Goal: Answer question/provide support: Share knowledge or assist other users

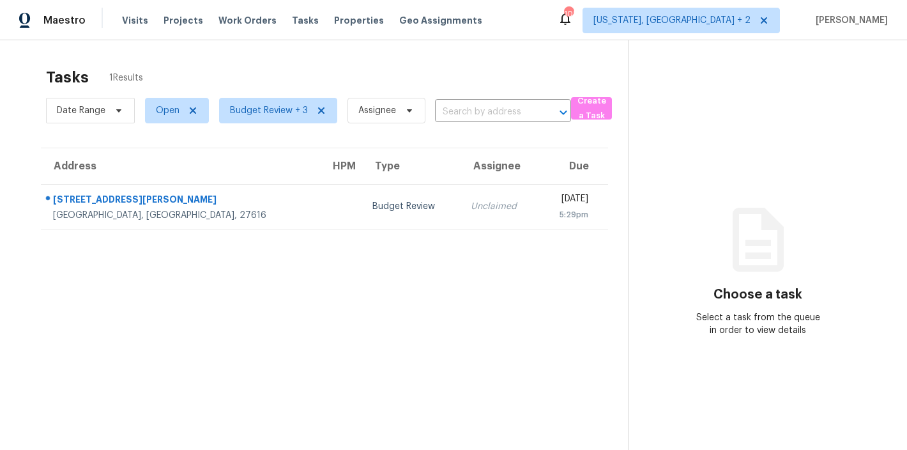
click at [574, 17] on div "Maestro Visits Projects Work Orders Tasks Properties Geo Assignments 101 Washin…" at bounding box center [453, 20] width 907 height 40
click at [259, 79] on div "Tasks 1 Results" at bounding box center [337, 77] width 582 height 33
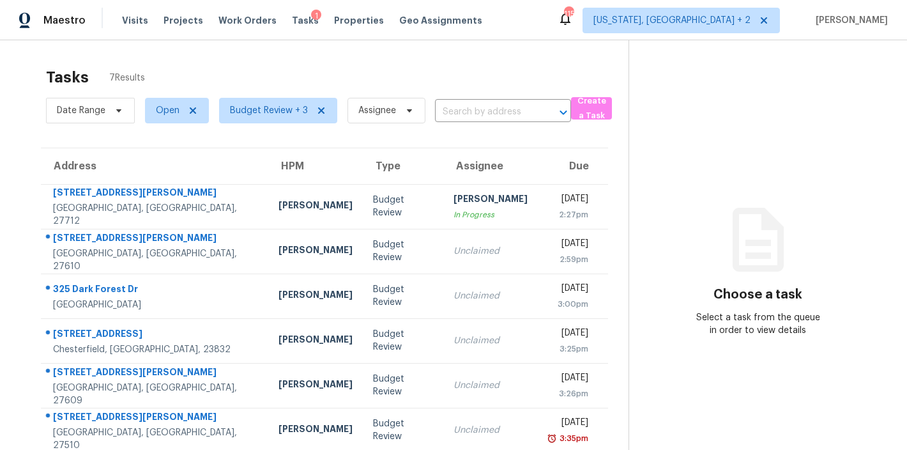
scroll to position [67, 0]
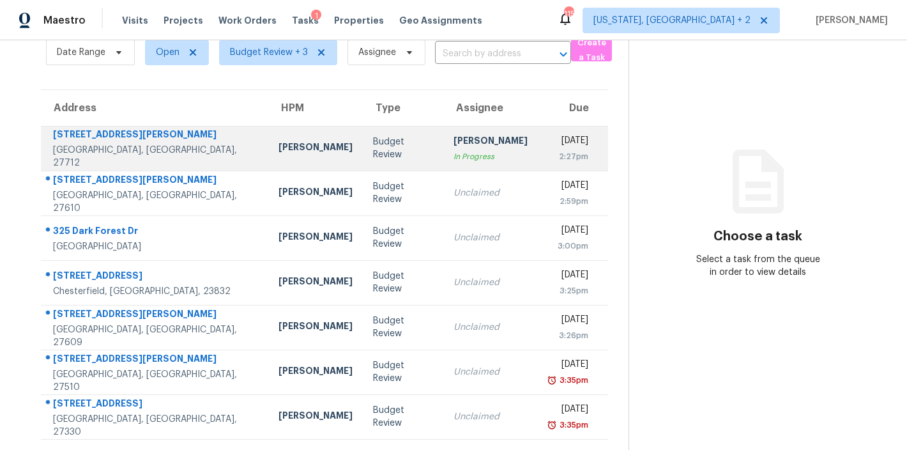
click at [373, 144] on div "Budget Review" at bounding box center [403, 148] width 60 height 26
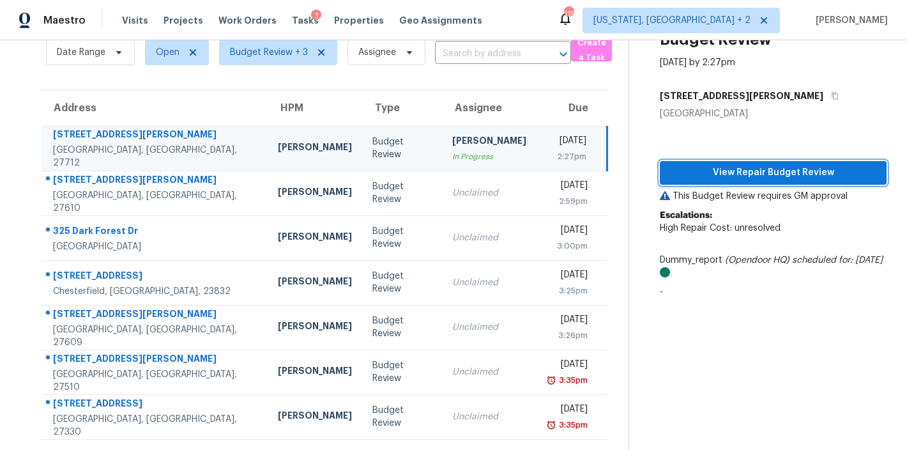
click at [771, 165] on span "View Repair Budget Review" at bounding box center [773, 173] width 206 height 16
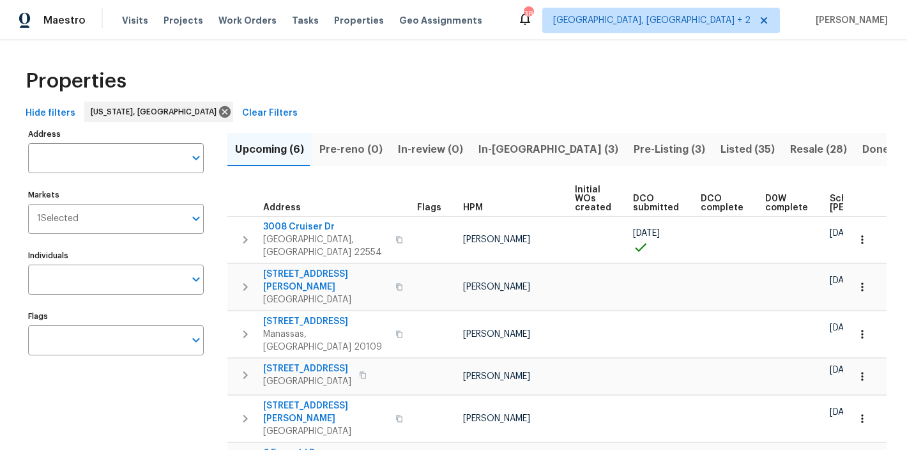
click at [511, 142] on span "In-reno (3)" at bounding box center [548, 149] width 140 height 18
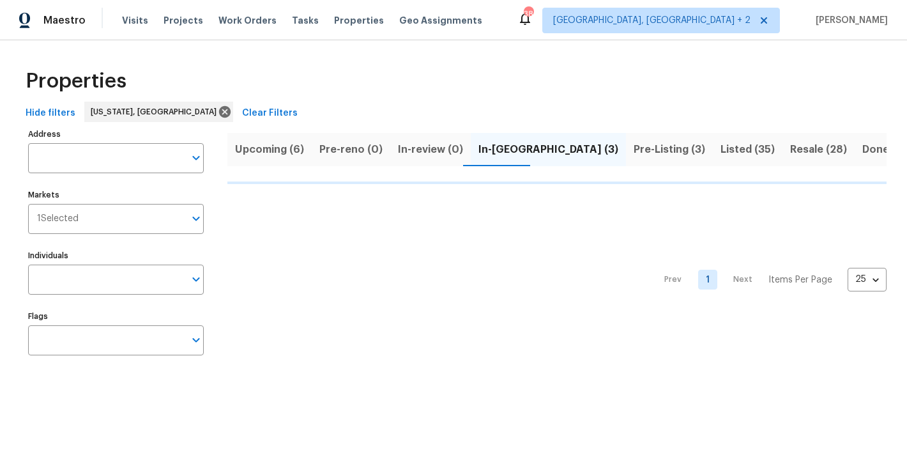
click at [266, 146] on span "Upcoming (6)" at bounding box center [269, 149] width 69 height 18
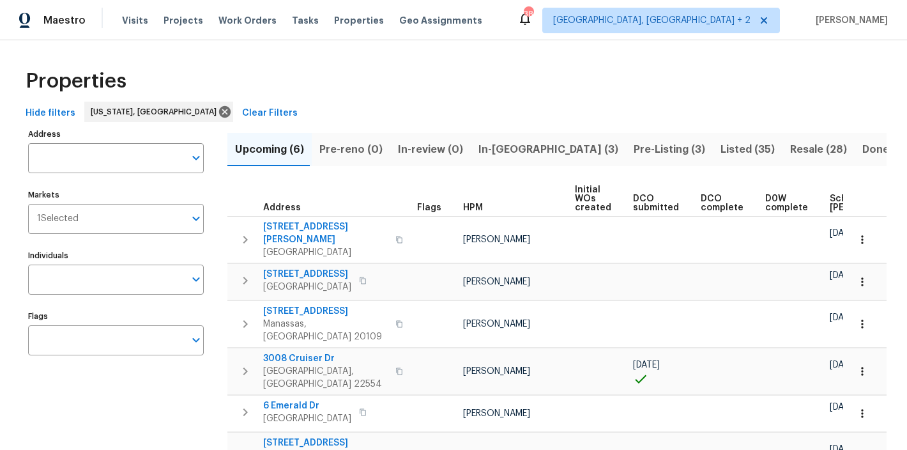
scroll to position [0, 162]
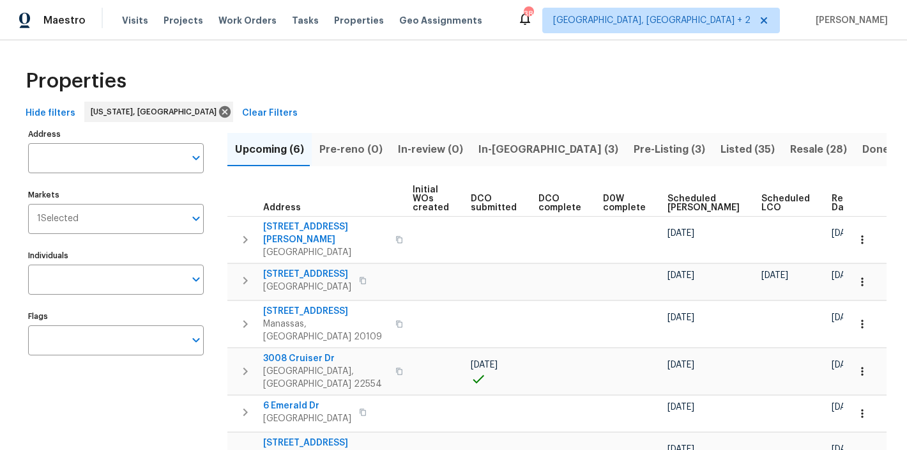
click at [831, 195] on span "Ready Date" at bounding box center [845, 203] width 28 height 18
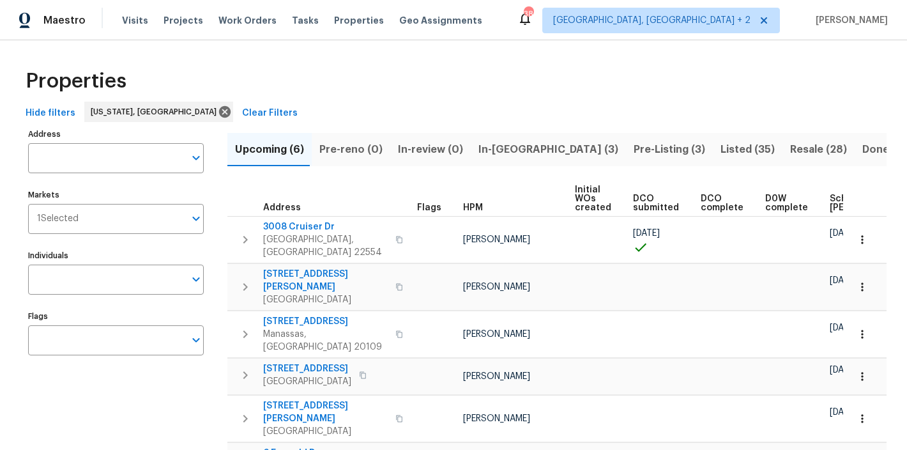
click at [593, 49] on div "Properties Hide filters Washington, DC Clear Filters Address Address Markets 1 …" at bounding box center [453, 285] width 907 height 490
click at [512, 157] on span "In-reno (3)" at bounding box center [548, 149] width 140 height 18
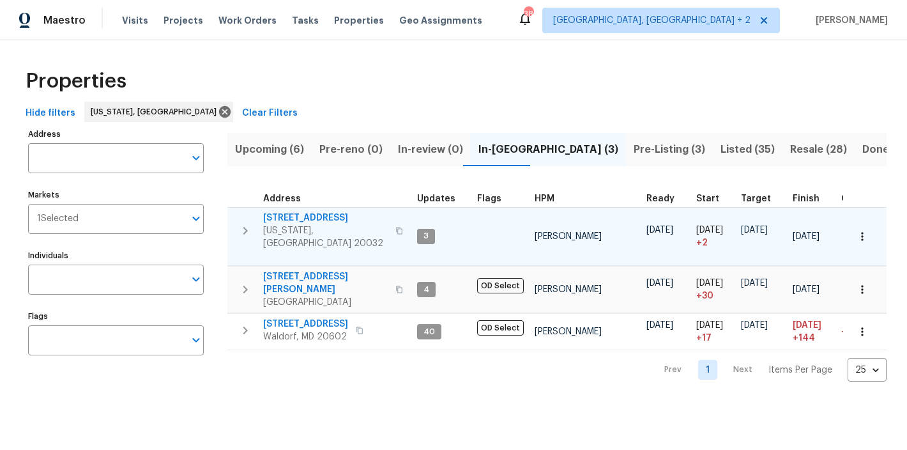
click at [241, 223] on icon "button" at bounding box center [245, 230] width 15 height 15
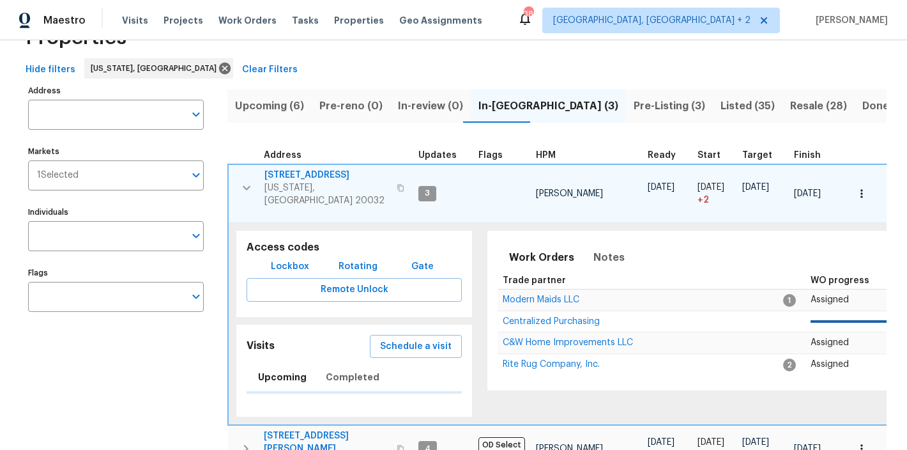
scroll to position [107, 0]
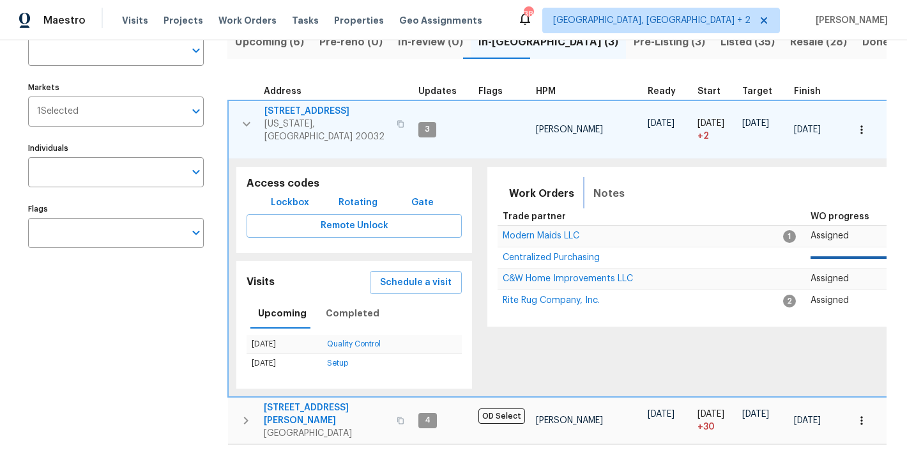
click at [603, 186] on span "Notes" at bounding box center [608, 194] width 31 height 18
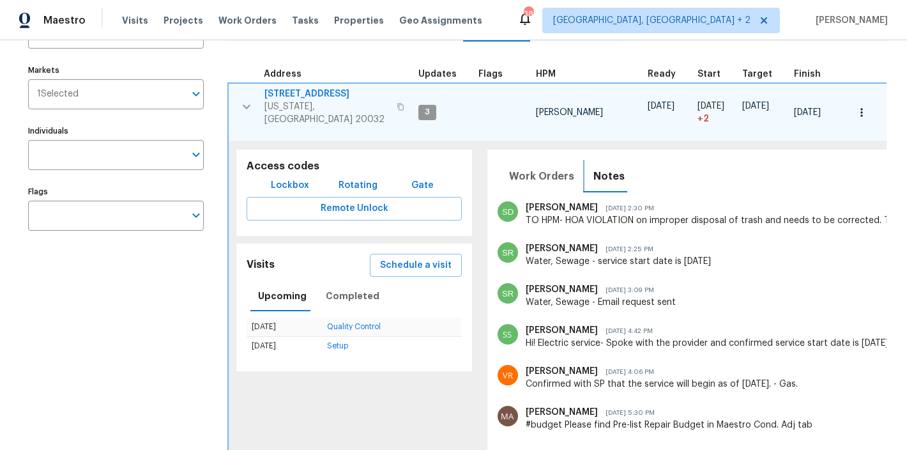
scroll to position [0, 0]
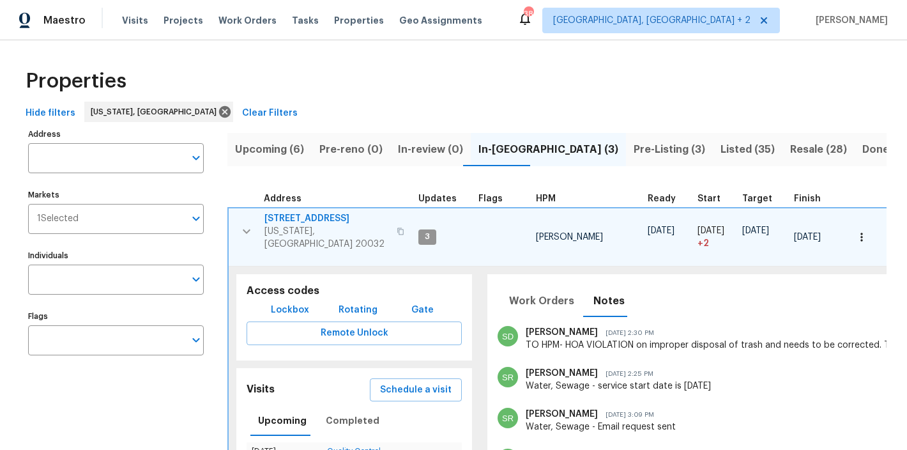
click at [301, 217] on span "801 Hr Dr SE" at bounding box center [326, 218] width 125 height 13
click at [238, 216] on button "button" at bounding box center [247, 231] width 26 height 38
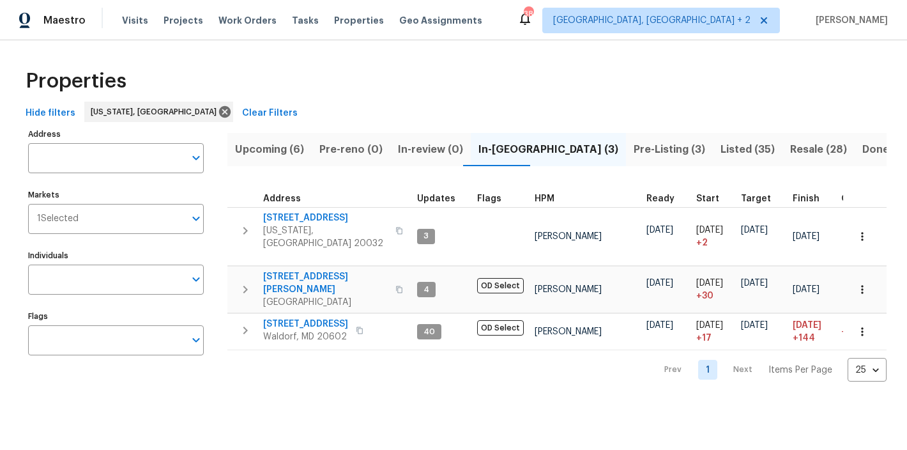
click at [358, 97] on div "Properties" at bounding box center [453, 81] width 866 height 41
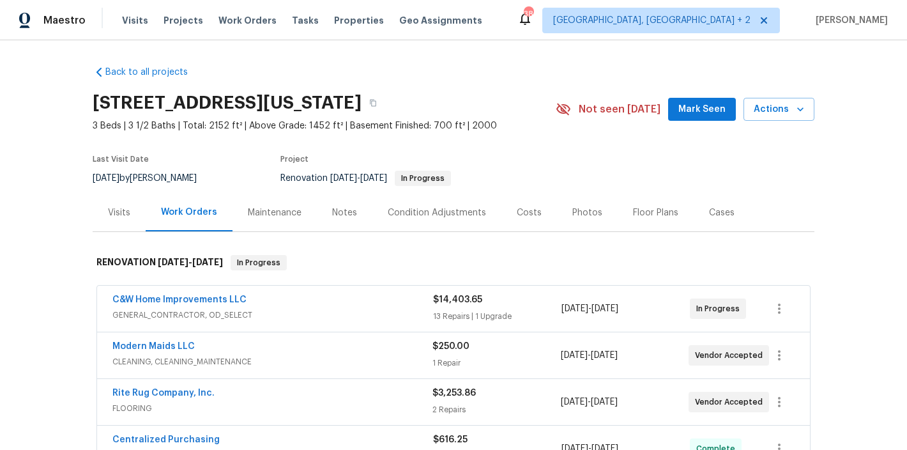
click at [458, 213] on div "Condition Adjustments" at bounding box center [437, 212] width 98 height 13
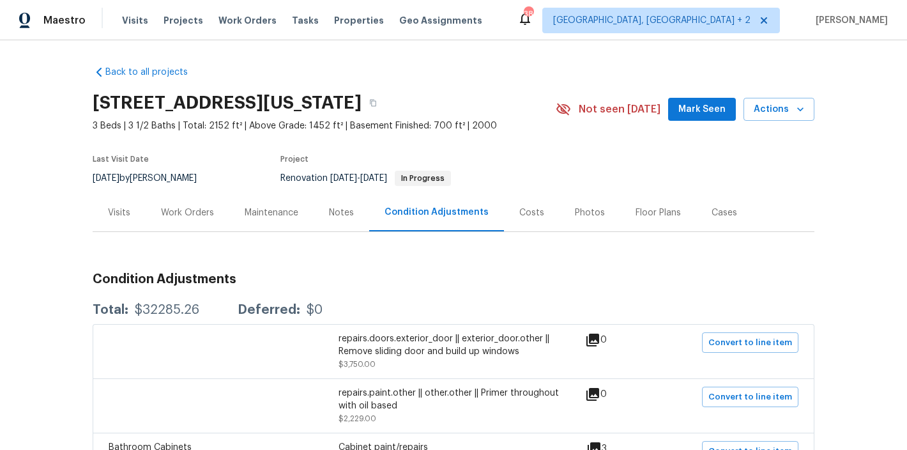
click at [520, 215] on div "Costs" at bounding box center [531, 212] width 25 height 13
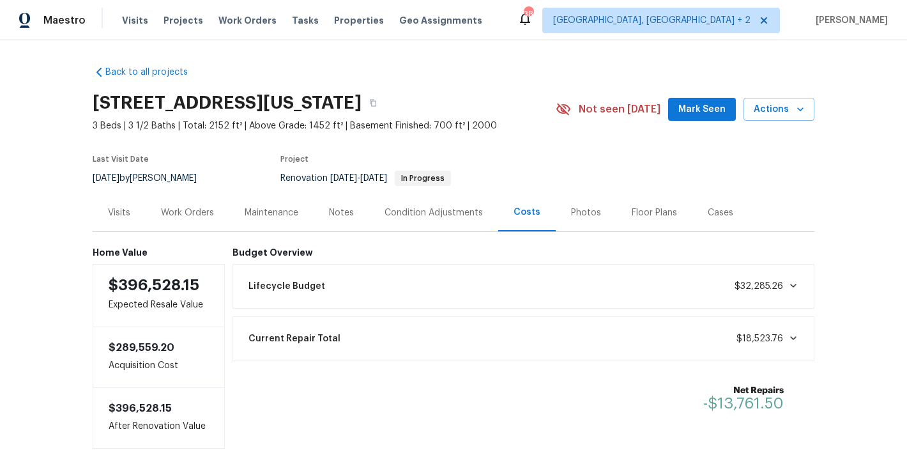
click at [197, 213] on div "Work Orders" at bounding box center [187, 212] width 53 height 13
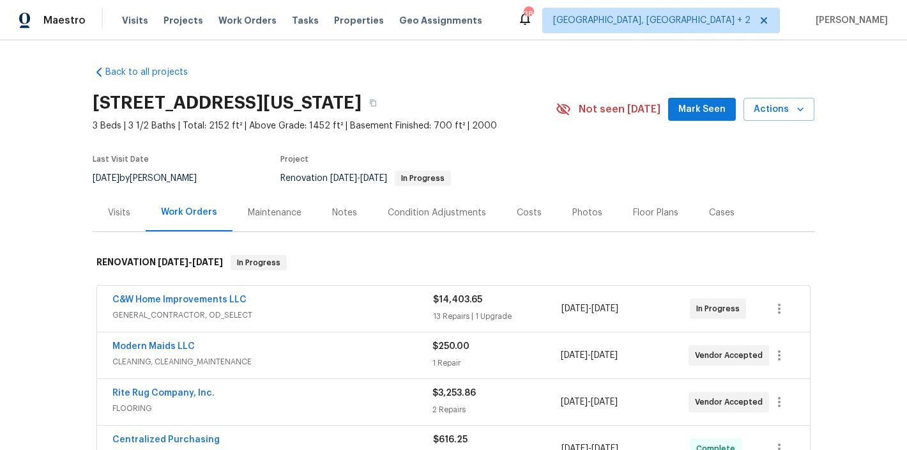
click at [38, 239] on div "Back to all projects 801 Hr Dr SE, Washington, DC 20032 3 Beds | 3 1/2 Baths | …" at bounding box center [453, 244] width 907 height 409
click at [486, 74] on div "Back to all projects 801 Hr Dr SE, Washington, DC 20032 3 Beds | 3 1/2 Baths | …" at bounding box center [454, 325] width 722 height 539
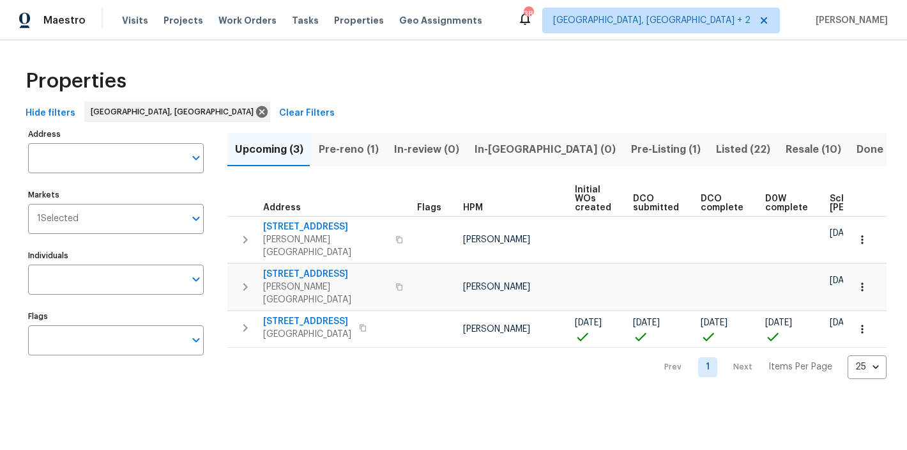
click at [358, 155] on span "Pre-reno (1)" at bounding box center [349, 149] width 60 height 18
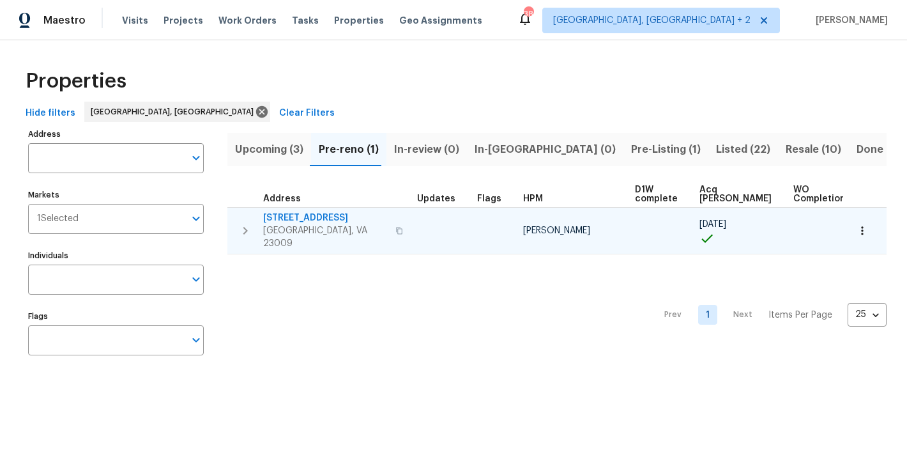
click at [239, 224] on icon "button" at bounding box center [245, 230] width 15 height 15
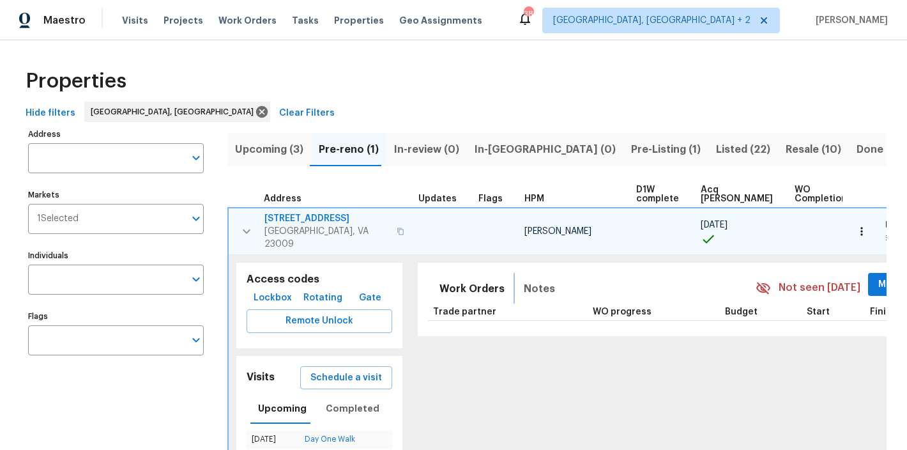
click at [525, 280] on span "Notes" at bounding box center [539, 289] width 31 height 18
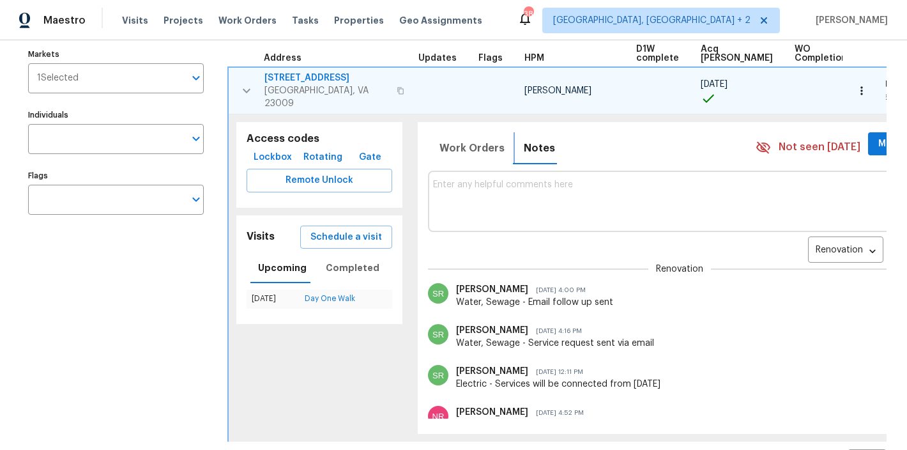
scroll to position [81, 0]
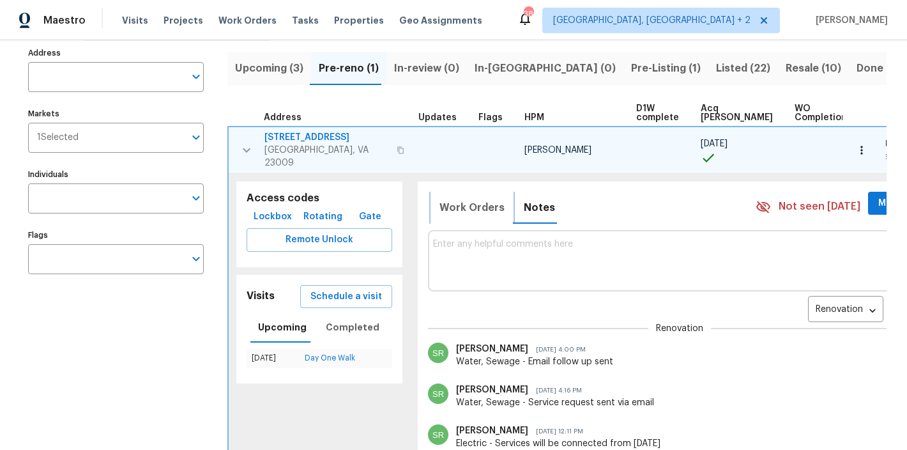
click at [448, 199] on span "Work Orders" at bounding box center [471, 208] width 65 height 18
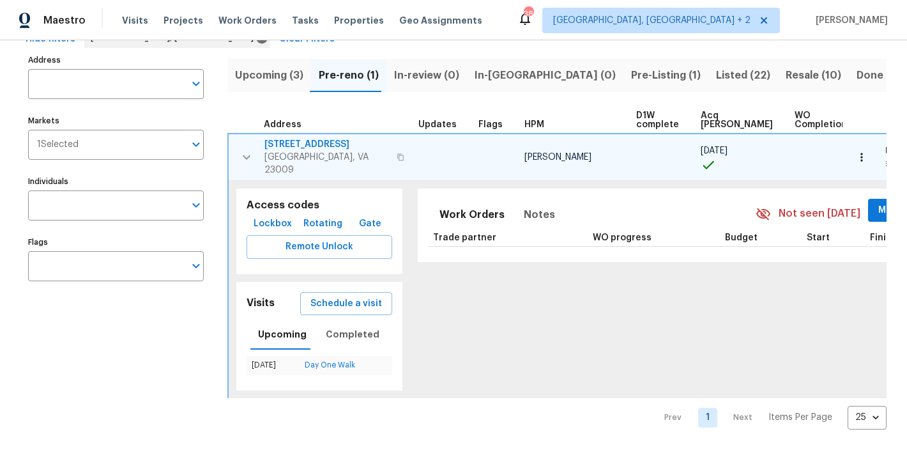
click at [553, 25] on div "Maestro Visits Projects Work Orders Tasks Properties Geo Assignments 38 [GEOGRA…" at bounding box center [453, 20] width 907 height 40
click at [289, 70] on span "Upcoming (3)" at bounding box center [269, 75] width 68 height 18
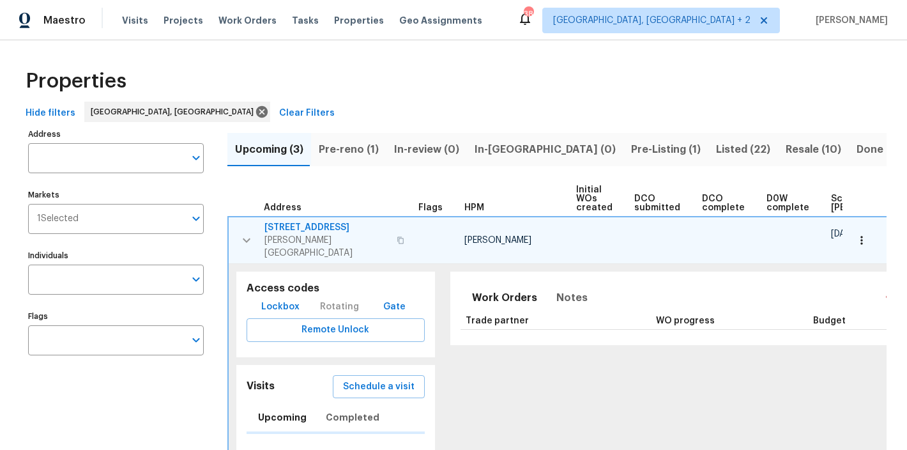
click at [631, 154] on span "Pre-Listing (1)" at bounding box center [666, 149] width 70 height 18
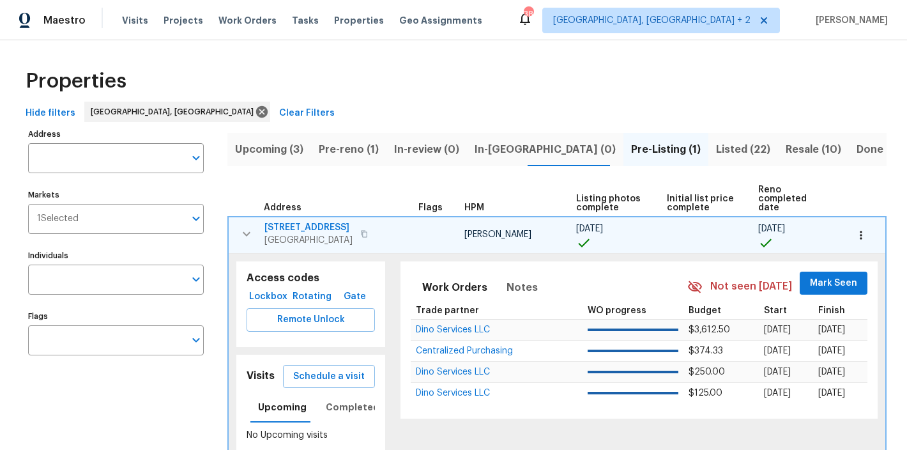
scroll to position [77, 0]
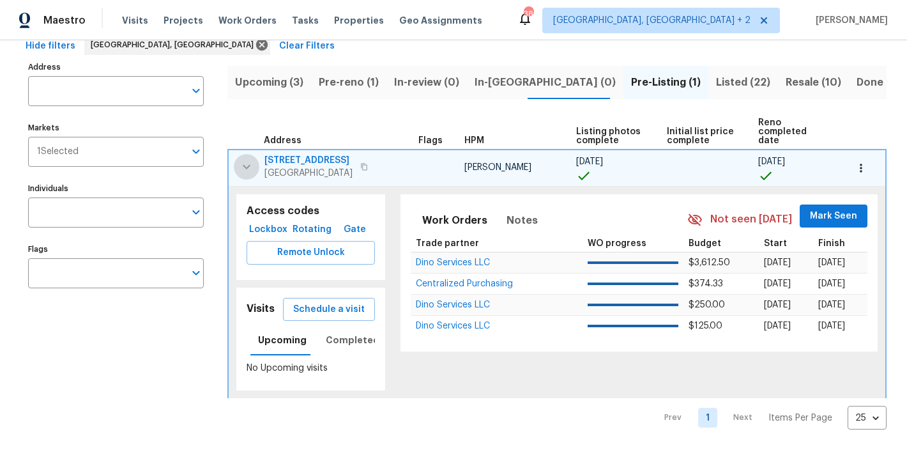
click at [246, 164] on icon "button" at bounding box center [247, 166] width 8 height 4
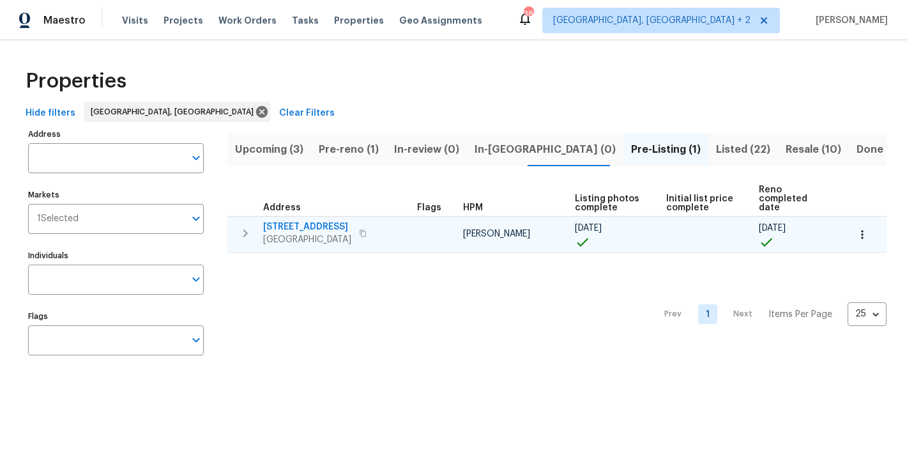
scroll to position [0, 0]
click at [246, 227] on icon "button" at bounding box center [245, 232] width 15 height 15
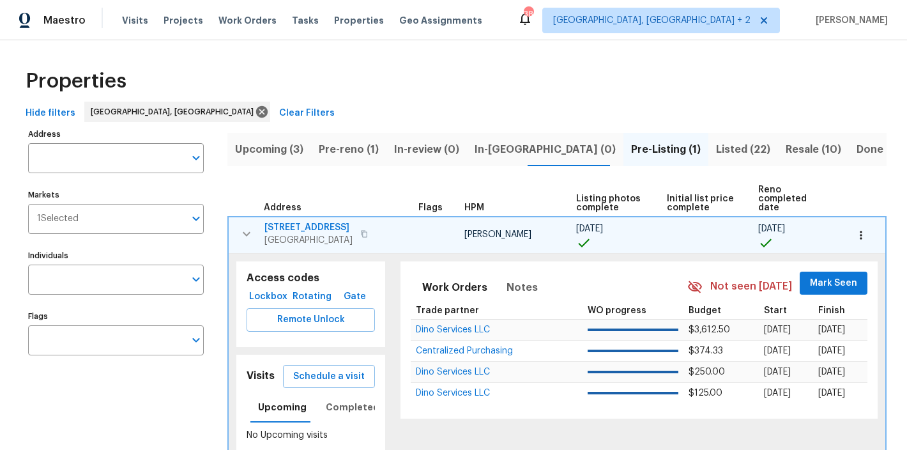
scroll to position [77, 0]
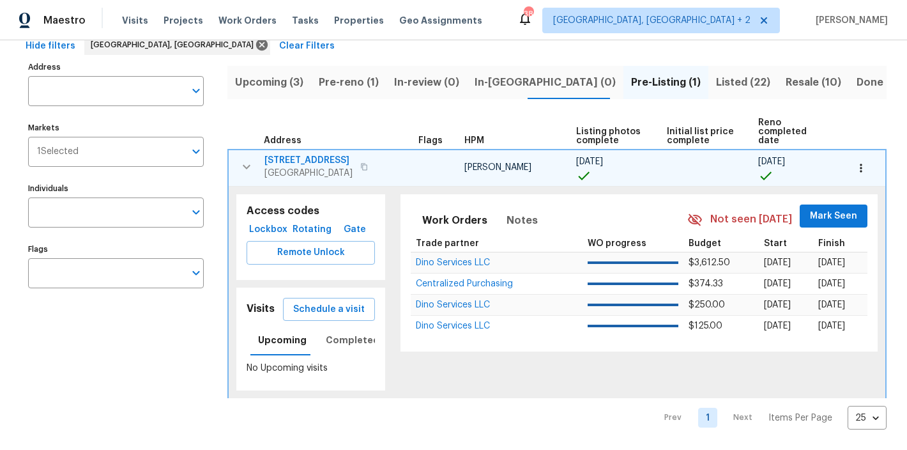
click at [306, 154] on span "1215 N 24th St" at bounding box center [308, 160] width 88 height 13
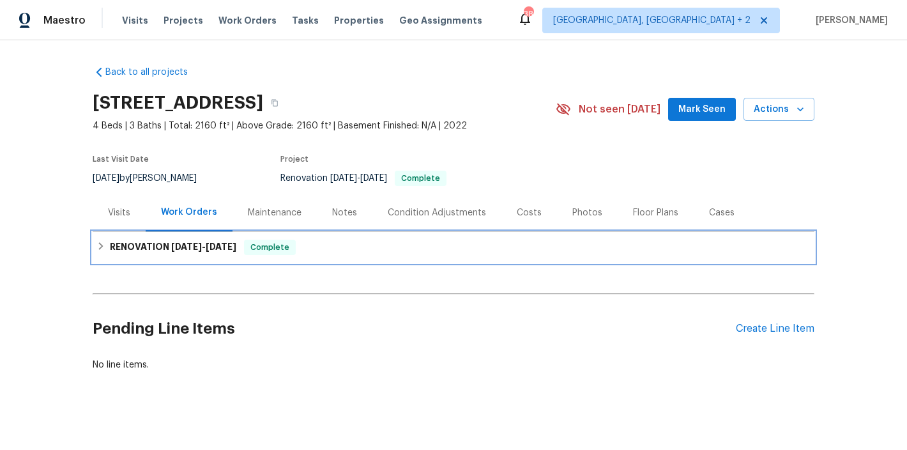
click at [93, 244] on div "RENOVATION 9/29/25 - 10/2/25 Complete" at bounding box center [454, 247] width 722 height 31
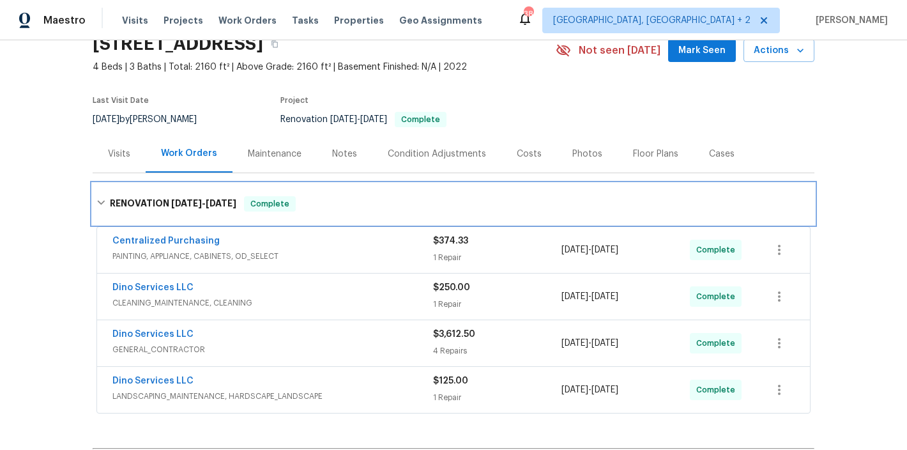
scroll to position [114, 0]
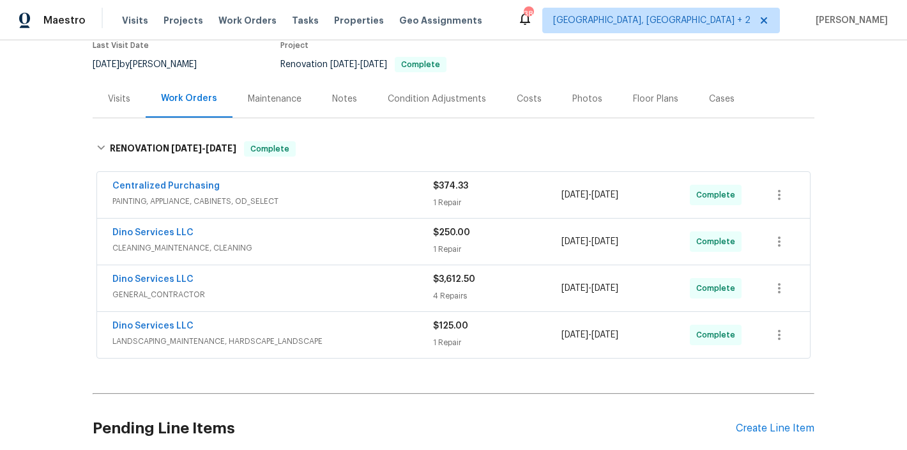
click at [517, 100] on div "Costs" at bounding box center [529, 99] width 25 height 13
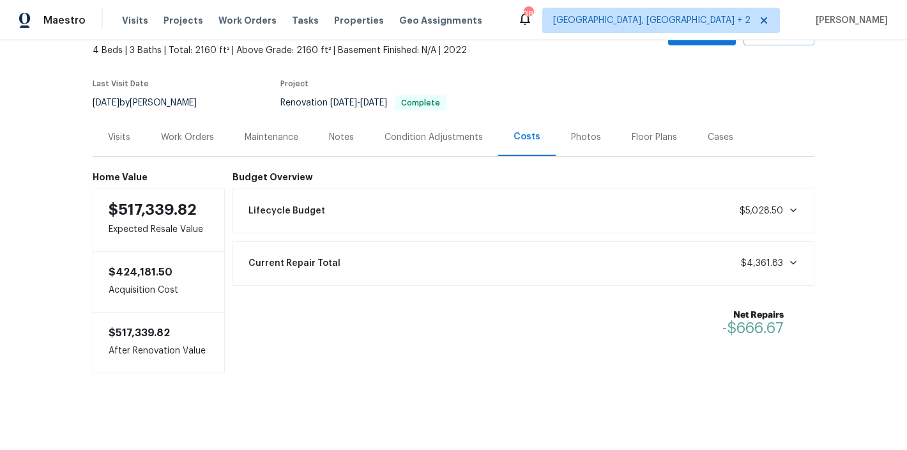
scroll to position [86, 0]
click at [340, 131] on div "Notes" at bounding box center [341, 137] width 25 height 13
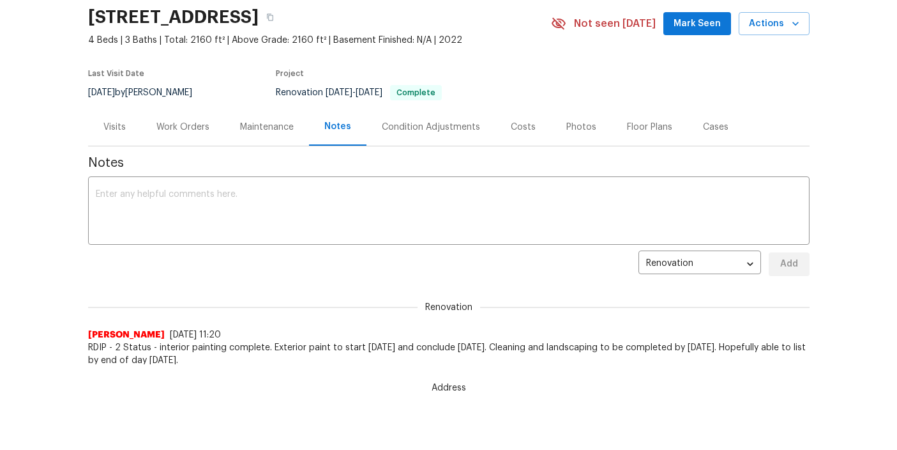
click at [514, 125] on div "Costs" at bounding box center [523, 127] width 25 height 13
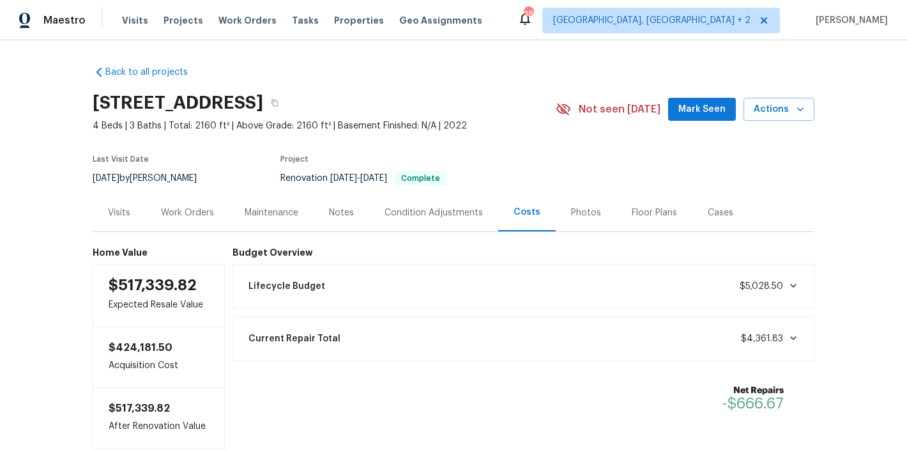
click at [190, 213] on div "Work Orders" at bounding box center [187, 212] width 53 height 13
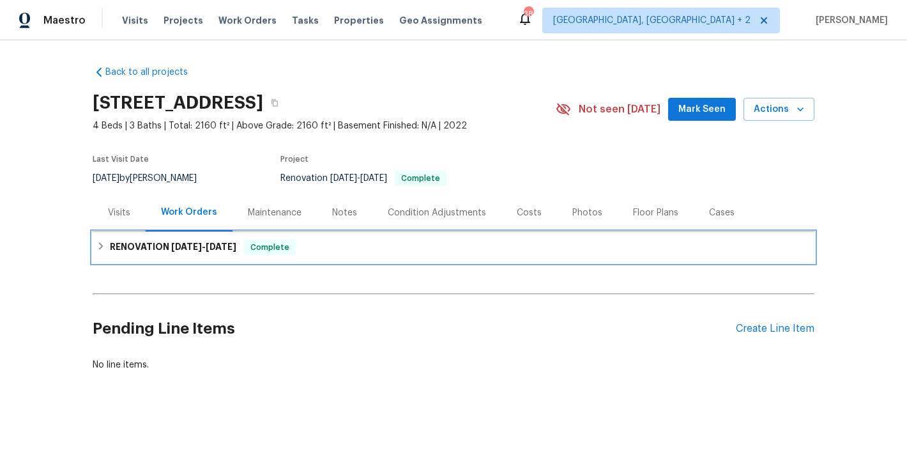
click at [93, 243] on div "RENOVATION 9/29/25 - 10/2/25 Complete" at bounding box center [454, 247] width 722 height 31
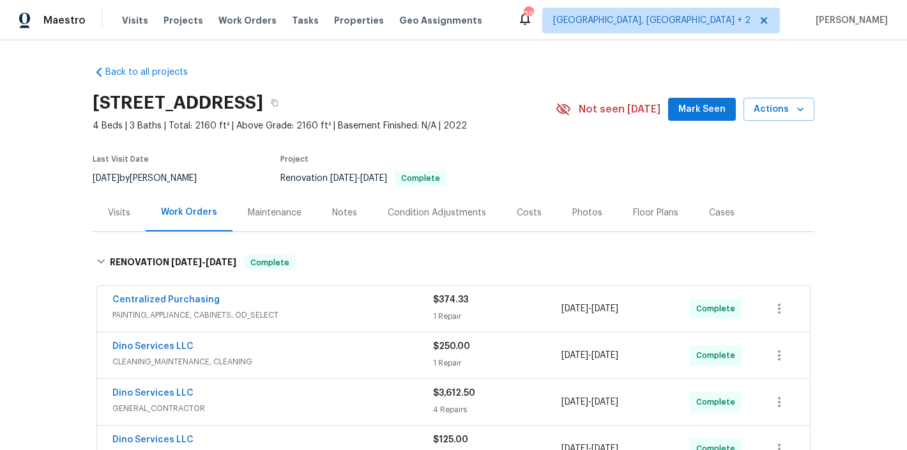
click at [572, 215] on div "Photos" at bounding box center [587, 212] width 30 height 13
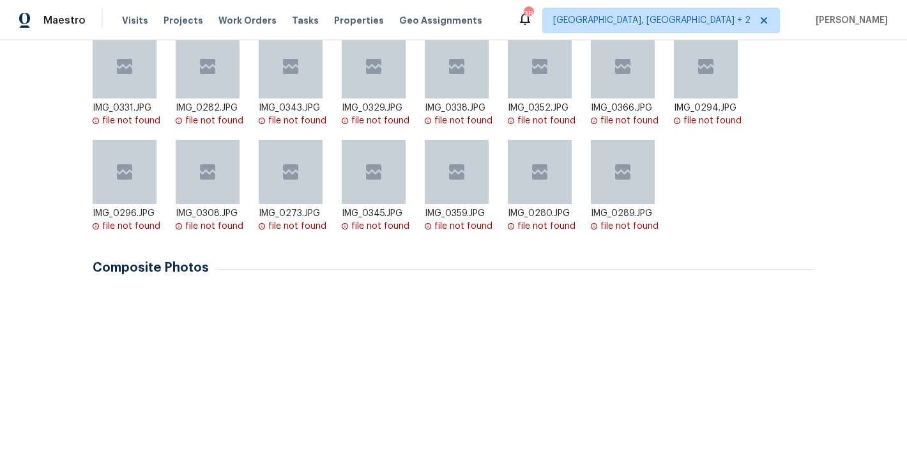
scroll to position [189, 0]
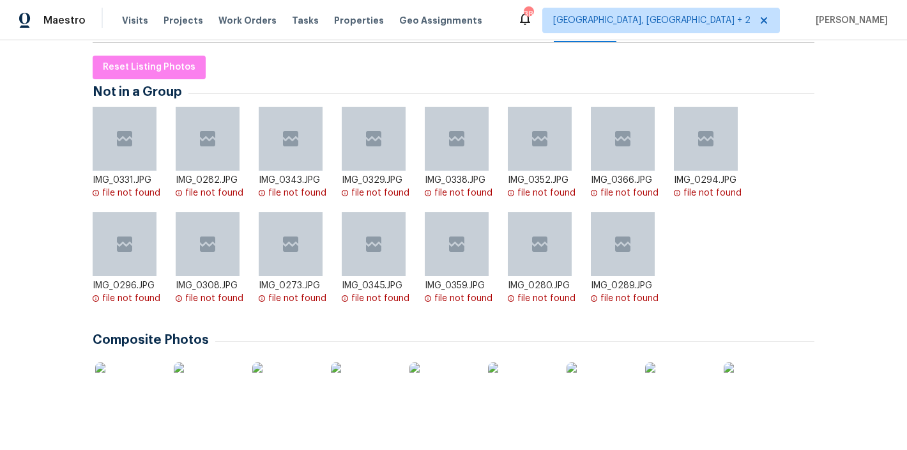
click at [123, 395] on img at bounding box center [127, 394] width 64 height 64
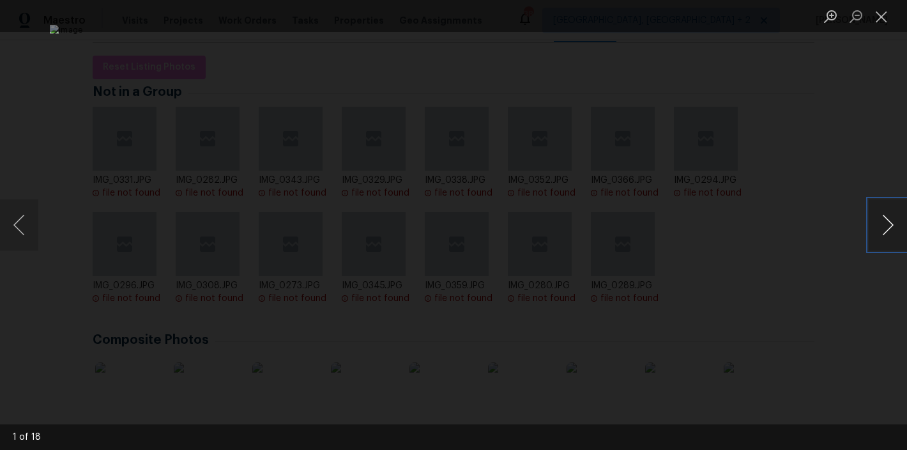
click at [891, 224] on button "Next image" at bounding box center [887, 224] width 38 height 51
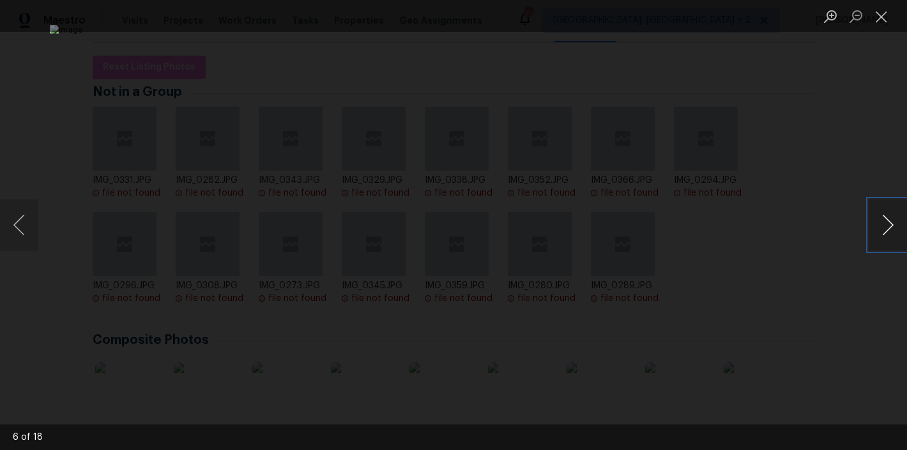
click at [891, 224] on button "Next image" at bounding box center [887, 224] width 38 height 51
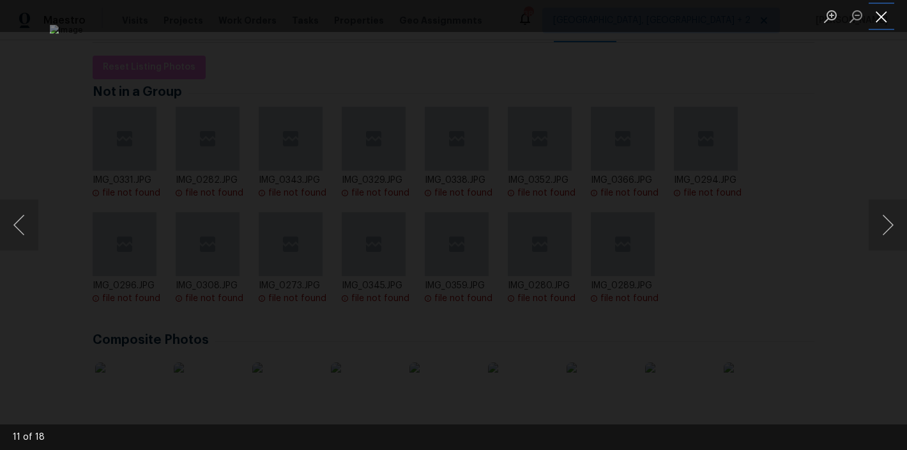
click at [888, 24] on button "Close lightbox" at bounding box center [881, 16] width 26 height 22
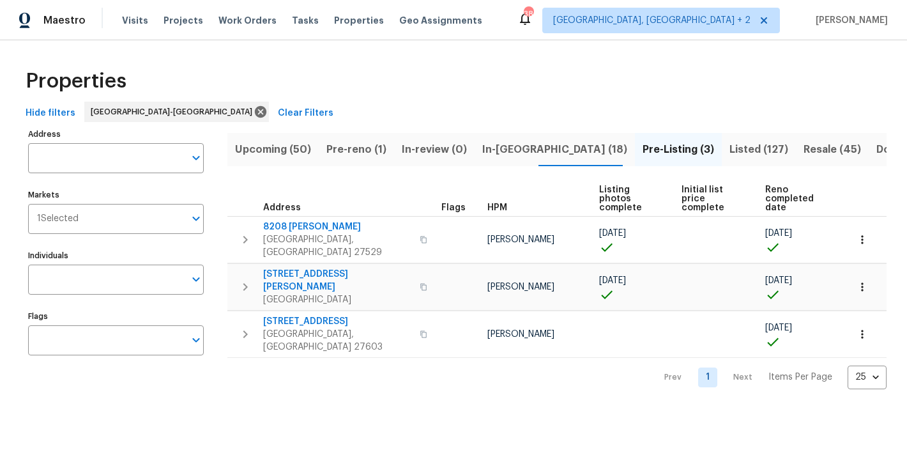
click at [352, 155] on span "Pre-reno (1)" at bounding box center [356, 149] width 60 height 18
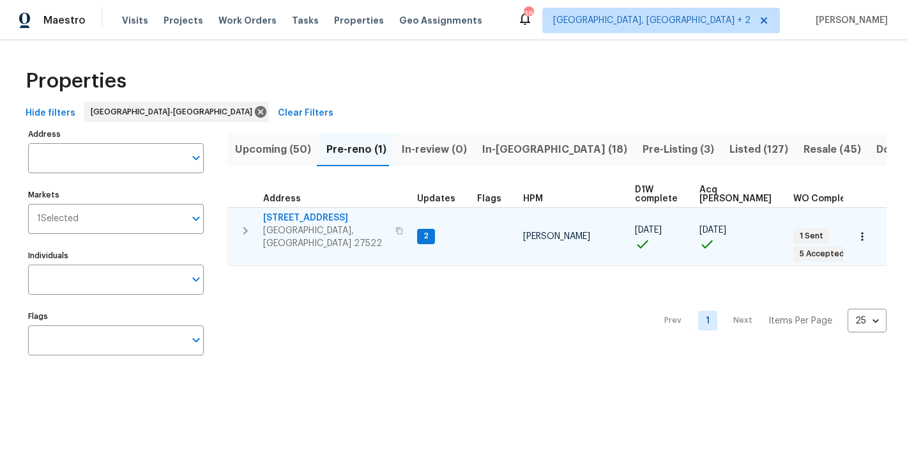
click at [243, 225] on icon "button" at bounding box center [245, 230] width 15 height 15
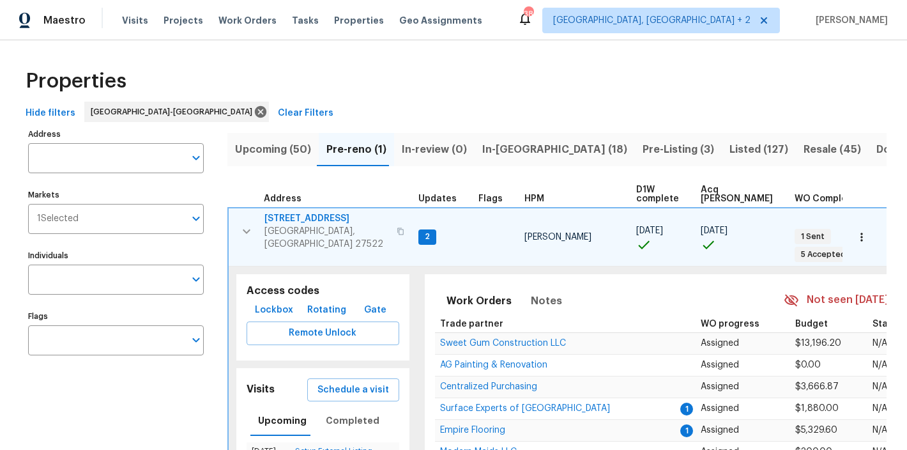
scroll to position [106, 0]
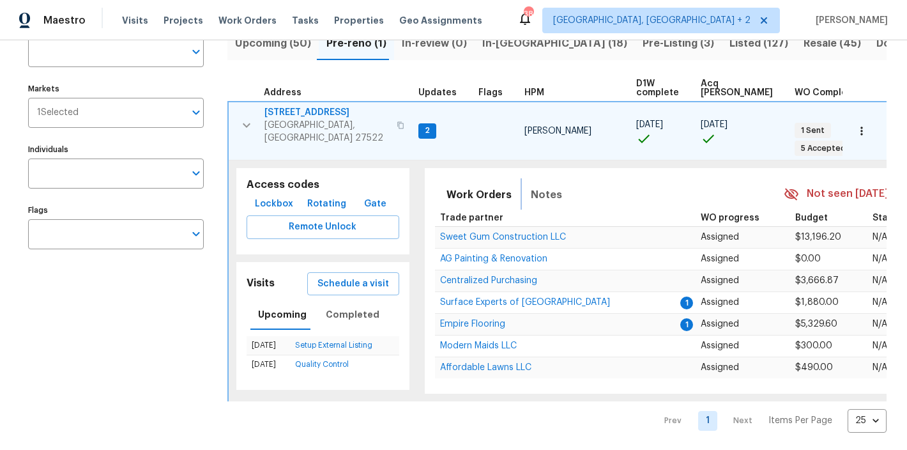
click at [532, 186] on span "Notes" at bounding box center [546, 195] width 31 height 18
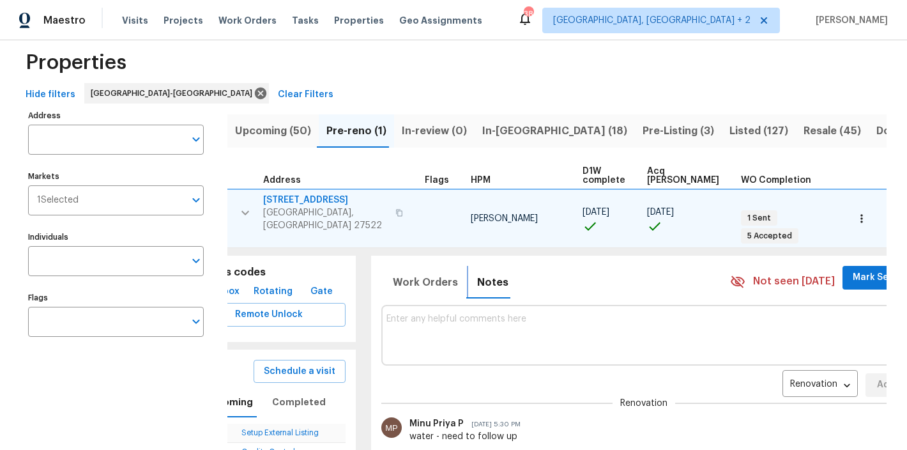
scroll to position [0, 0]
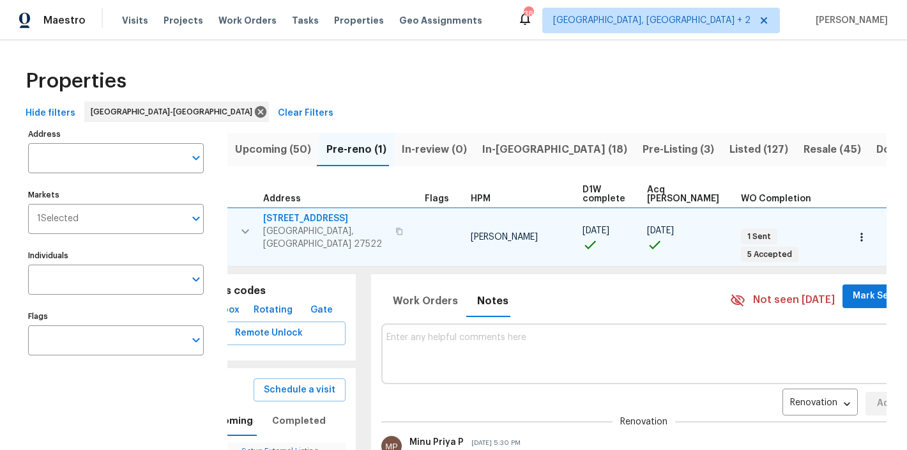
click at [310, 217] on span "503 Wild Goose Ln" at bounding box center [325, 218] width 125 height 13
click at [377, 77] on div "Properties" at bounding box center [453, 81] width 866 height 41
click at [246, 224] on icon "button" at bounding box center [245, 231] width 15 height 15
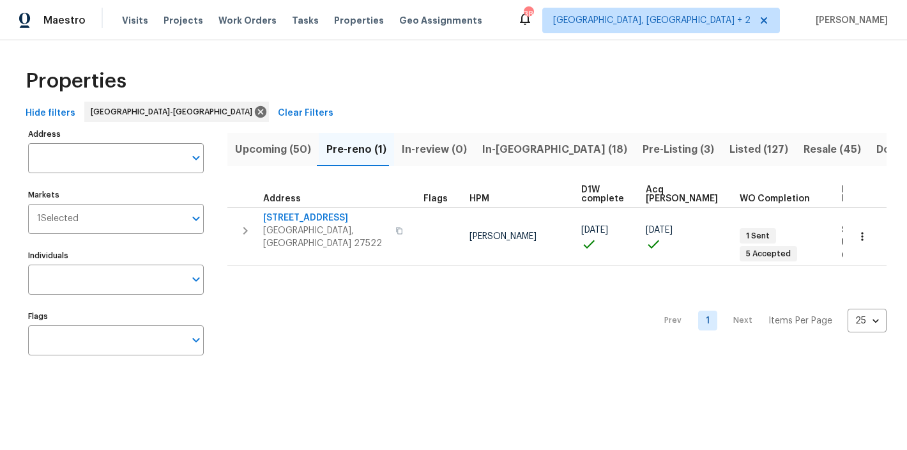
scroll to position [0, 51]
click at [522, 75] on div "Properties" at bounding box center [453, 81] width 866 height 41
click at [300, 157] on span "Upcoming (50)" at bounding box center [273, 149] width 76 height 18
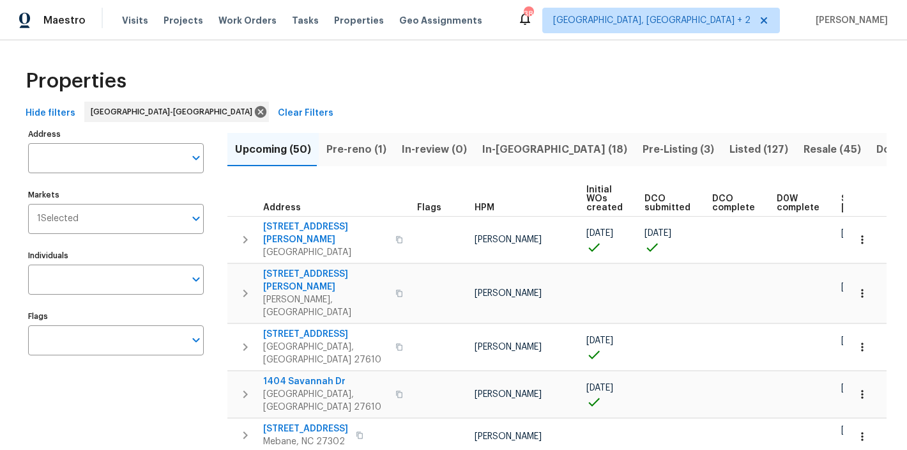
scroll to position [0, 175]
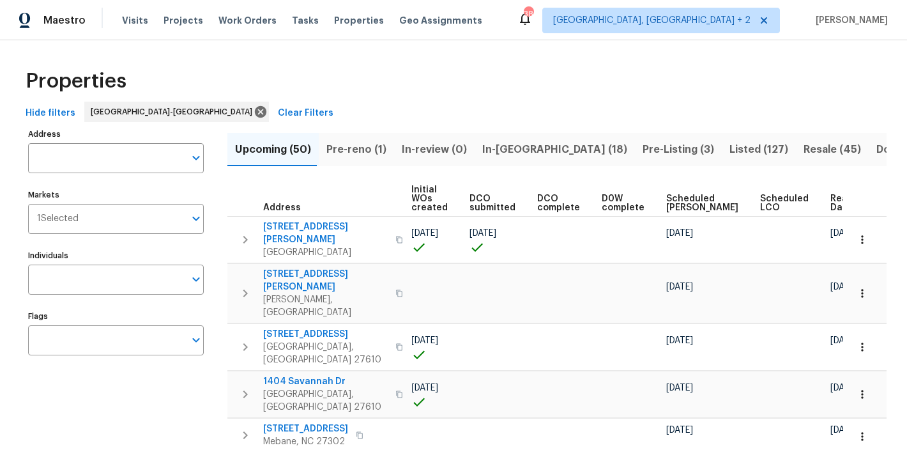
click at [830, 209] on span "Ready Date" at bounding box center [844, 203] width 28 height 18
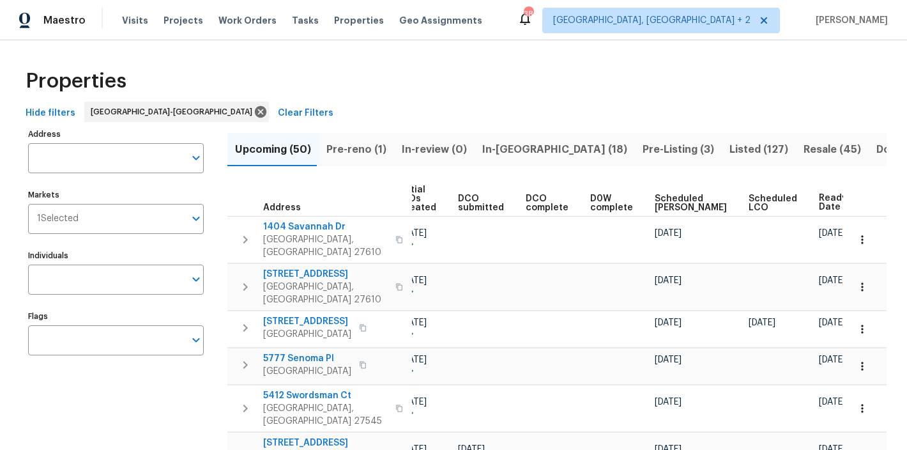
scroll to position [0, 178]
click at [734, 84] on div "Properties" at bounding box center [453, 81] width 866 height 41
click at [563, 25] on div "Maestro Visits Projects Work Orders Tasks Properties Geo Assignments 38 Charles…" at bounding box center [453, 20] width 907 height 40
click at [552, 72] on div "Properties" at bounding box center [453, 81] width 866 height 41
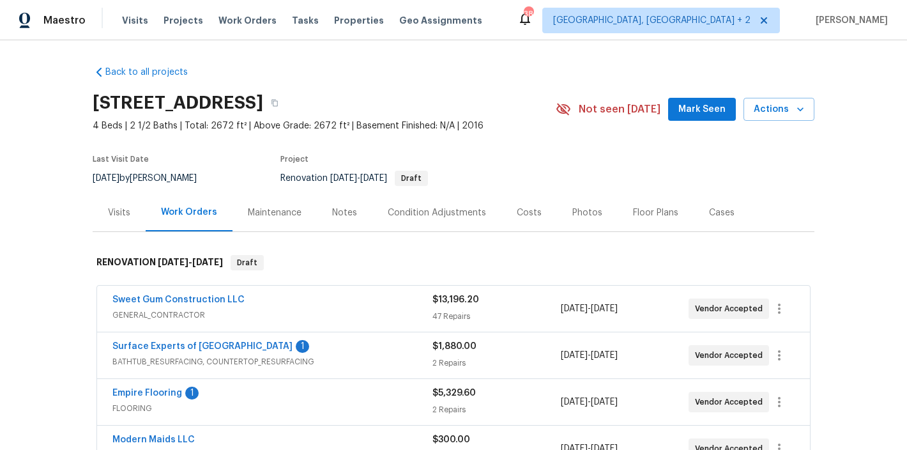
click at [519, 209] on div "Costs" at bounding box center [529, 212] width 25 height 13
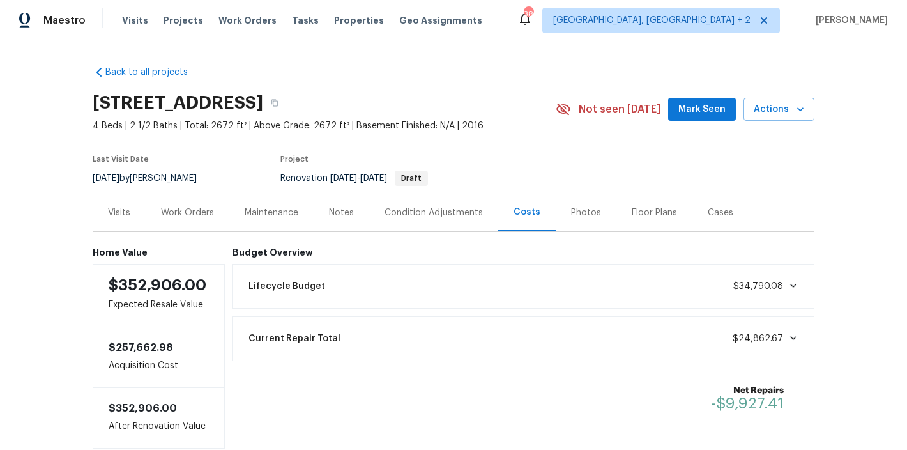
click at [174, 206] on div "Work Orders" at bounding box center [187, 212] width 53 height 13
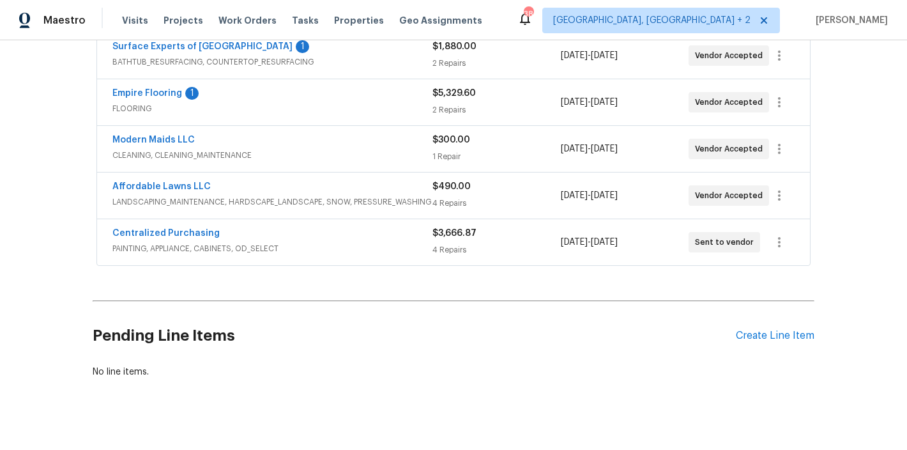
scroll to position [193, 0]
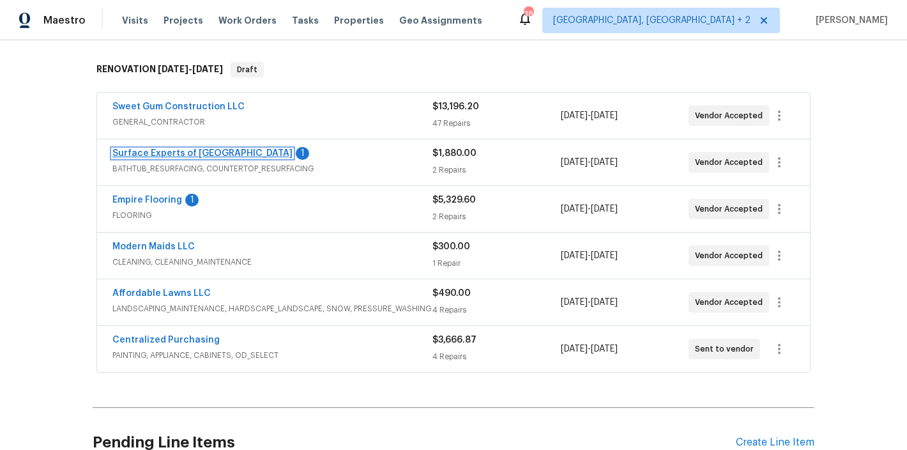
click at [232, 156] on link "Surface Experts of [GEOGRAPHIC_DATA]" at bounding box center [202, 153] width 180 height 9
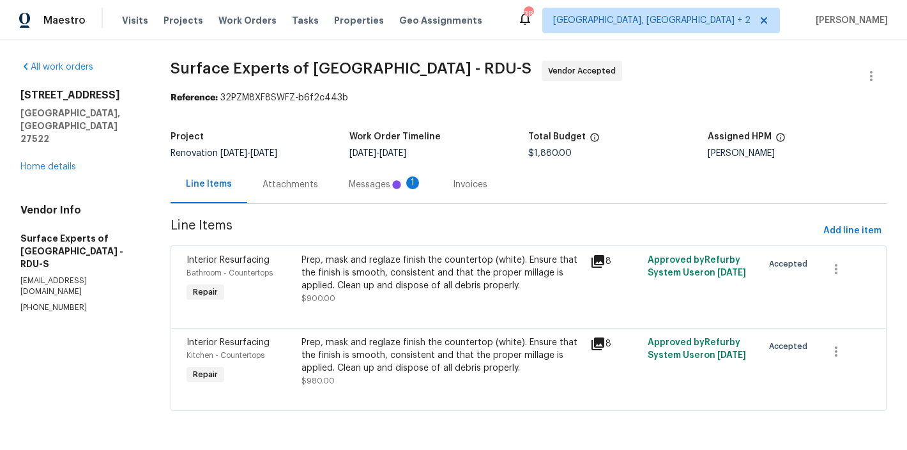
click at [365, 180] on div "Messages 1" at bounding box center [385, 184] width 73 height 13
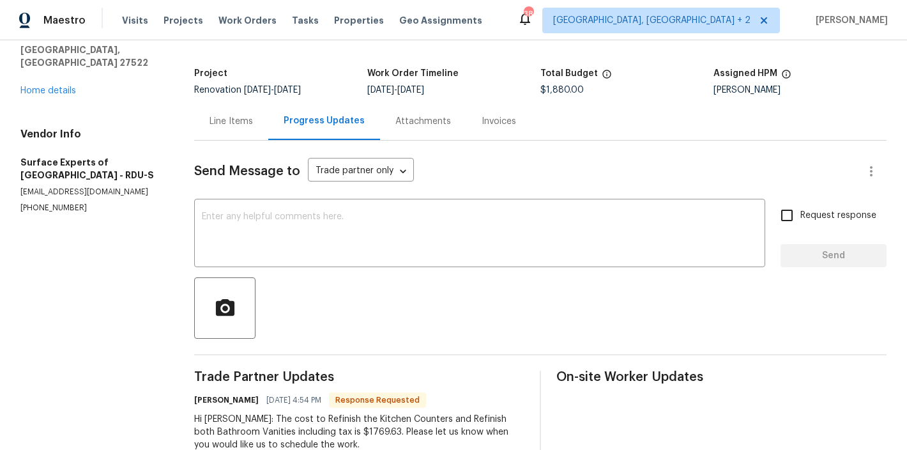
scroll to position [3, 0]
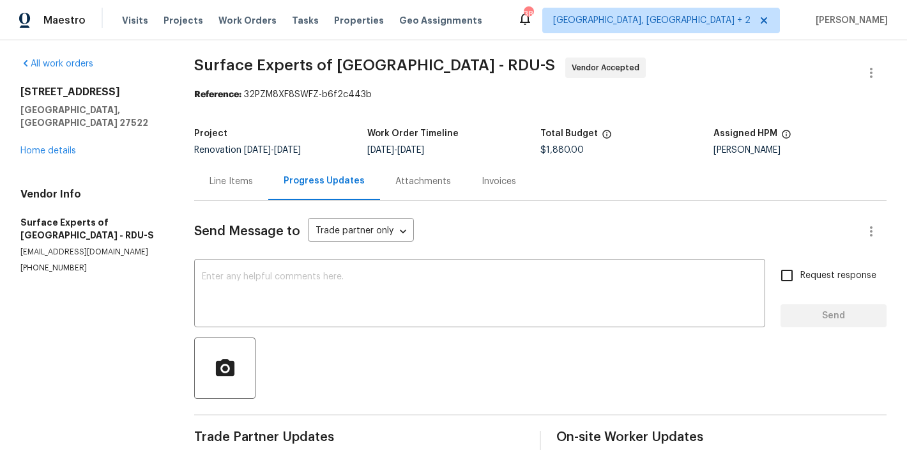
click at [231, 179] on div "Line Items" at bounding box center [230, 181] width 43 height 13
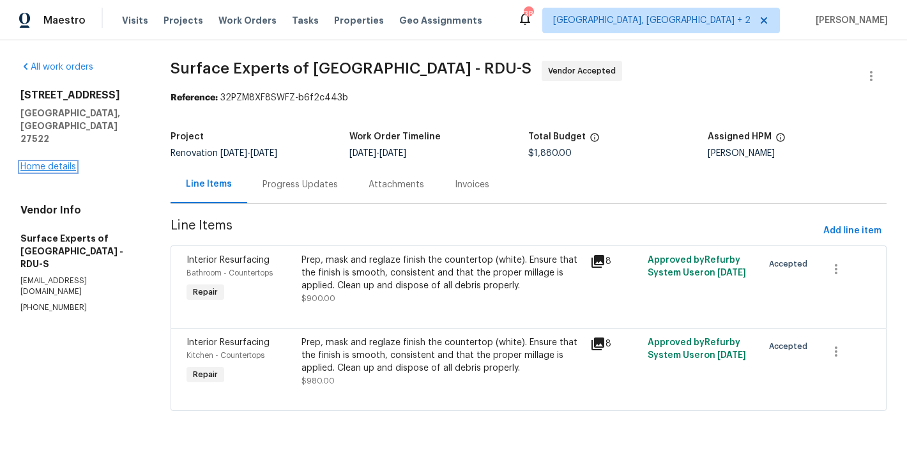
click at [28, 162] on link "Home details" at bounding box center [48, 166] width 56 height 9
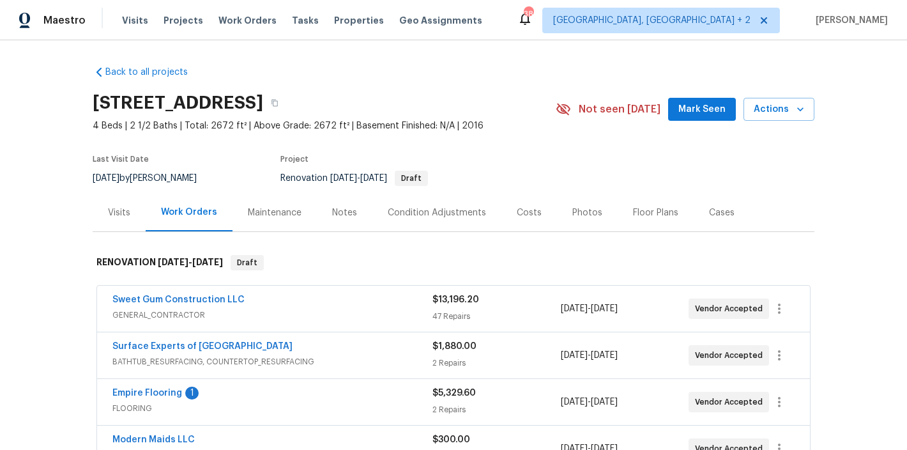
scroll to position [105, 0]
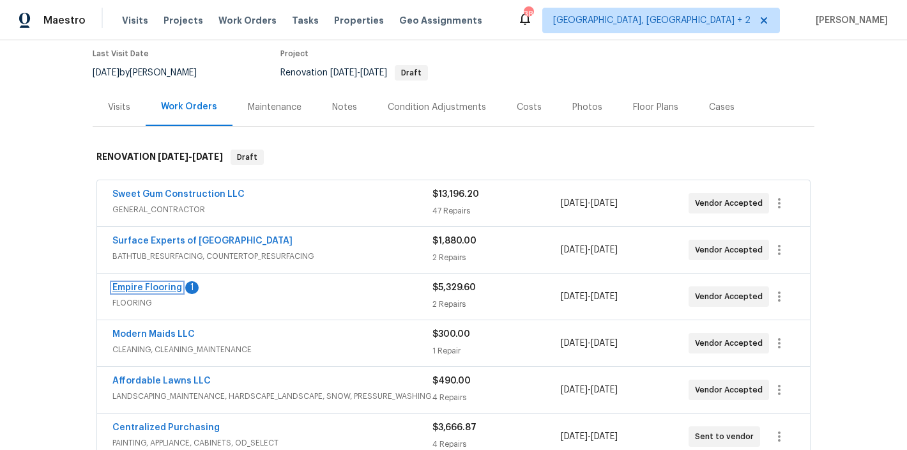
click at [135, 287] on link "Empire Flooring" at bounding box center [147, 287] width 70 height 9
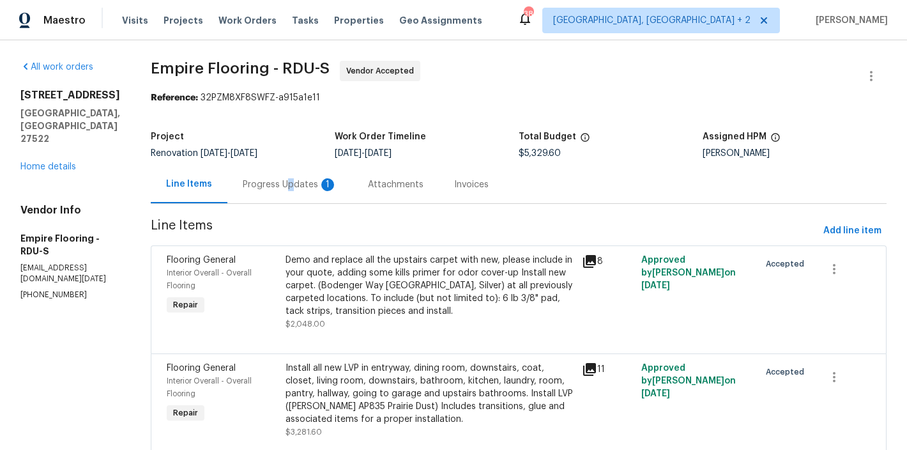
click at [303, 189] on div "Progress Updates 1" at bounding box center [290, 184] width 95 height 13
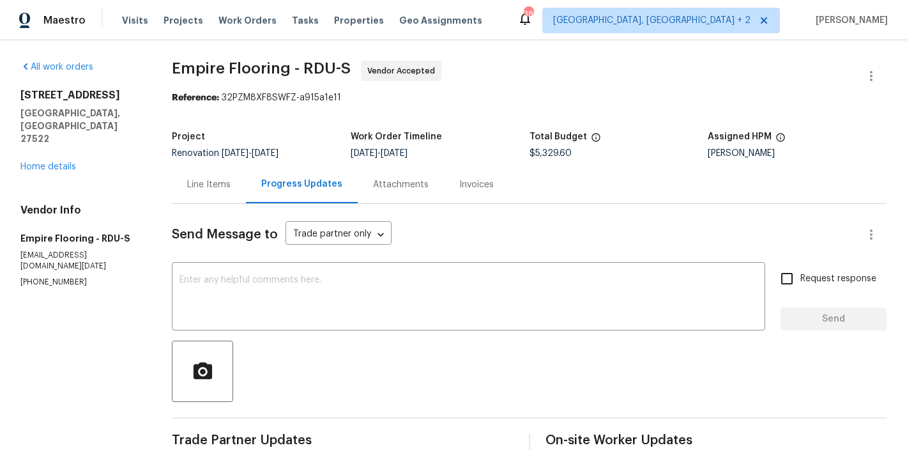
click at [234, 182] on div "Line Items" at bounding box center [209, 184] width 74 height 38
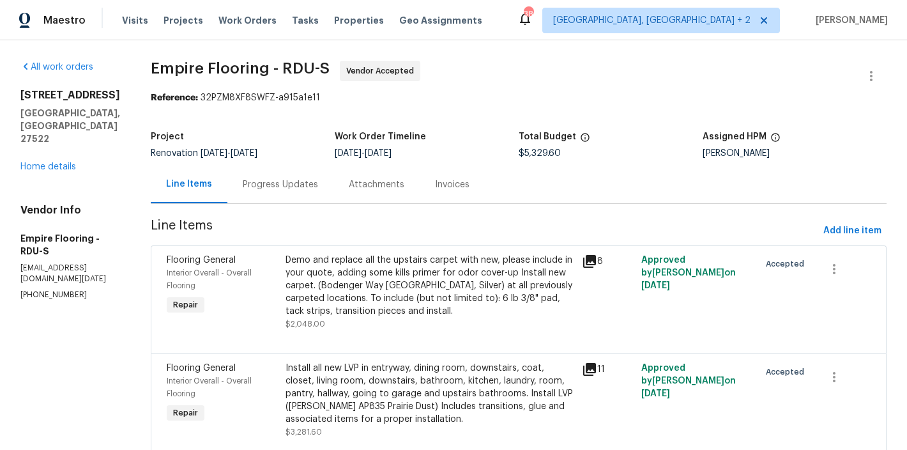
scroll to position [19, 0]
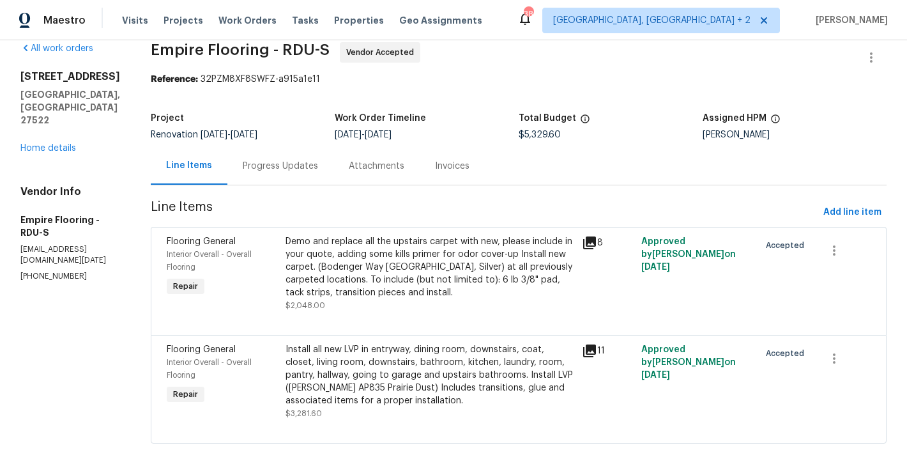
click at [418, 370] on div "Install all new LVP in entryway, dining room, downstairs, coat, closet, living …" at bounding box center [429, 375] width 289 height 64
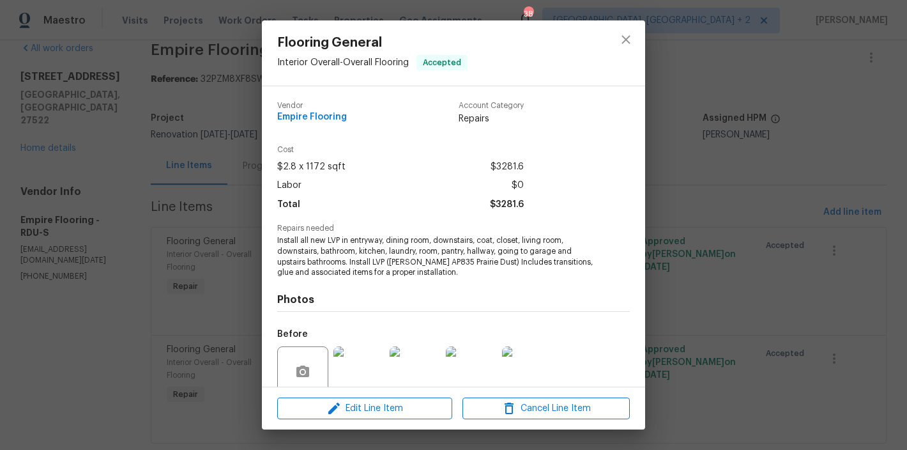
scroll to position [107, 0]
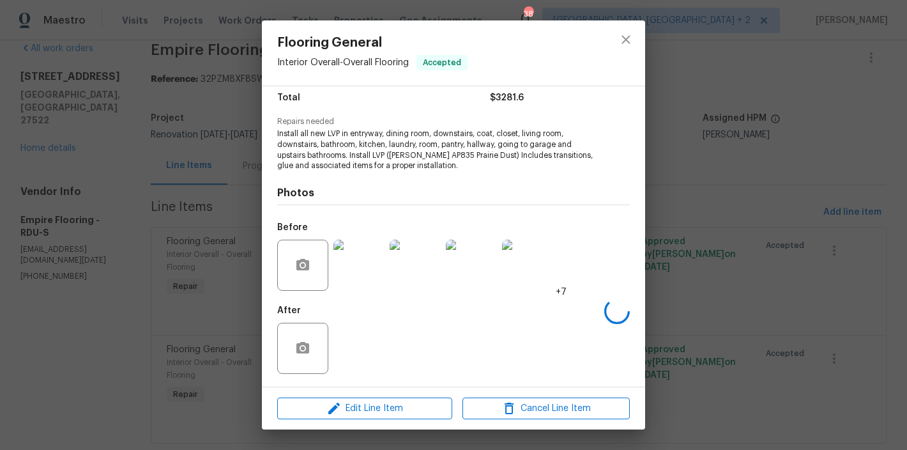
click at [348, 264] on img at bounding box center [358, 264] width 51 height 51
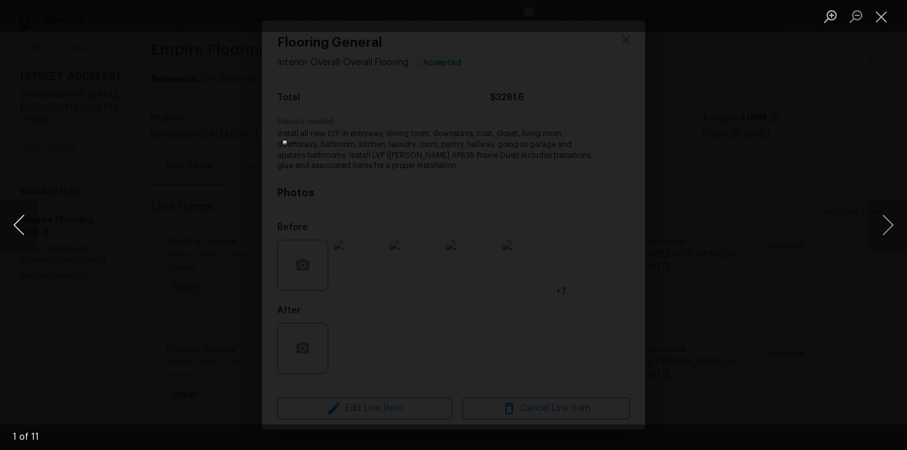
click at [24, 230] on button "Previous image" at bounding box center [19, 224] width 38 height 51
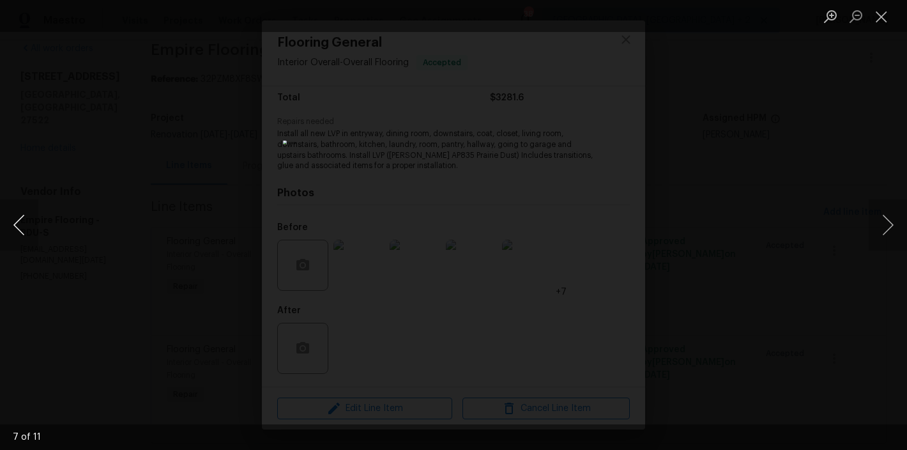
click at [24, 230] on button "Previous image" at bounding box center [19, 224] width 38 height 51
click at [884, 19] on button "Close lightbox" at bounding box center [881, 16] width 26 height 22
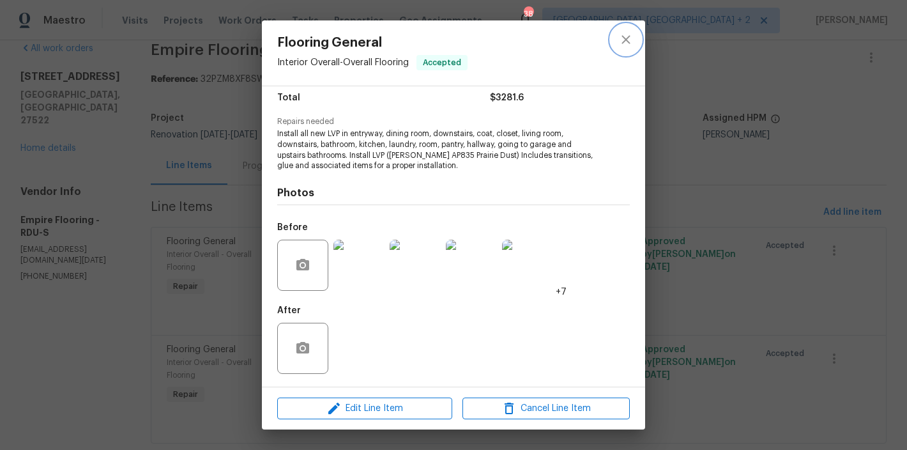
click at [632, 42] on icon "close" at bounding box center [625, 39] width 15 height 15
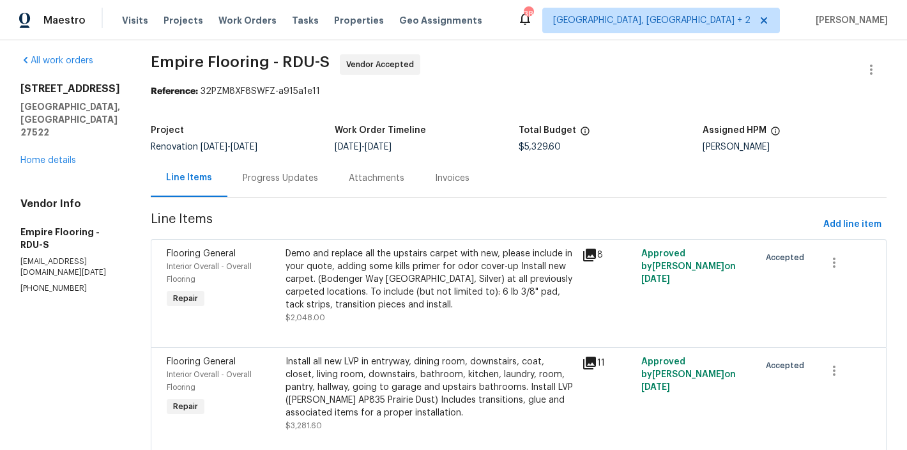
scroll to position [0, 0]
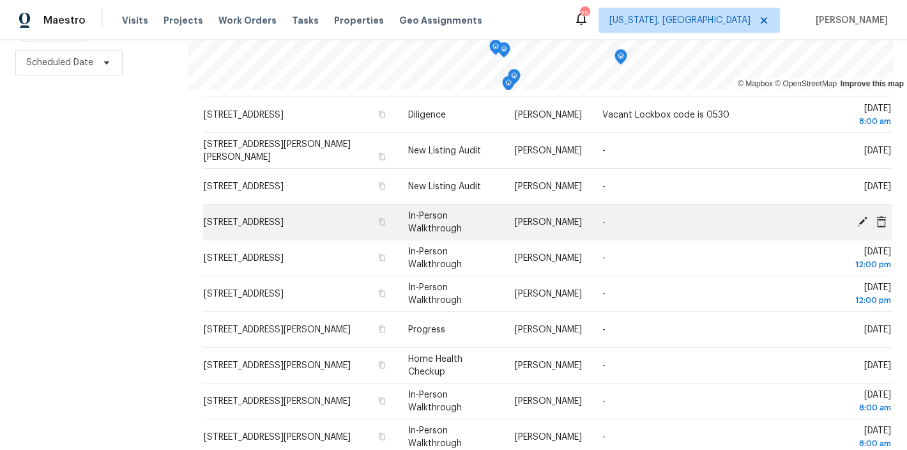
scroll to position [436, 0]
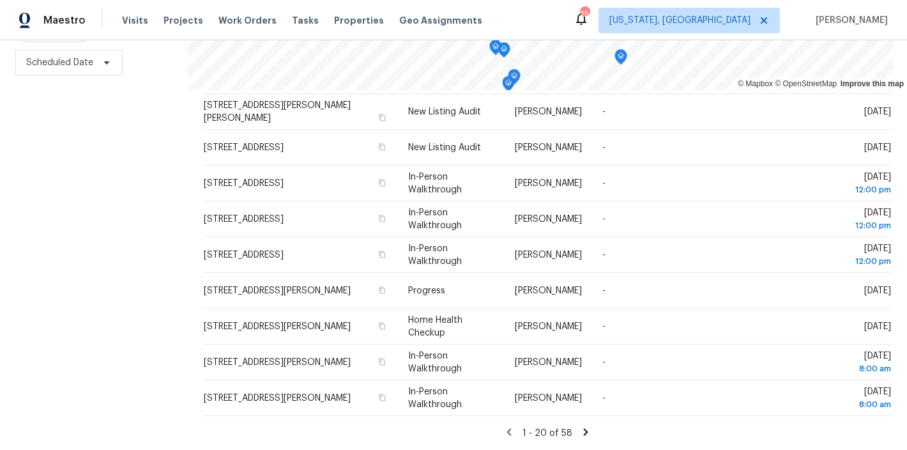
click at [584, 428] on icon at bounding box center [586, 431] width 4 height 7
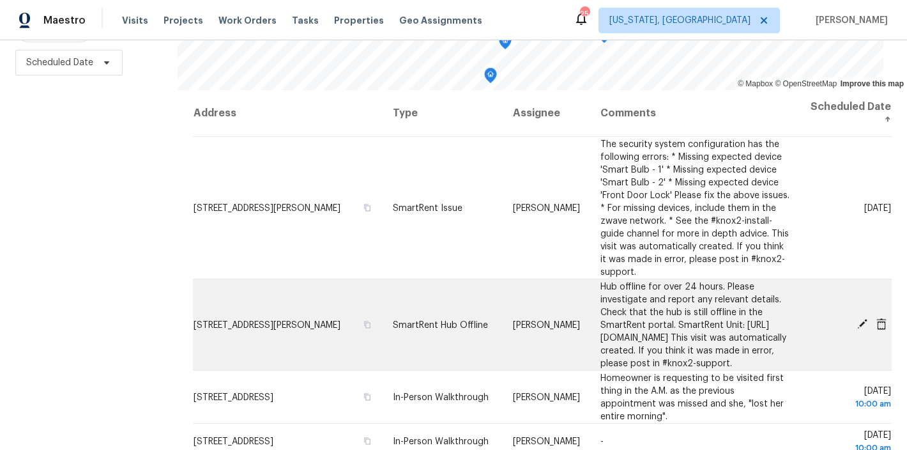
scroll to position [0, 0]
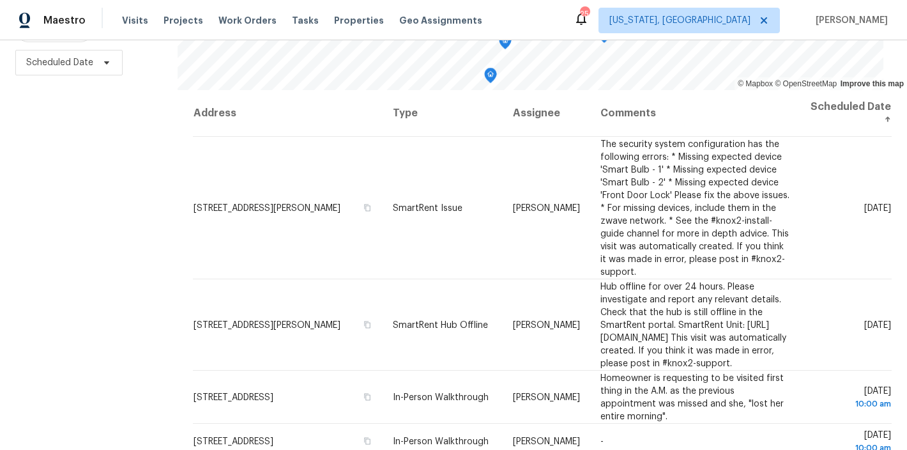
click at [116, 167] on div "Filters Reset ​ Type Assignee Scheduled Date" at bounding box center [89, 173] width 178 height 551
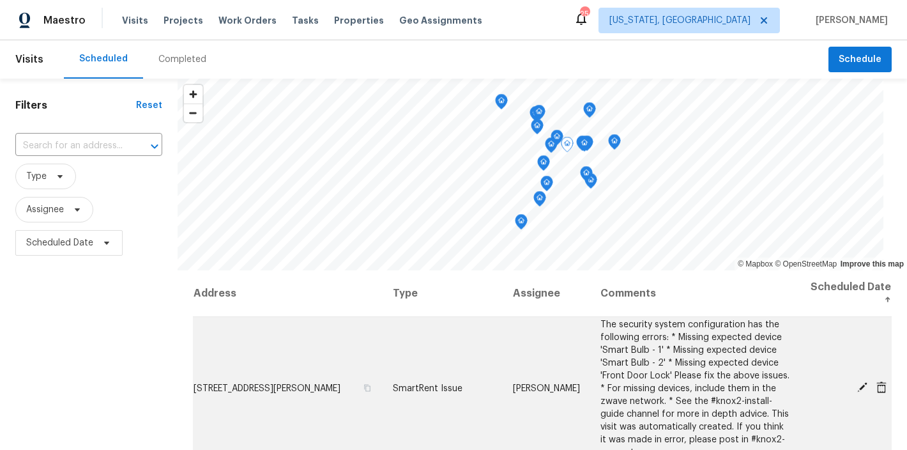
scroll to position [247, 0]
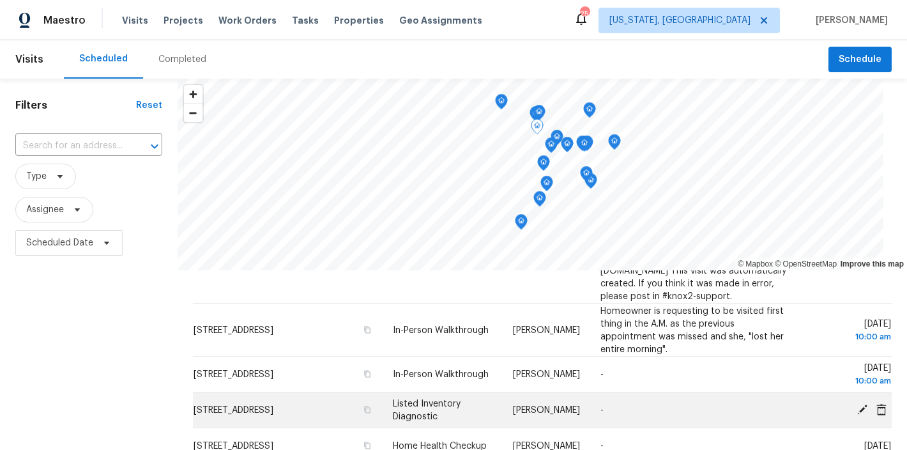
click at [857, 404] on icon at bounding box center [862, 409] width 10 height 10
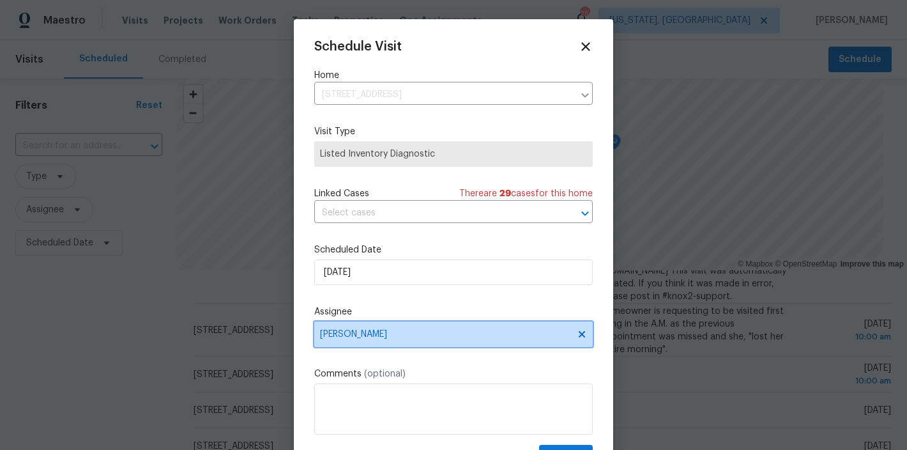
click at [391, 336] on span "[PERSON_NAME]" at bounding box center [445, 334] width 250 height 10
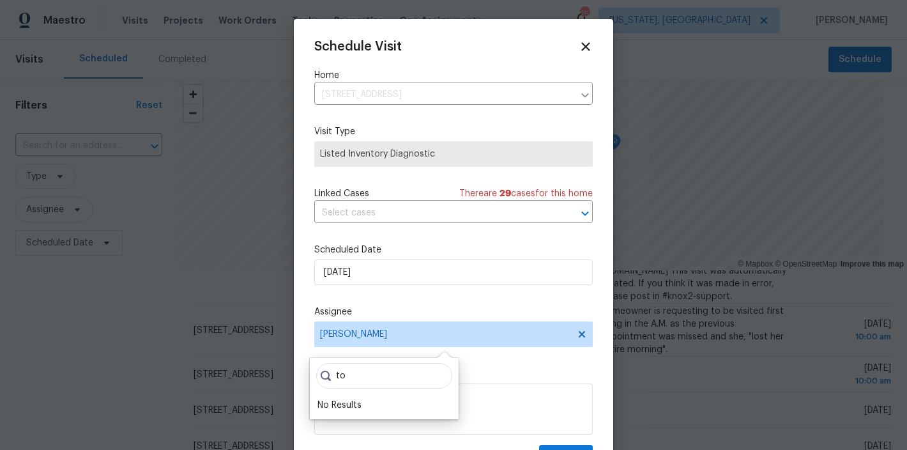
type input "t"
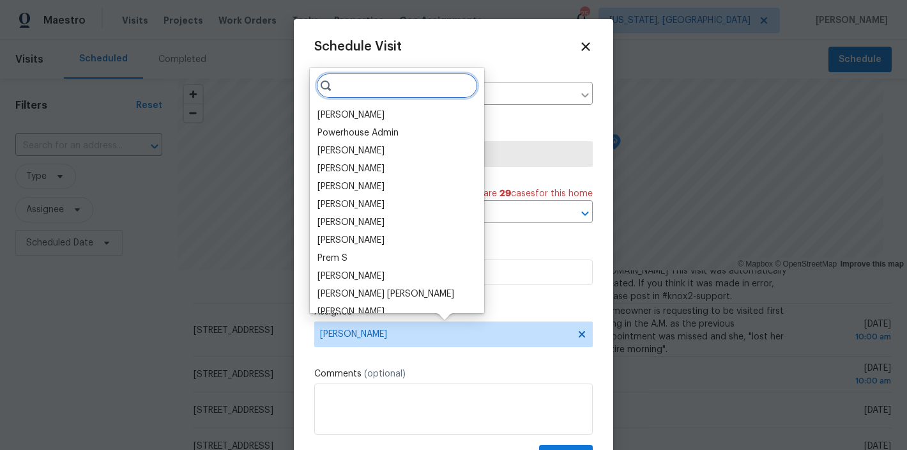
click at [391, 83] on input "search" at bounding box center [397, 86] width 162 height 26
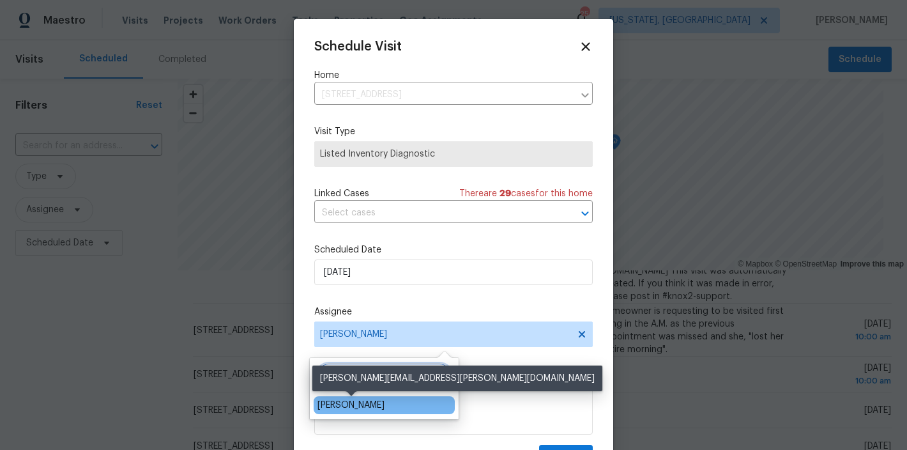
type input "[PERSON_NAME]"
click at [361, 404] on div "[PERSON_NAME]" at bounding box center [350, 404] width 67 height 13
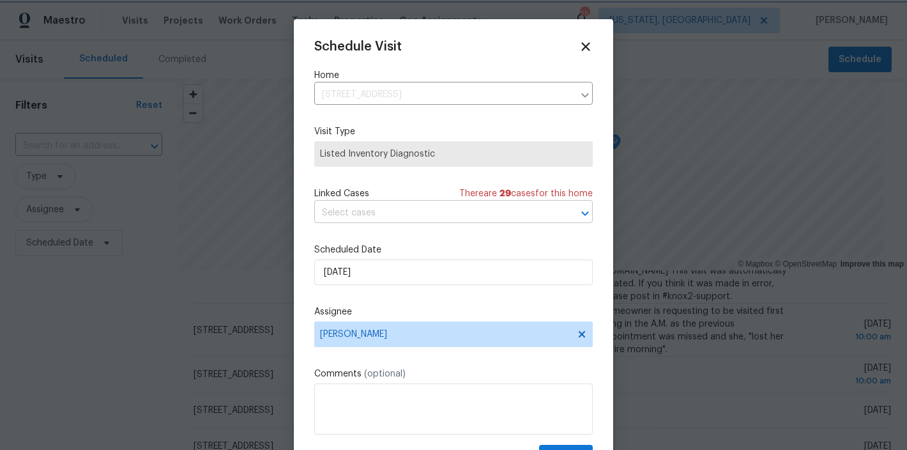
scroll to position [23, 0]
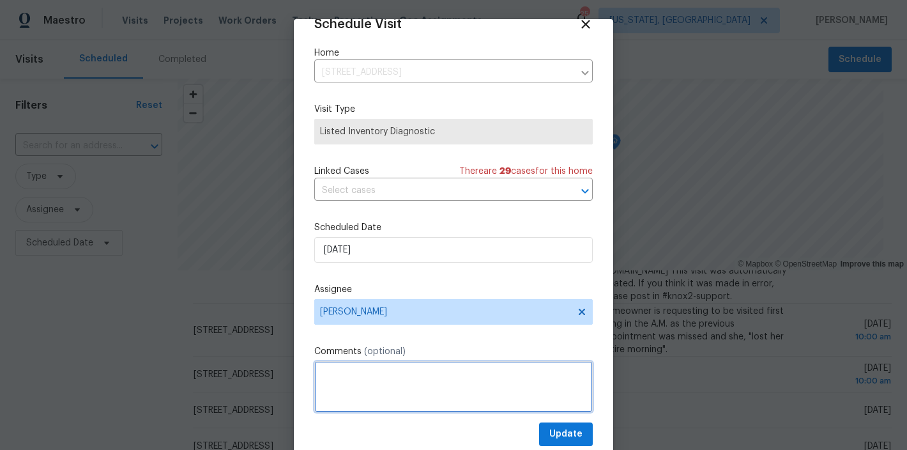
click at [457, 380] on textarea at bounding box center [453, 386] width 278 height 51
type textarea "Please visit this with [PERSON_NAME]"
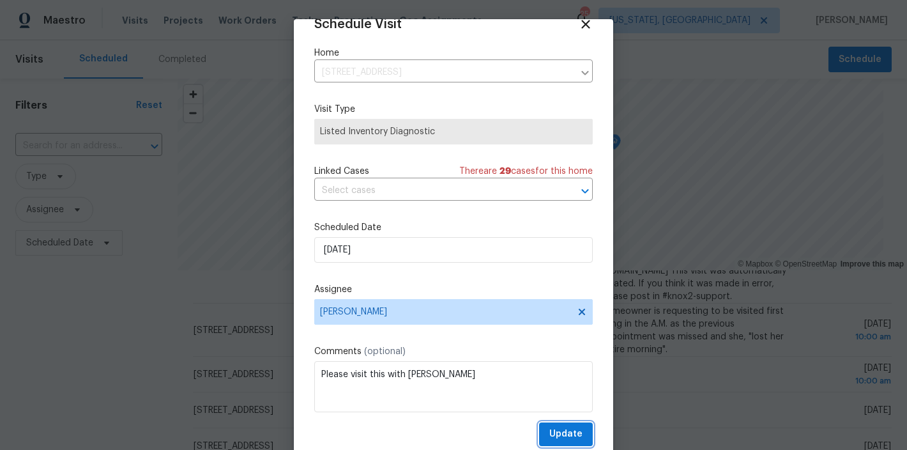
click at [549, 436] on span "Update" at bounding box center [565, 434] width 33 height 16
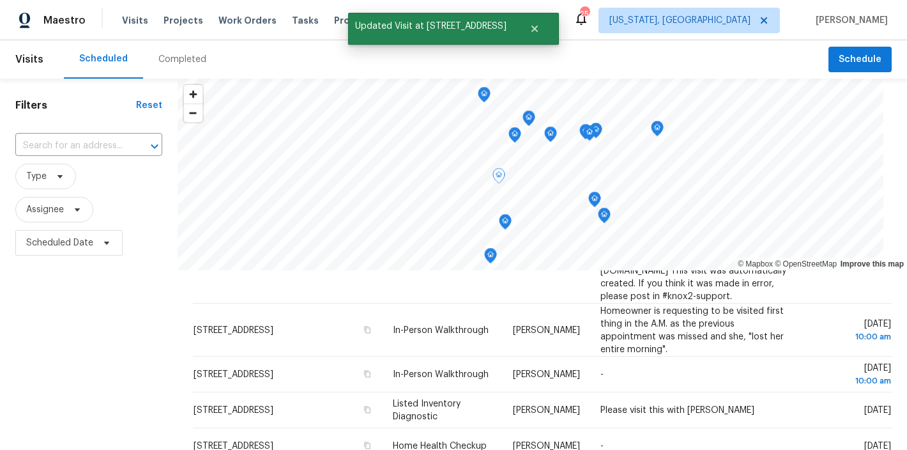
click at [146, 340] on div "Filters Reset ​ Type Assignee Scheduled Date" at bounding box center [89, 354] width 178 height 551
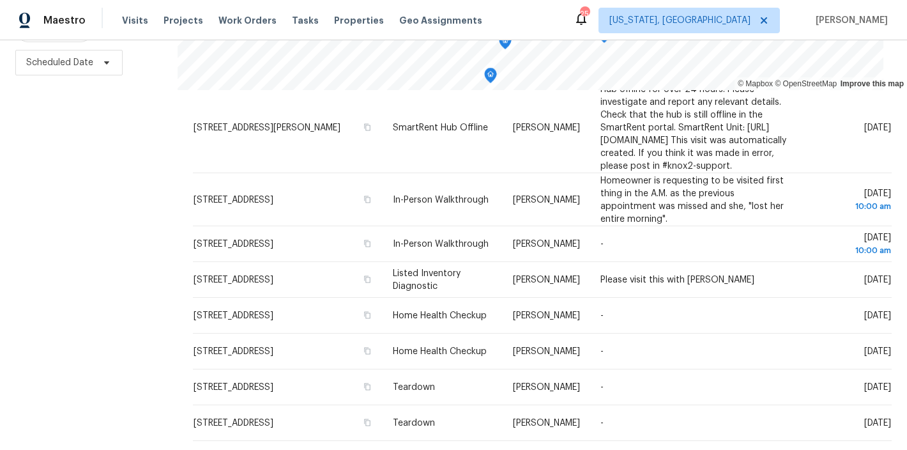
scroll to position [75, 0]
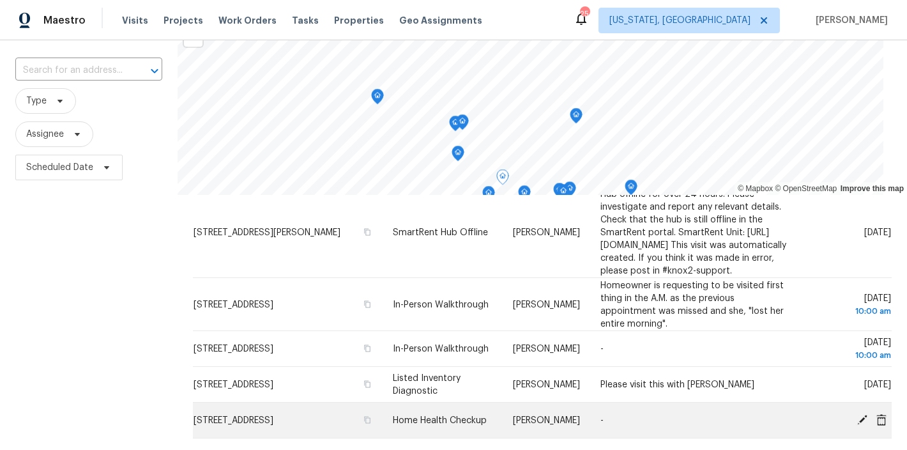
click at [857, 414] on icon at bounding box center [862, 419] width 10 height 10
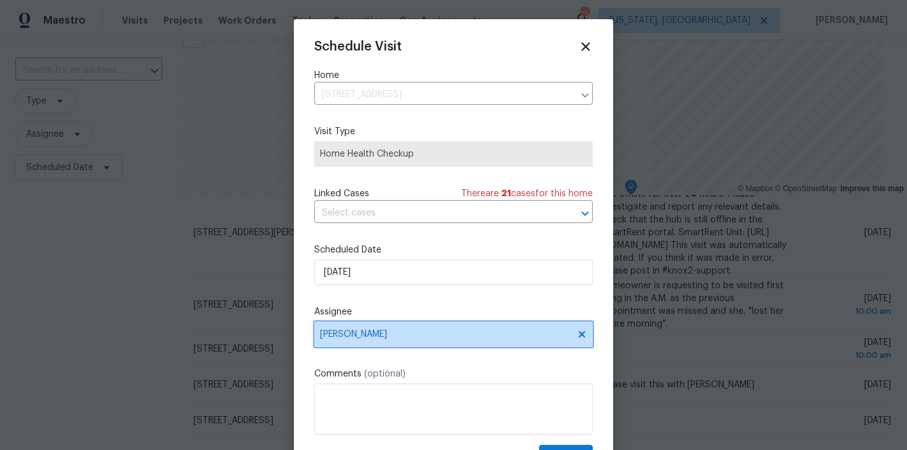
click at [360, 338] on span "Nicolas Campuzano" at bounding box center [445, 334] width 250 height 10
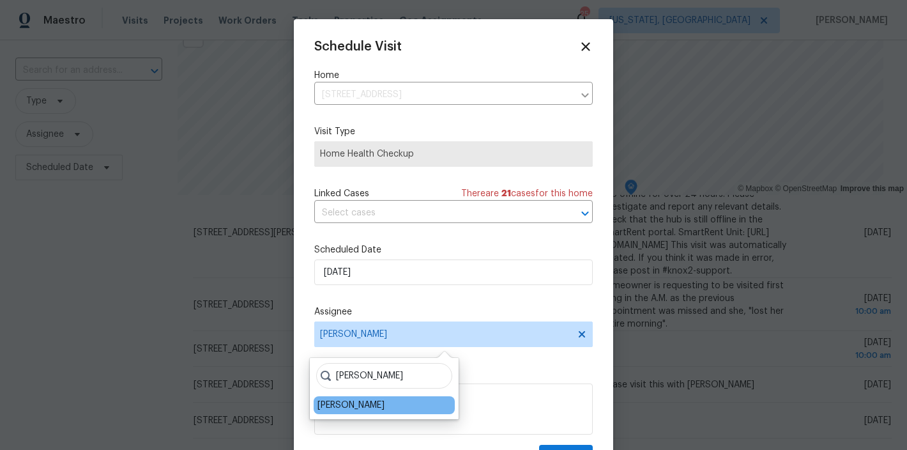
type input "thom"
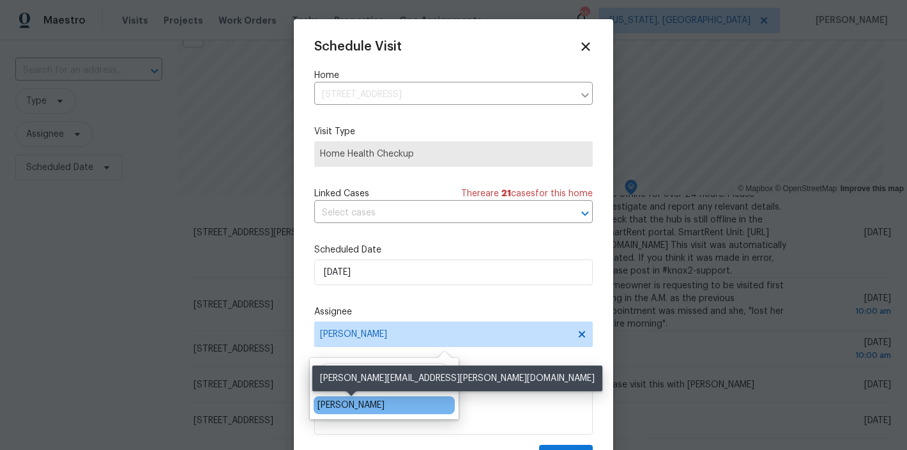
click at [364, 408] on div "[PERSON_NAME]" at bounding box center [350, 404] width 67 height 13
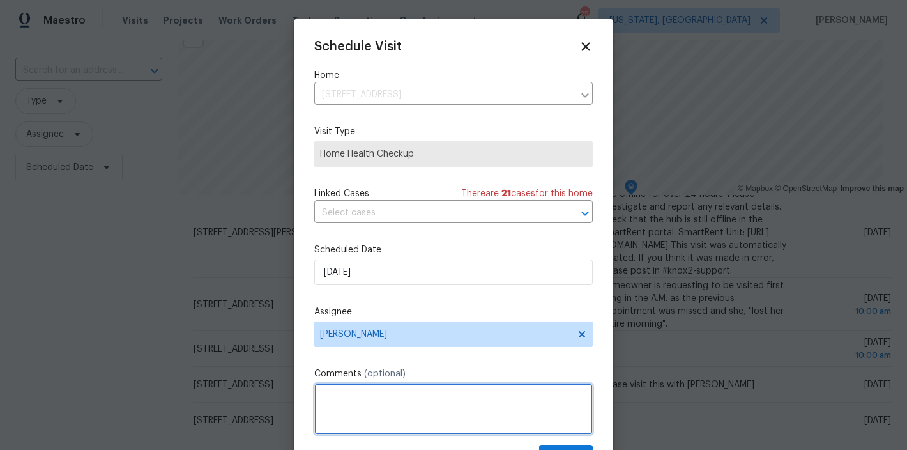
click at [383, 405] on textarea at bounding box center [453, 408] width 278 height 51
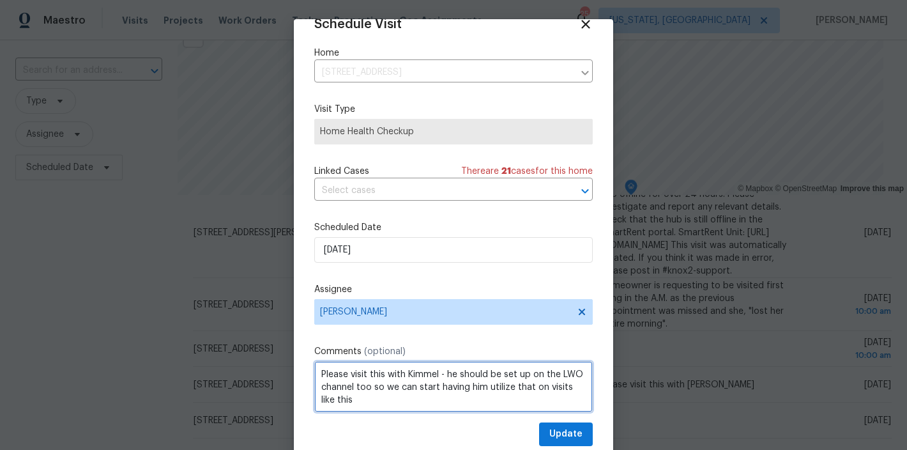
scroll to position [6, 0]
type textarea "Please visit this with Kimmel - he should be set up on the LWO channel too so w…"
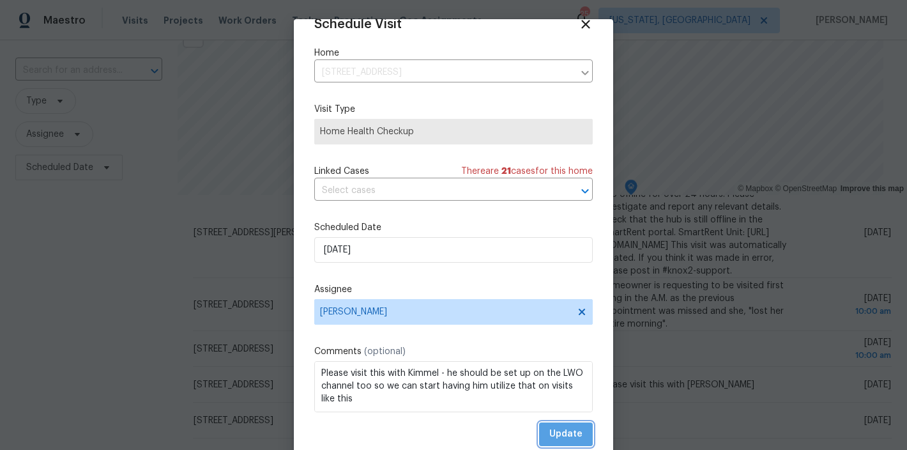
click at [566, 430] on span "Update" at bounding box center [565, 434] width 33 height 16
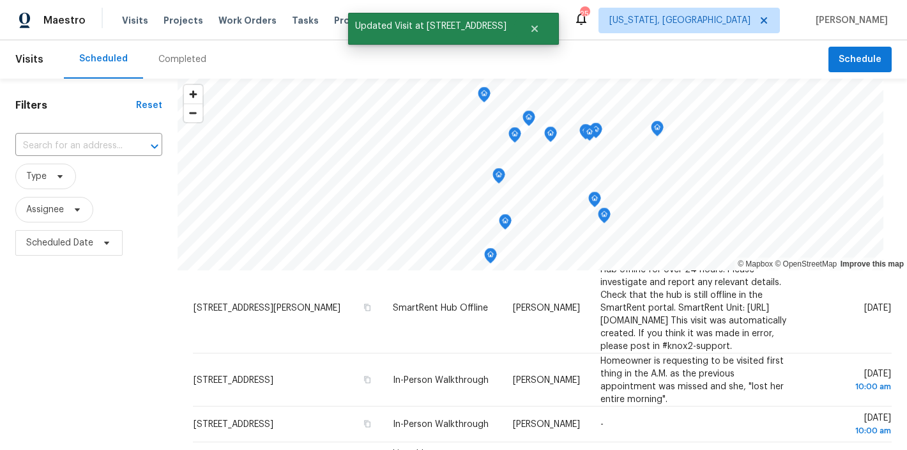
scroll to position [97, 0]
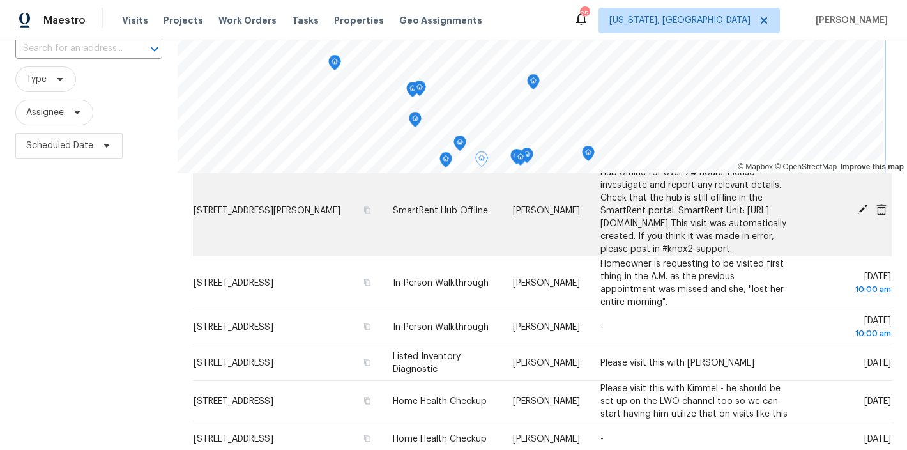
click at [657, 195] on div "© Mapbox © OpenStreetMap Improve this map Address Type Assignee Comments Schedu…" at bounding box center [542, 256] width 729 height 551
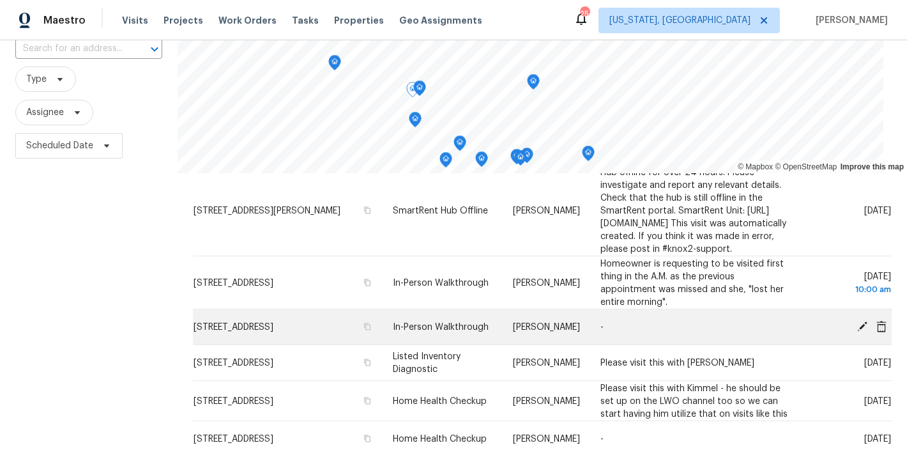
click at [857, 321] on icon at bounding box center [862, 326] width 10 height 10
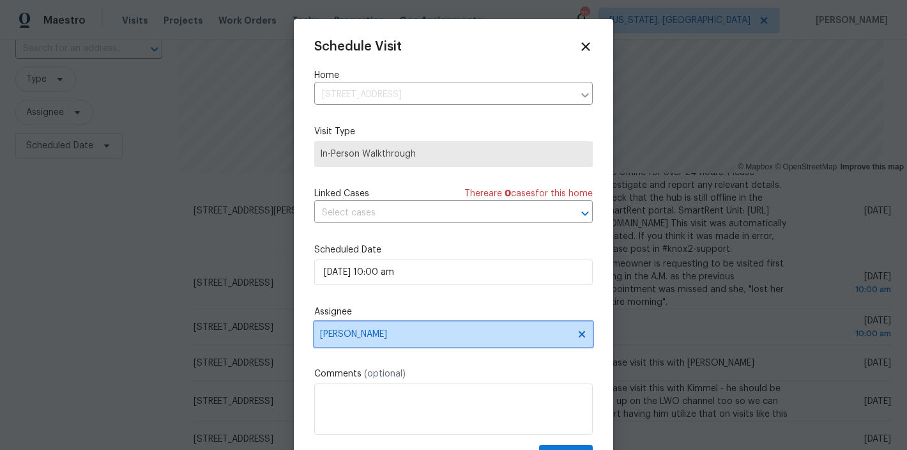
click at [362, 335] on span "[PERSON_NAME]" at bounding box center [445, 334] width 250 height 10
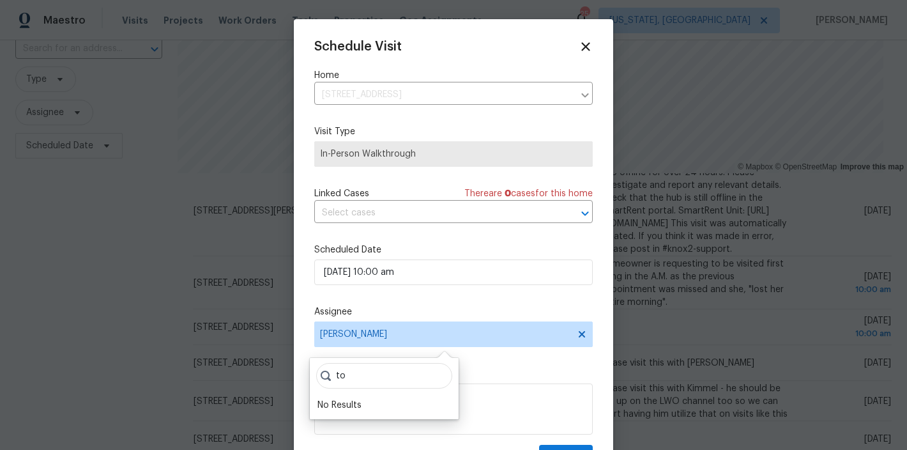
type input "t"
type input "thomas"
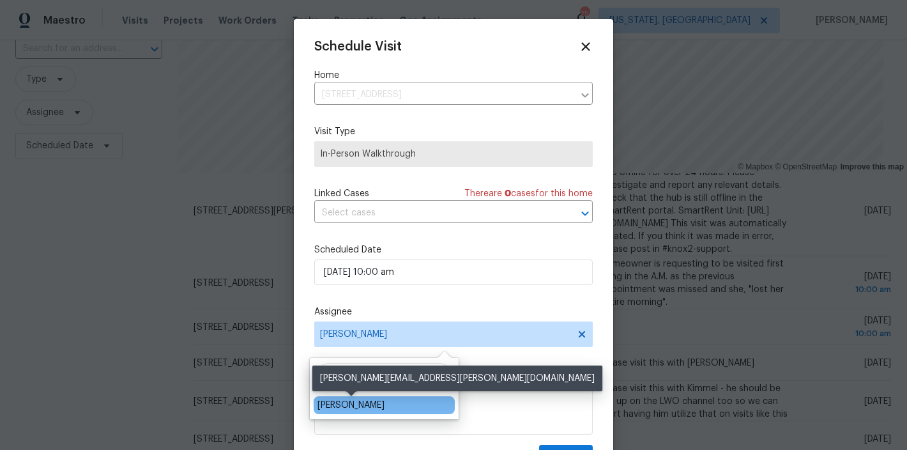
click at [342, 408] on div "Thomas Gannon" at bounding box center [350, 404] width 67 height 13
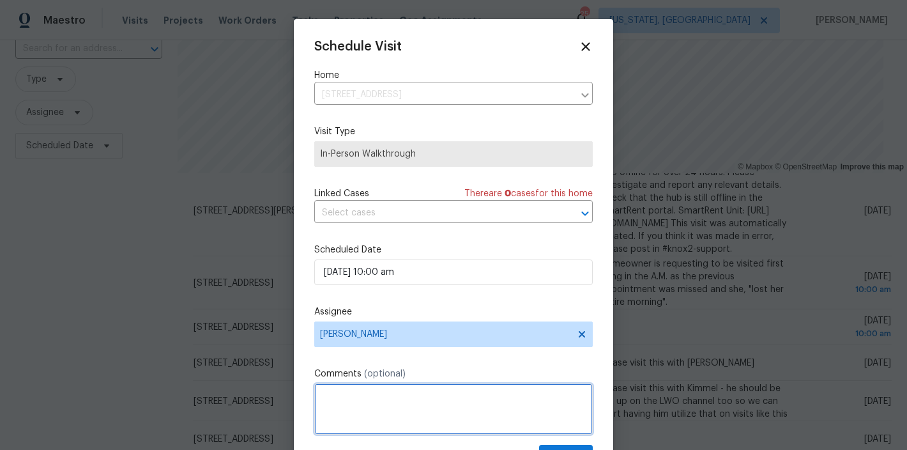
click at [390, 403] on textarea at bounding box center [453, 408] width 278 height 51
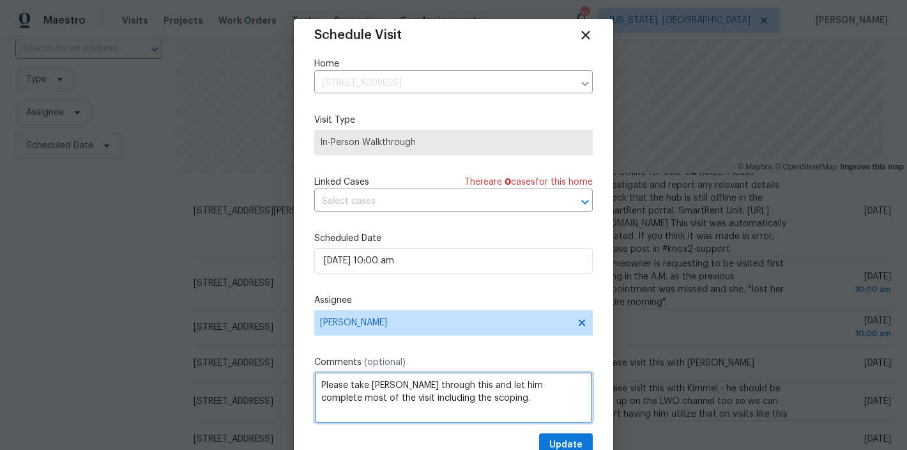
scroll to position [20, 0]
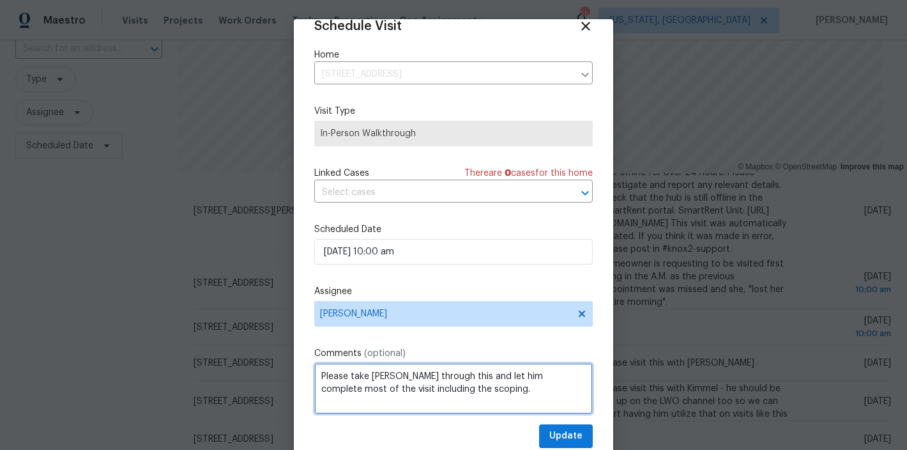
type textarea "Please take Kimmel through this and let him complete most of the visit includin…"
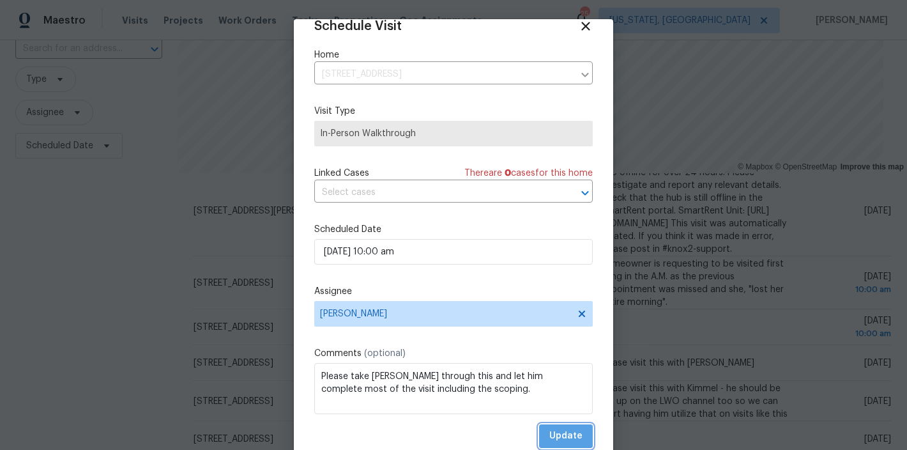
click at [566, 433] on span "Update" at bounding box center [565, 436] width 33 height 16
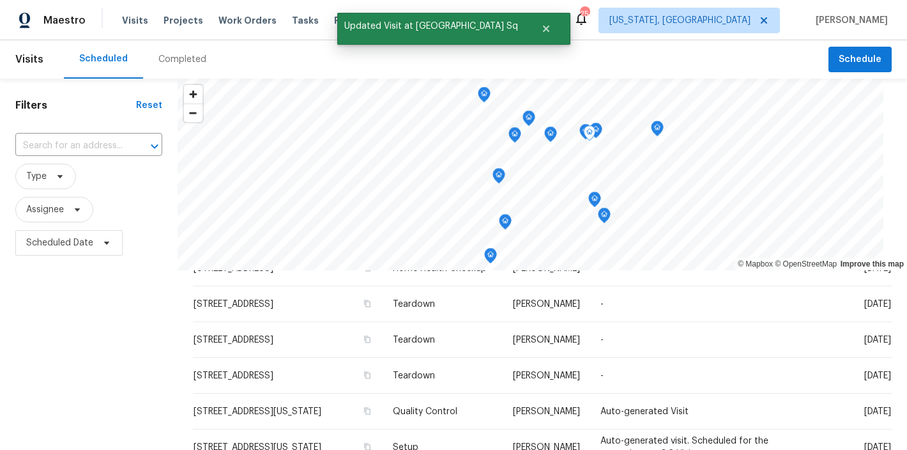
scroll to position [466, 0]
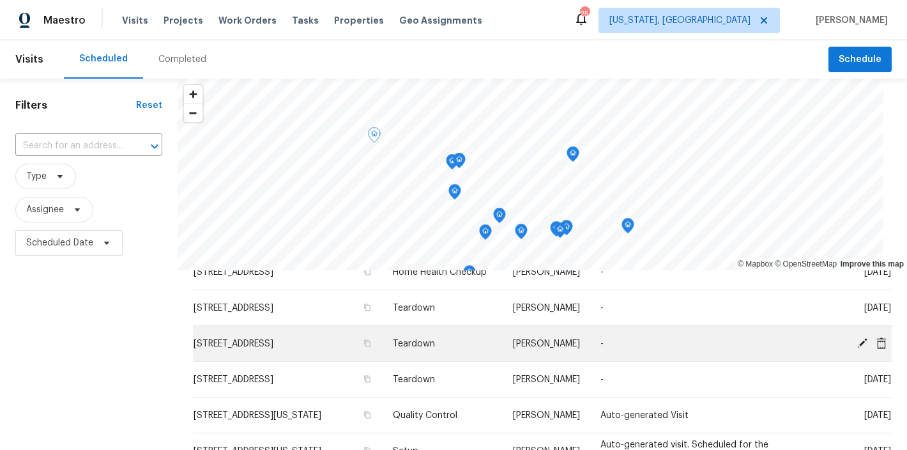
click at [856, 337] on icon at bounding box center [861, 342] width 11 height 11
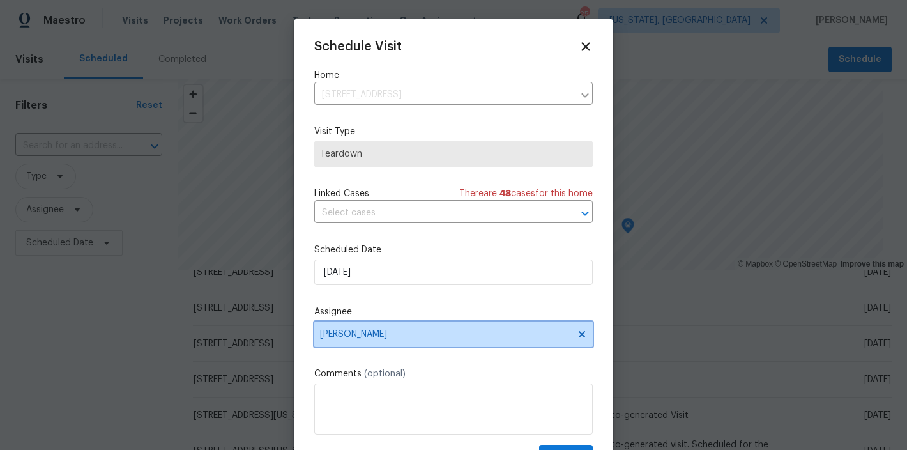
click at [383, 342] on span "[PERSON_NAME]" at bounding box center [453, 334] width 278 height 26
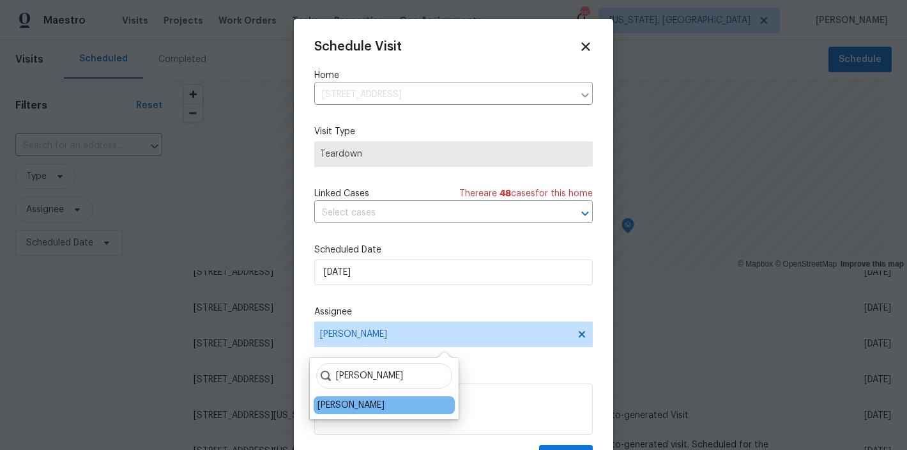
type input "thomas"
click at [373, 413] on div "Thomas Gannon" at bounding box center [384, 405] width 141 height 18
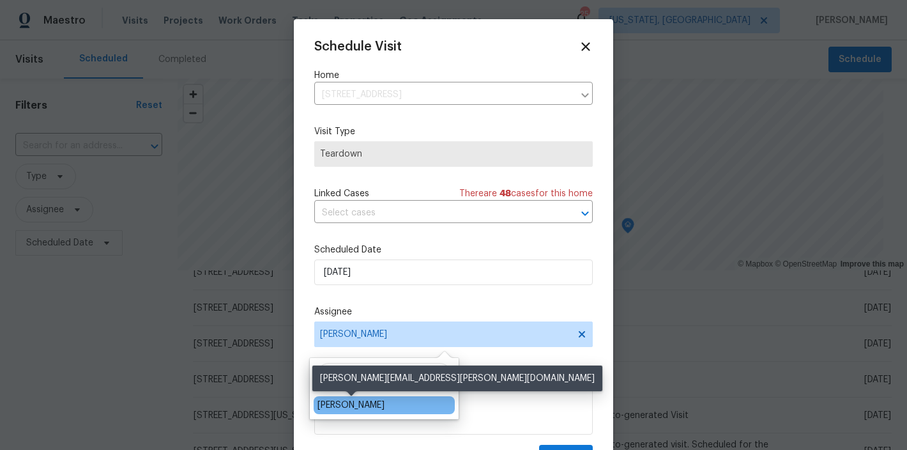
click at [374, 407] on div "Thomas Gannon" at bounding box center [350, 404] width 67 height 13
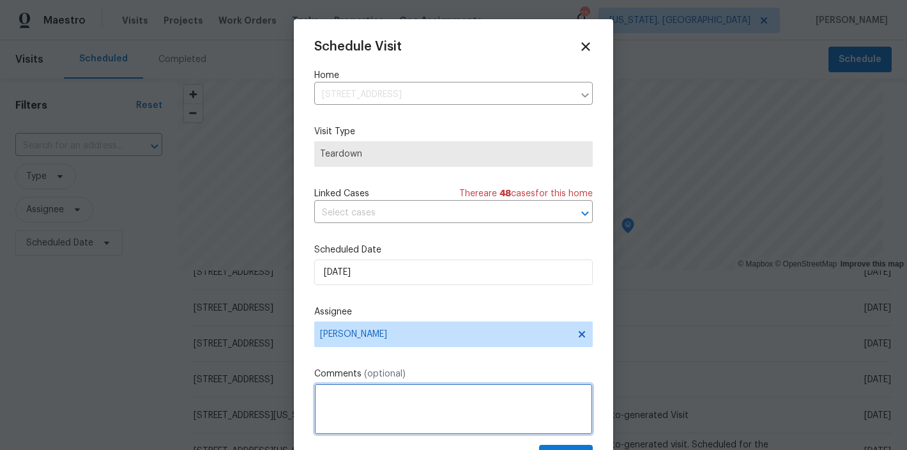
click at [389, 400] on textarea at bounding box center [453, 408] width 278 height 51
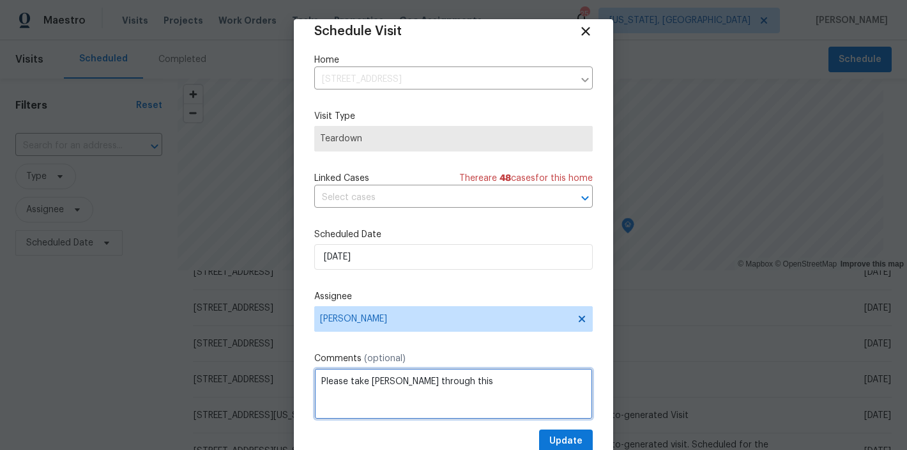
scroll to position [23, 0]
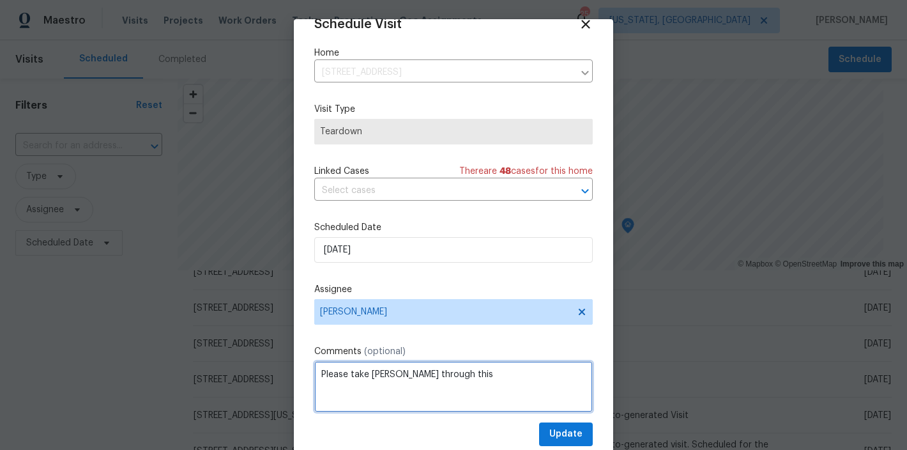
type textarea "Please take Kimmel through this"
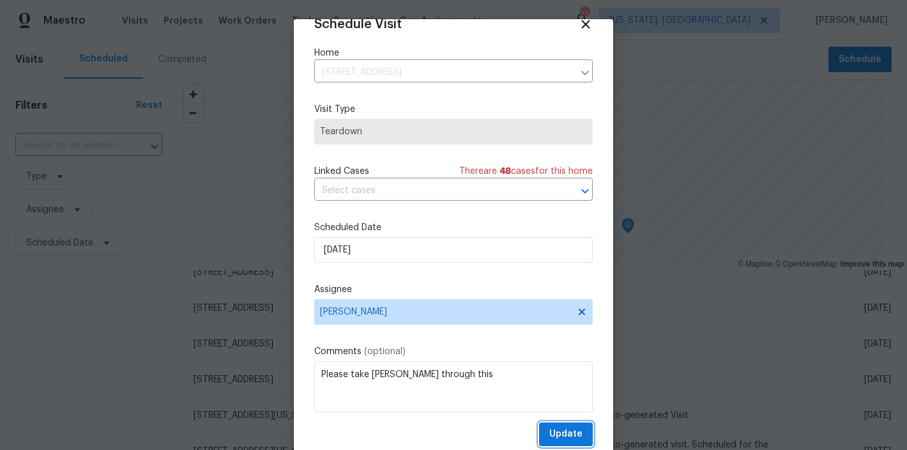
click at [563, 428] on span "Update" at bounding box center [565, 434] width 33 height 16
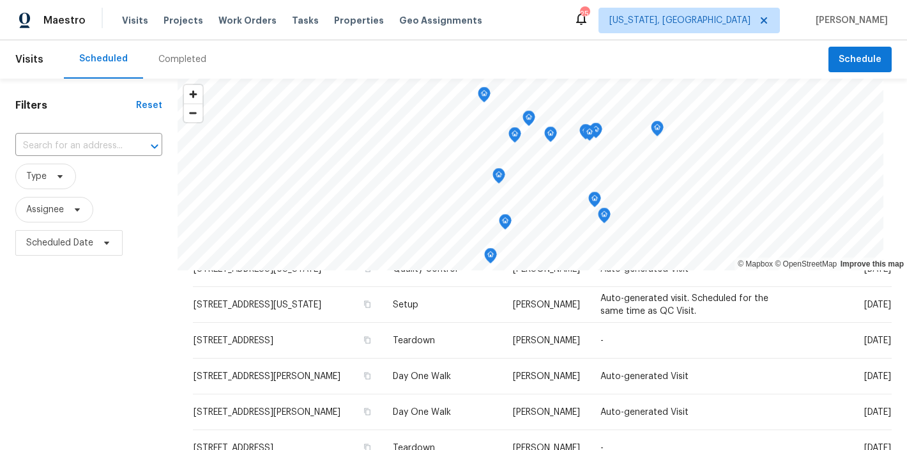
scroll to position [190, 0]
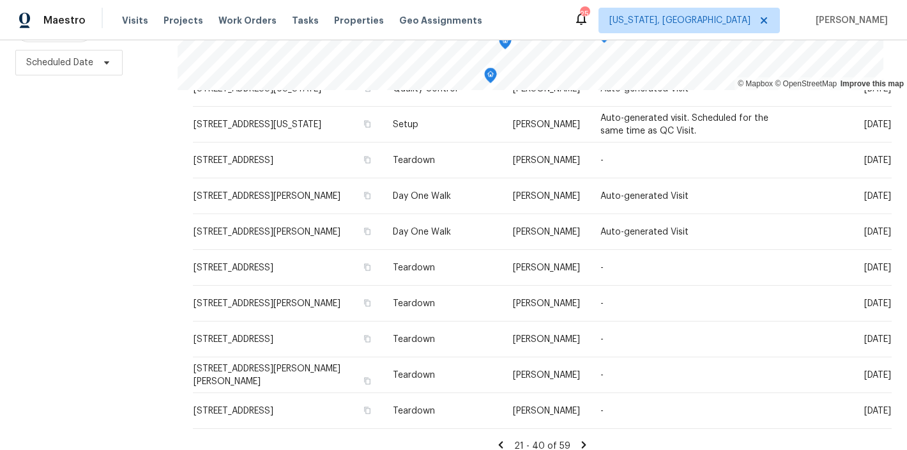
click at [498, 441] on icon at bounding box center [500, 444] width 4 height 7
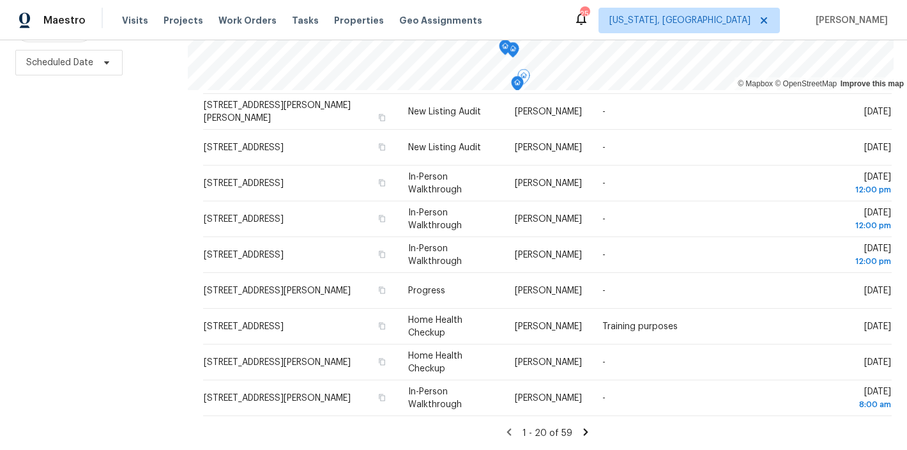
click at [145, 292] on div "Filters Reset ​ Type Assignee Scheduled Date" at bounding box center [94, 173] width 188 height 551
click at [527, 26] on div "Maestro Visits Projects Work Orders Tasks Properties Geo Assignments 25 Washing…" at bounding box center [453, 20] width 907 height 40
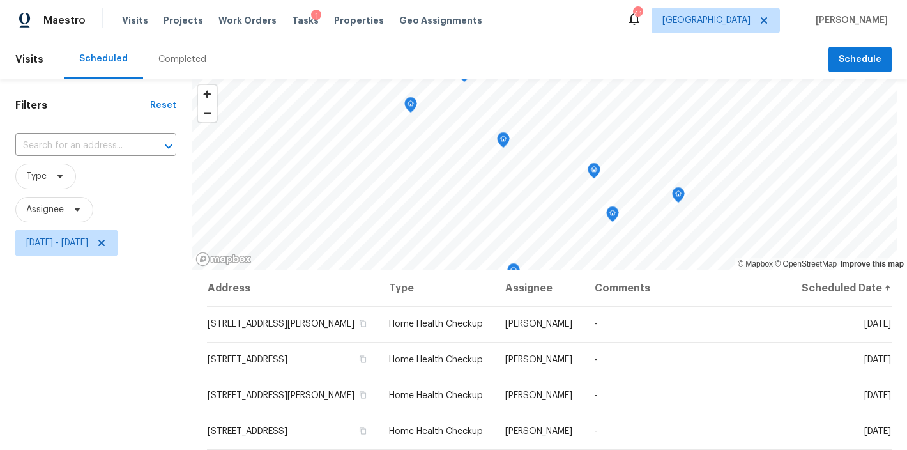
click at [118, 329] on div "Filters Reset ​ Type Assignee [DATE] - [DATE]" at bounding box center [96, 354] width 192 height 551
click at [105, 244] on icon at bounding box center [101, 242] width 6 height 6
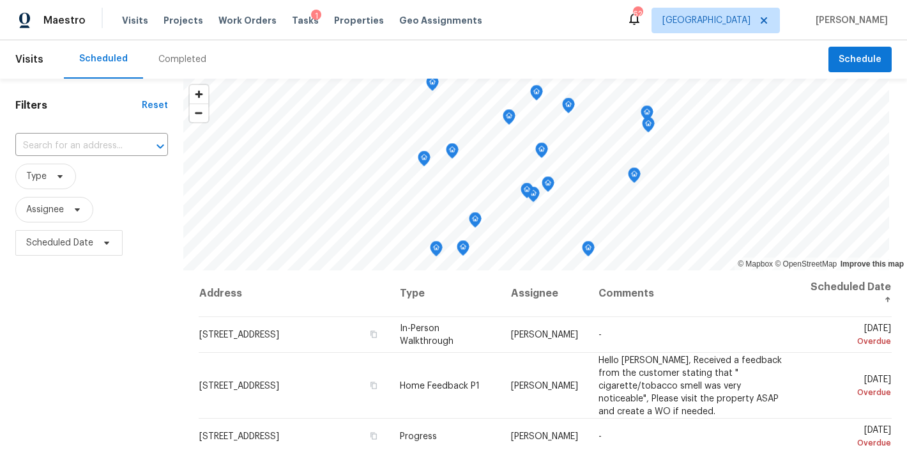
click at [542, 25] on div "Maestro Visits Projects Work Orders Tasks 1 Properties Geo Assignments 62 Ralei…" at bounding box center [453, 20] width 907 height 40
click at [122, 333] on div "Filters Reset ​ Type Assignee Scheduled Date" at bounding box center [91, 354] width 183 height 551
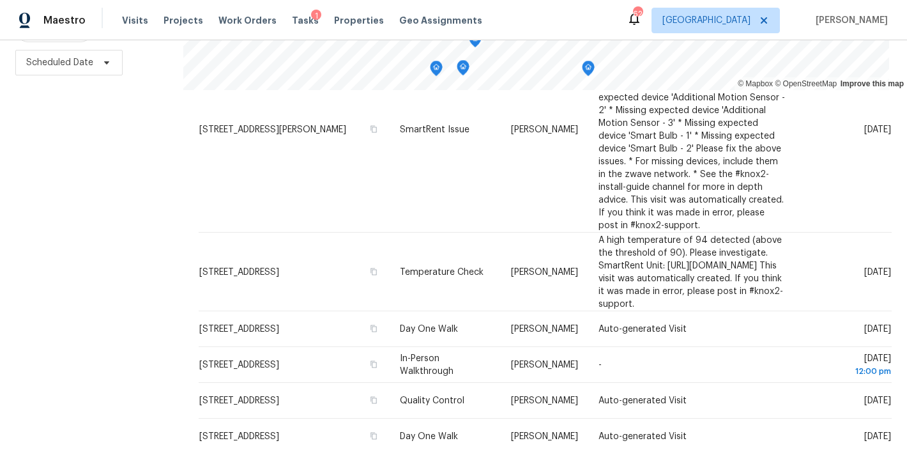
scroll to position [752, 0]
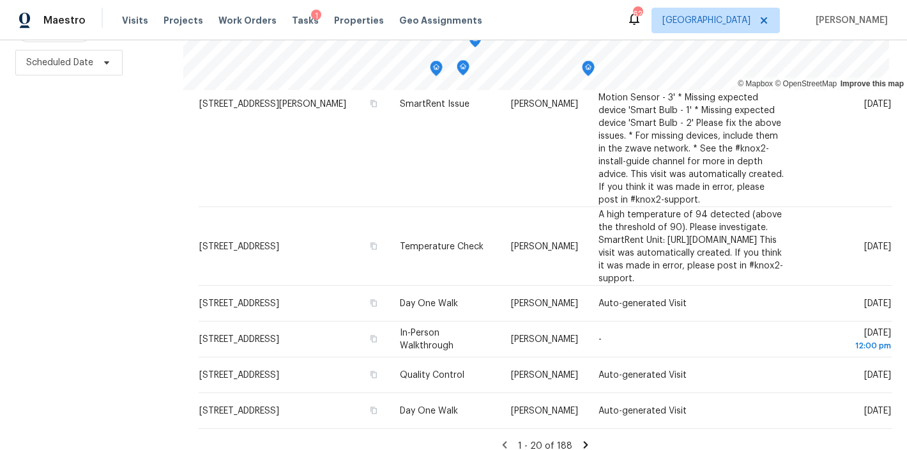
click at [584, 441] on icon at bounding box center [586, 444] width 4 height 7
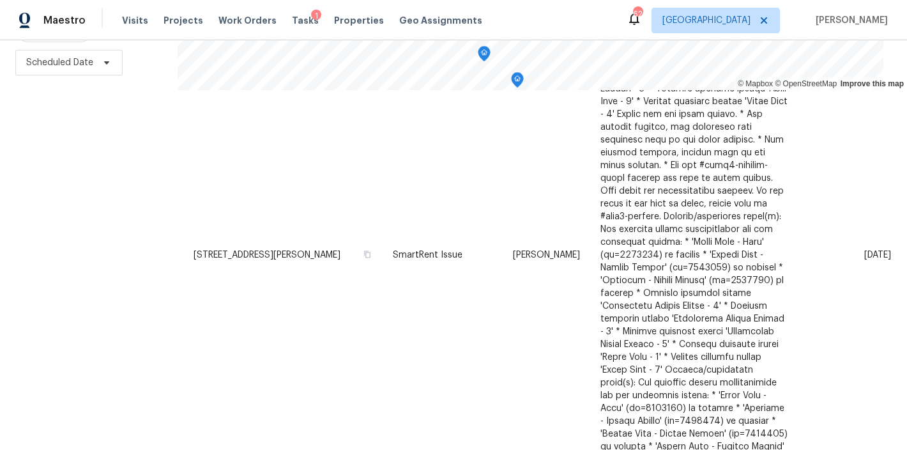
scroll to position [0, 0]
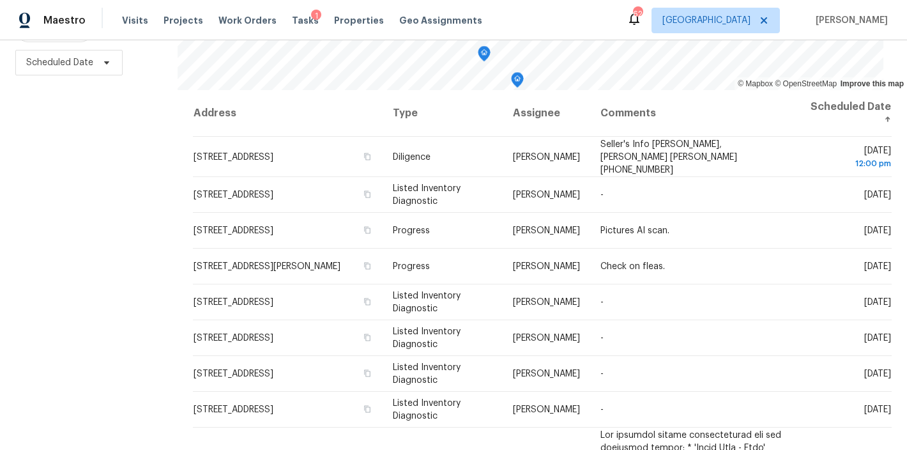
click at [91, 252] on div "Filters Reset ​ Type Assignee Scheduled Date" at bounding box center [89, 173] width 178 height 551
click at [529, 12] on div "Maestro Visits Projects Work Orders Tasks 1 Properties Geo Assignments 61 Ralei…" at bounding box center [453, 20] width 907 height 40
click at [135, 157] on div "Filters Reset ​ Type Assignee Scheduled Date" at bounding box center [89, 173] width 178 height 551
click at [158, 267] on div "Filters Reset ​ Type Assignee Scheduled Date" at bounding box center [89, 173] width 178 height 551
click at [541, 10] on div "Maestro Visits Projects Work Orders Tasks 1 Properties Geo Assignments 61 Ralei…" at bounding box center [453, 20] width 907 height 40
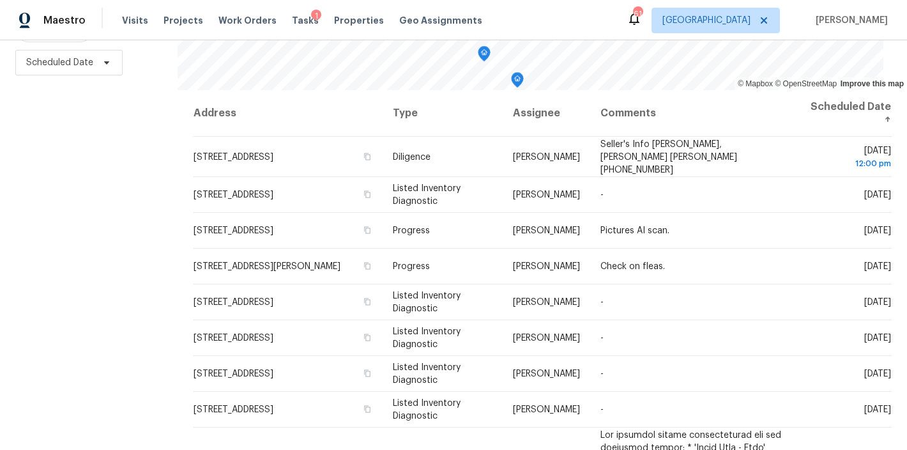
click at [109, 213] on div "Filters Reset ​ Type Assignee Scheduled Date" at bounding box center [89, 173] width 178 height 551
click at [102, 17] on div at bounding box center [102, 18] width 1 height 20
click at [538, 11] on div "Maestro Visits Projects Work Orders Tasks 1 Properties Geo Assignments 61 Ralei…" at bounding box center [453, 20] width 907 height 40
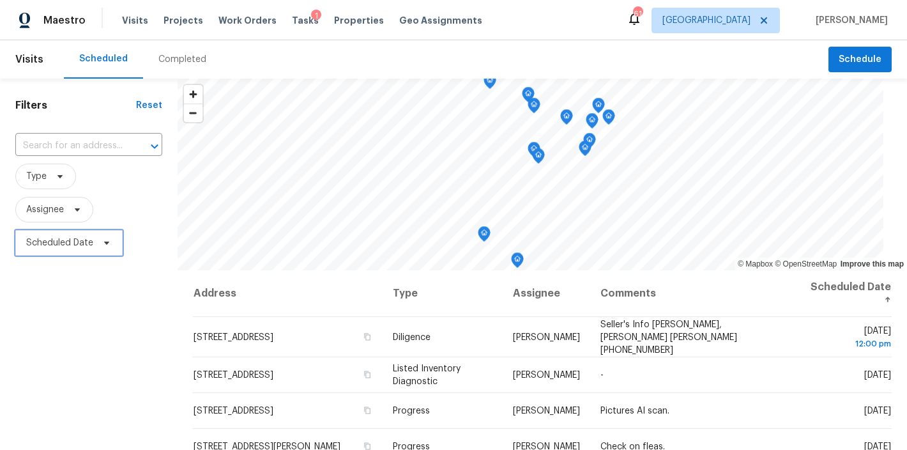
click at [65, 239] on span "Scheduled Date" at bounding box center [59, 242] width 67 height 13
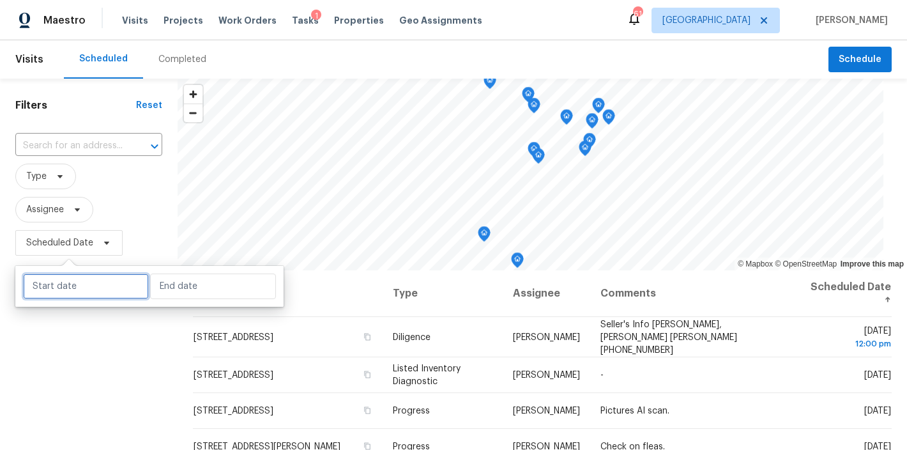
click at [82, 280] on input "text" at bounding box center [86, 286] width 126 height 26
select select "9"
select select "2025"
select select "10"
select select "2025"
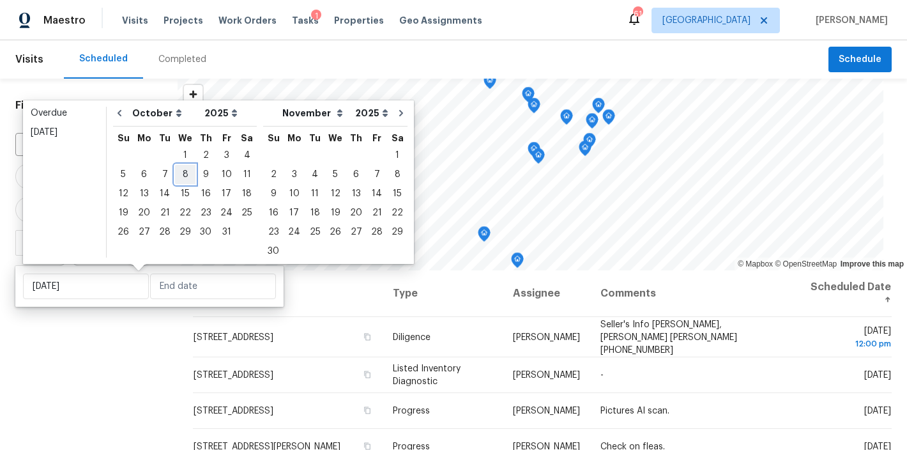
click at [181, 172] on div "8" at bounding box center [185, 174] width 20 height 18
type input "Wed, Oct 08"
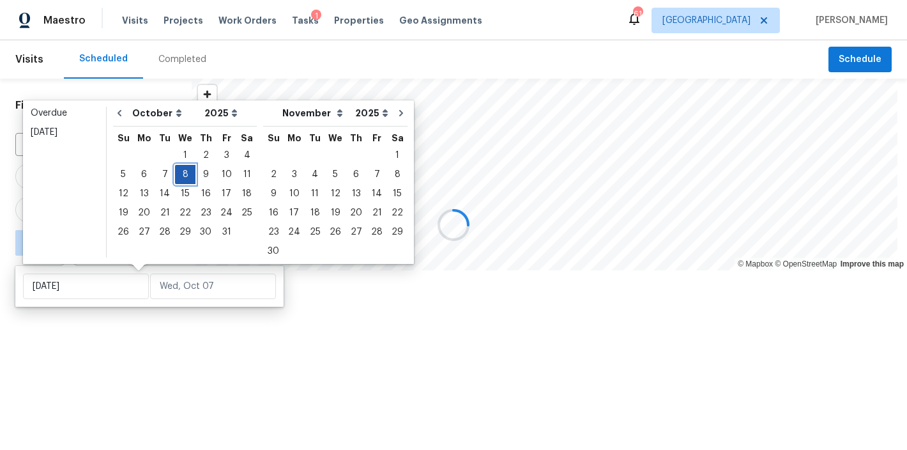
click at [185, 177] on div "8" at bounding box center [185, 174] width 20 height 18
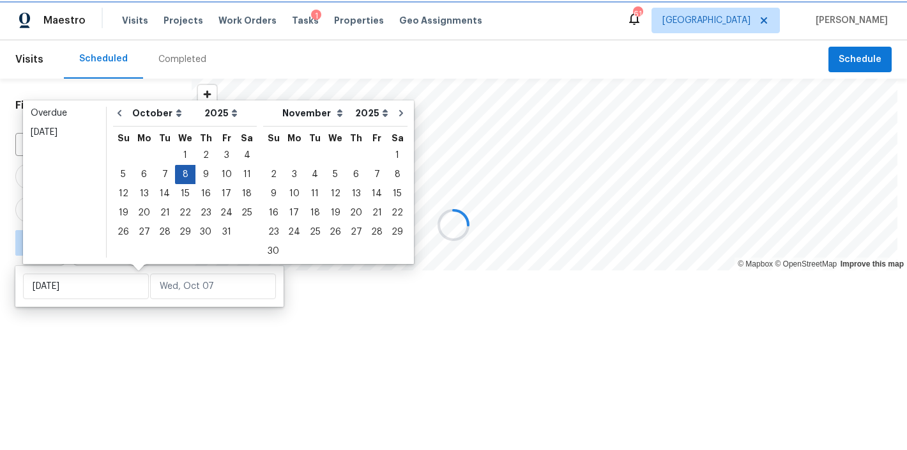
type input "Wed, Oct 08"
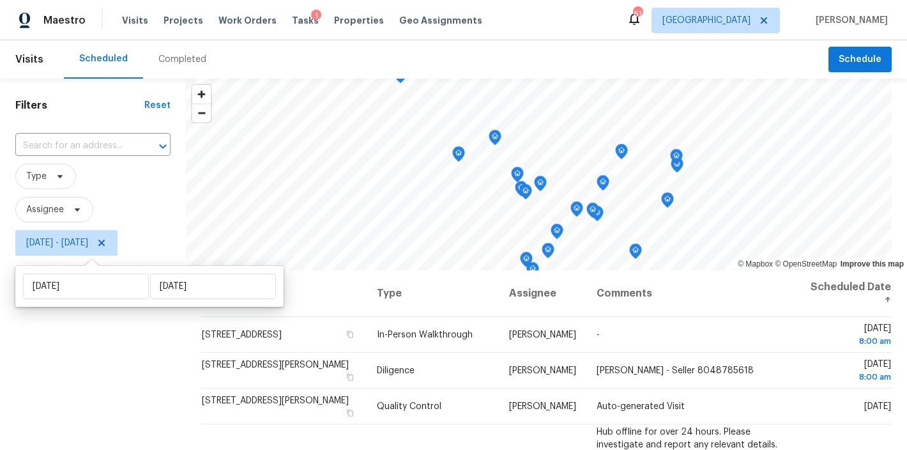
click at [91, 364] on div "Filters Reset ​ Type Assignee Wed, Oct 08 - Wed, Oct 08" at bounding box center [93, 354] width 186 height 551
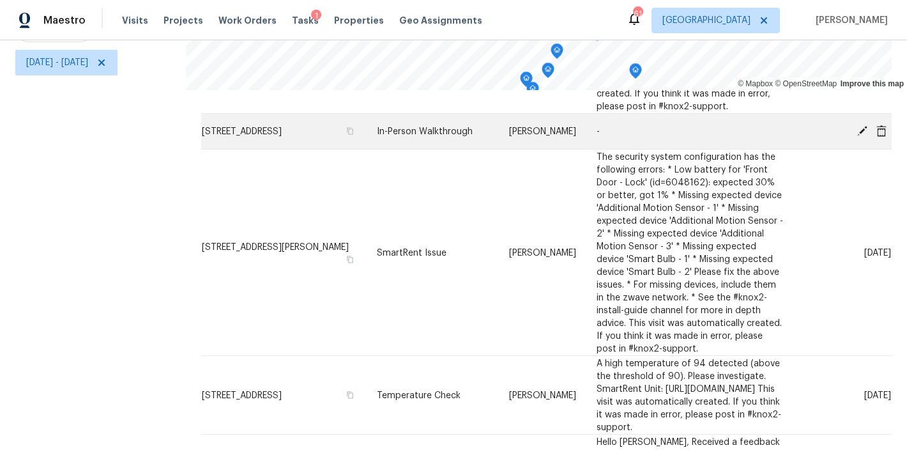
scroll to position [233, 0]
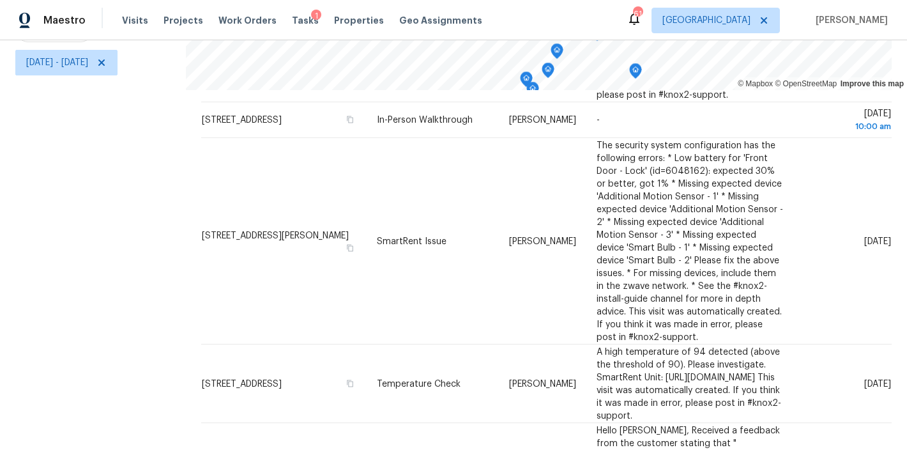
click at [73, 254] on div "Filters Reset ​ Type Assignee Wed, Oct 08 - Wed, Oct 08" at bounding box center [93, 173] width 186 height 551
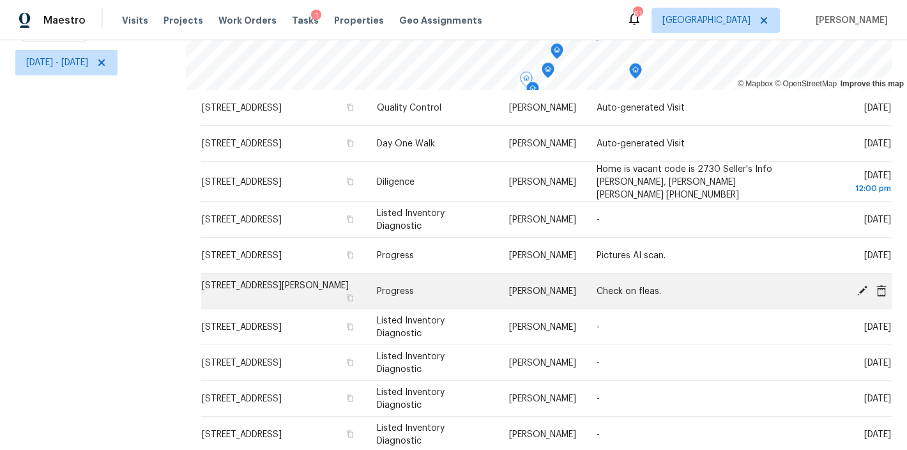
scroll to position [716, 0]
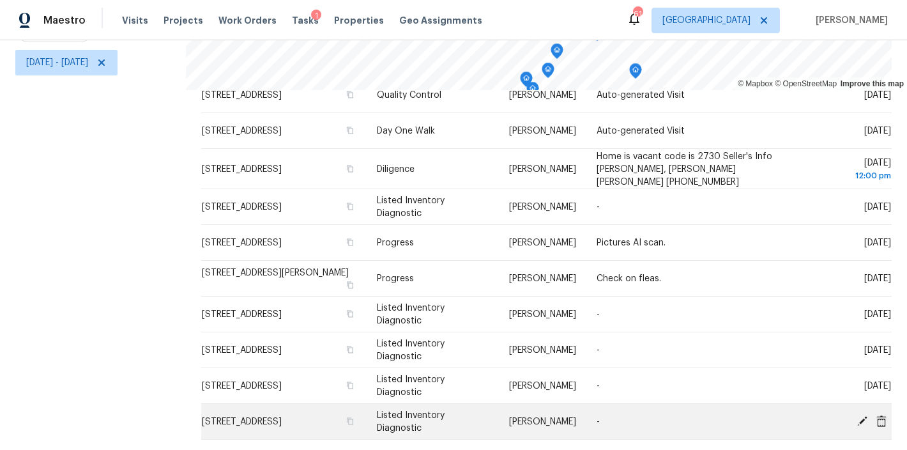
click at [857, 415] on icon at bounding box center [862, 420] width 10 height 10
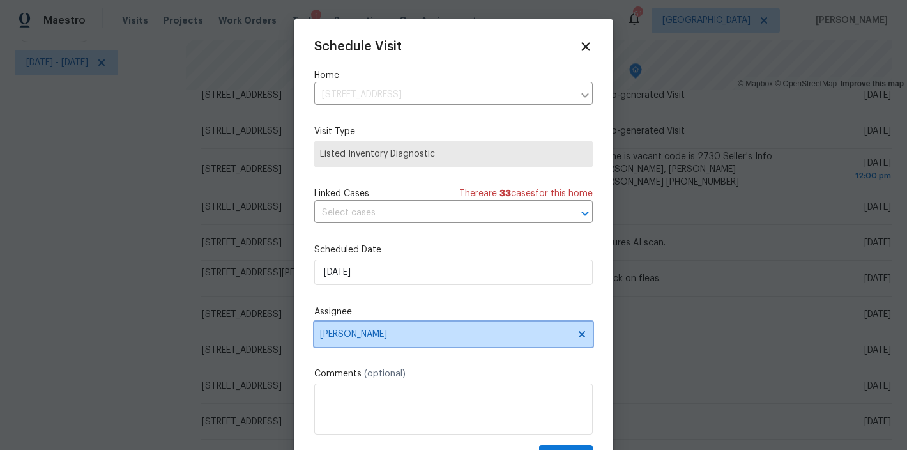
click at [372, 337] on span "Wayne Putnam" at bounding box center [445, 334] width 250 height 10
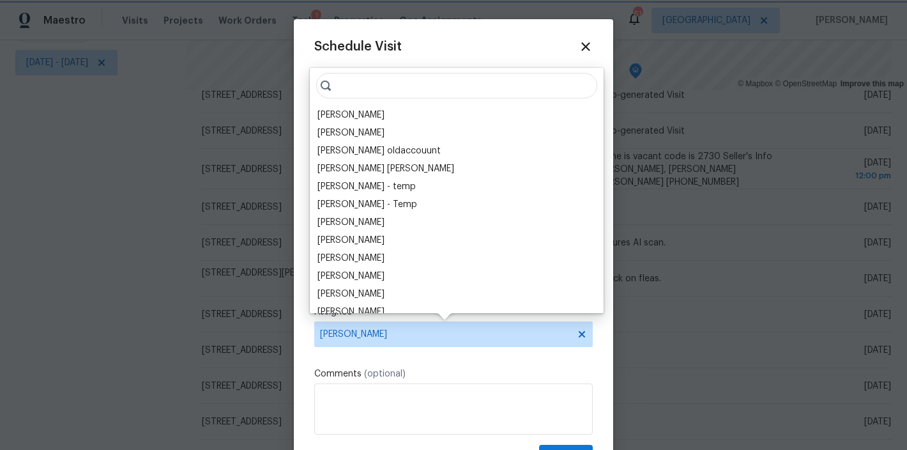
click at [395, 341] on span "Wayne Putnam" at bounding box center [453, 334] width 278 height 26
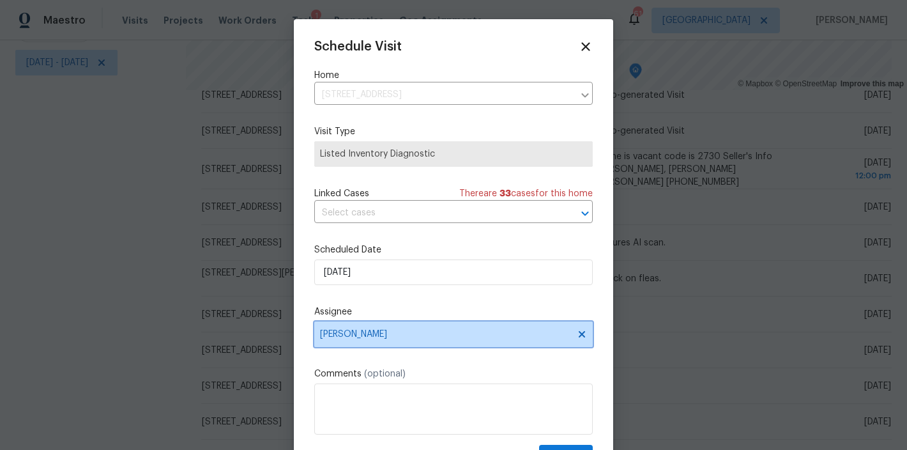
click at [395, 341] on span "[PERSON_NAME]" at bounding box center [453, 334] width 278 height 26
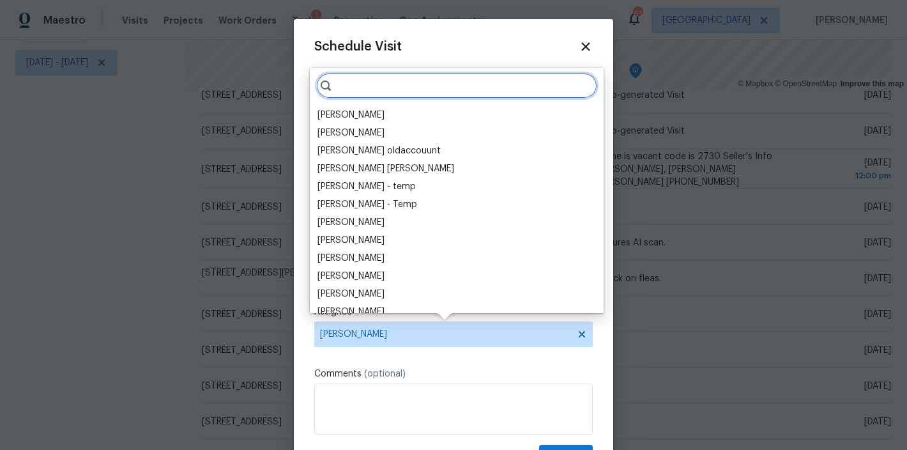
click at [377, 90] on input "search" at bounding box center [456, 86] width 281 height 26
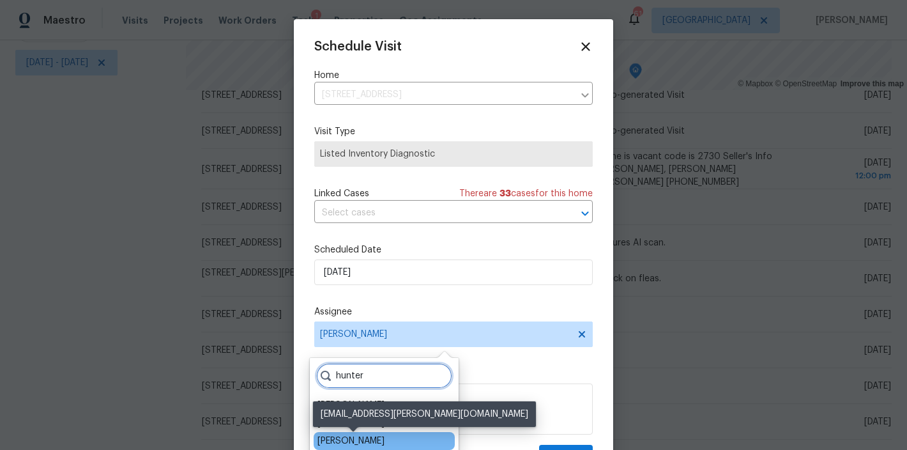
type input "hunter"
click at [372, 440] on div "Hunter Anderson" at bounding box center [350, 440] width 67 height 13
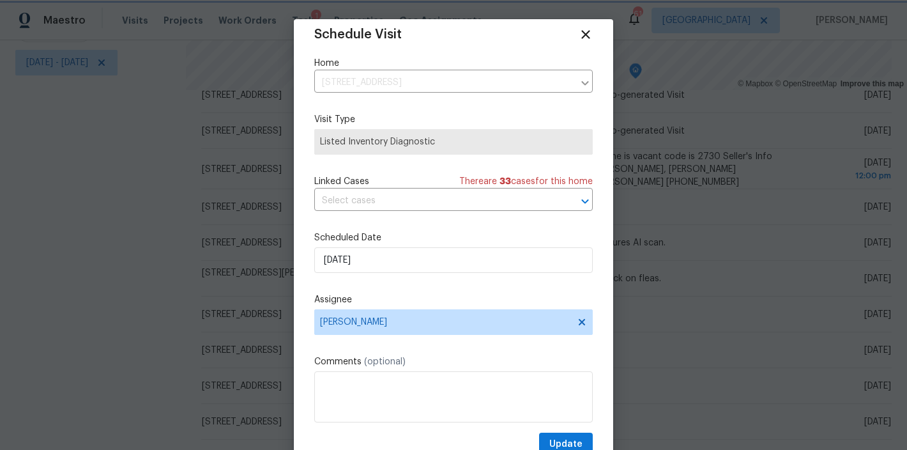
scroll to position [23, 0]
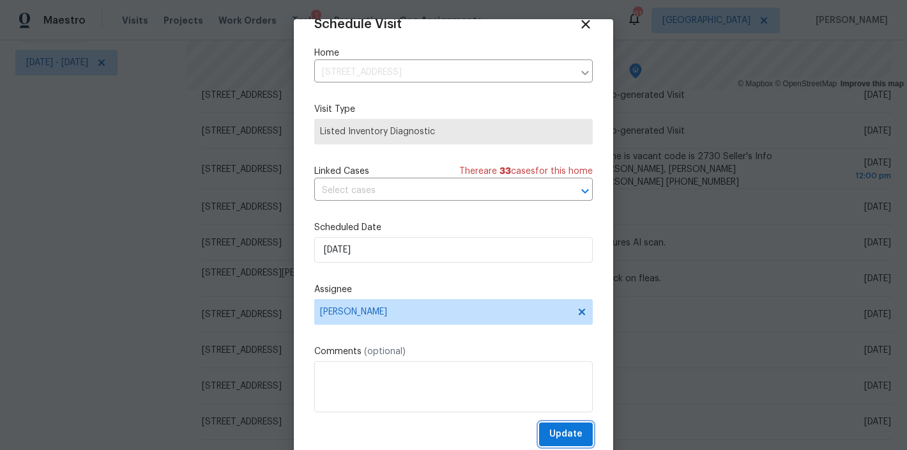
click at [549, 436] on span "Update" at bounding box center [565, 434] width 33 height 16
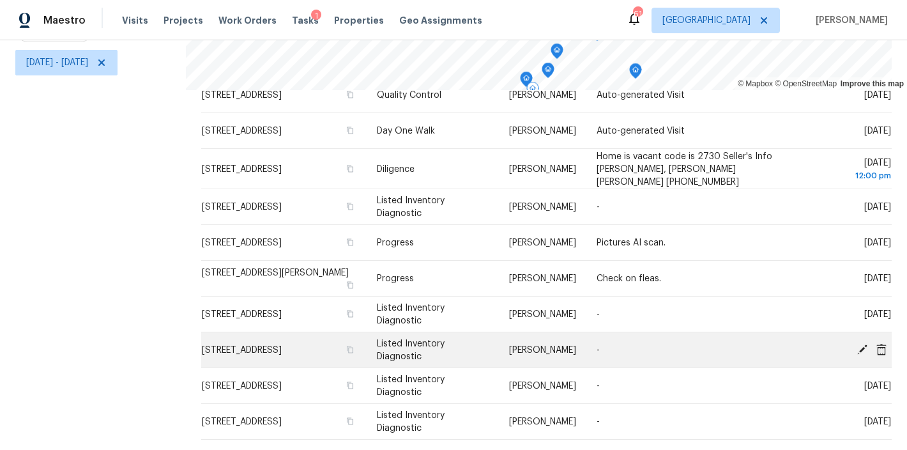
click at [856, 343] on icon at bounding box center [861, 348] width 11 height 11
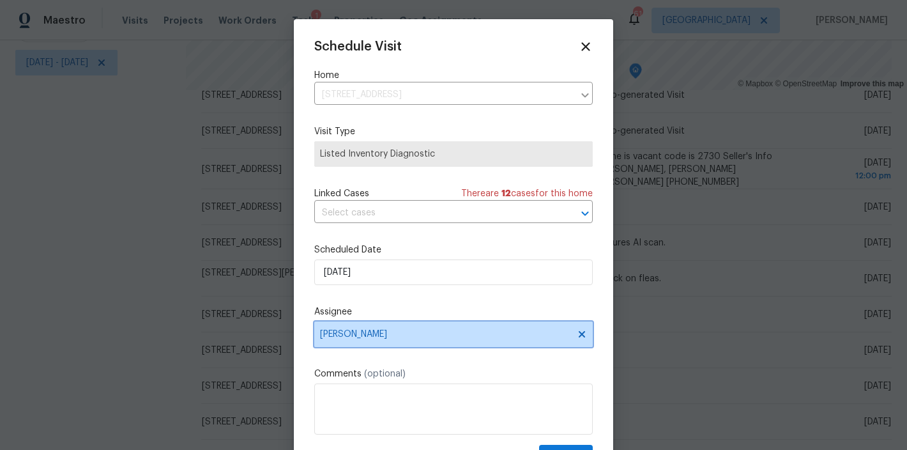
click at [386, 339] on span "Wayne Putnam" at bounding box center [445, 334] width 250 height 10
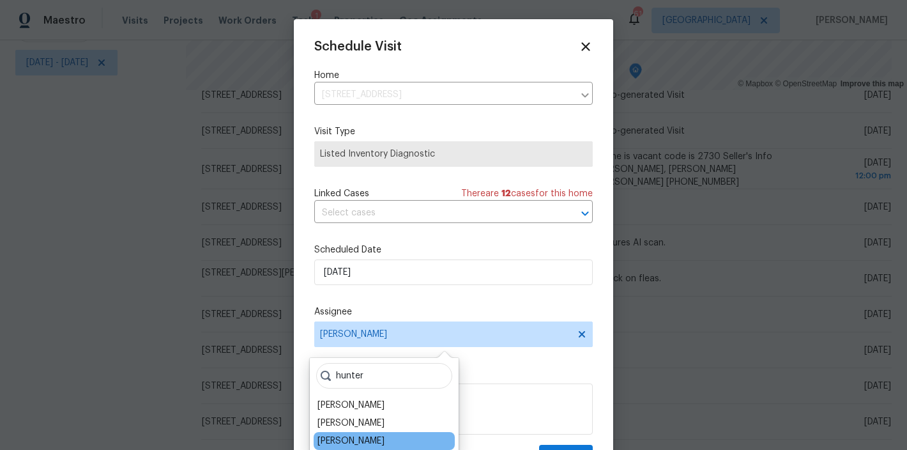
type input "hunter"
click at [374, 437] on div "Hunter Anderson" at bounding box center [350, 440] width 67 height 13
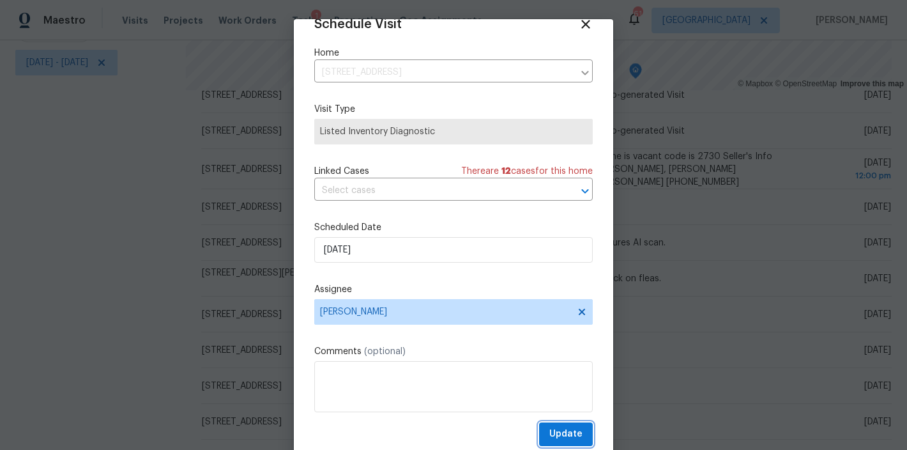
click at [562, 442] on button "Update" at bounding box center [566, 434] width 54 height 24
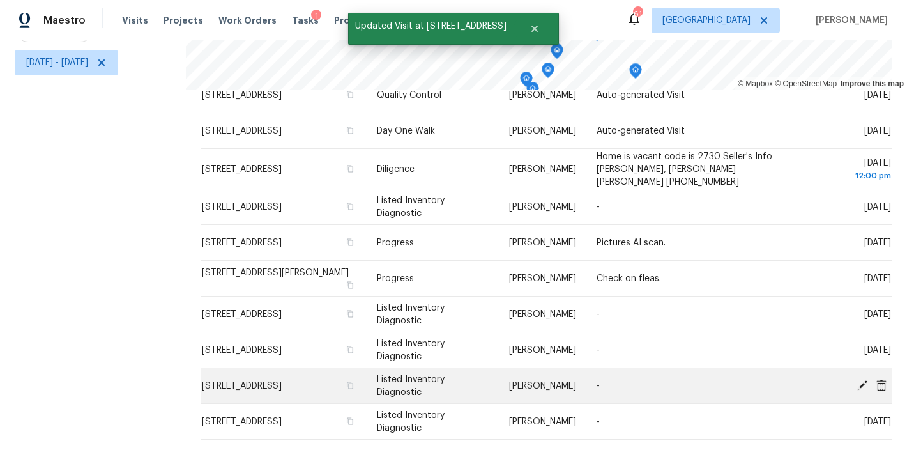
click at [856, 379] on icon at bounding box center [861, 384] width 11 height 11
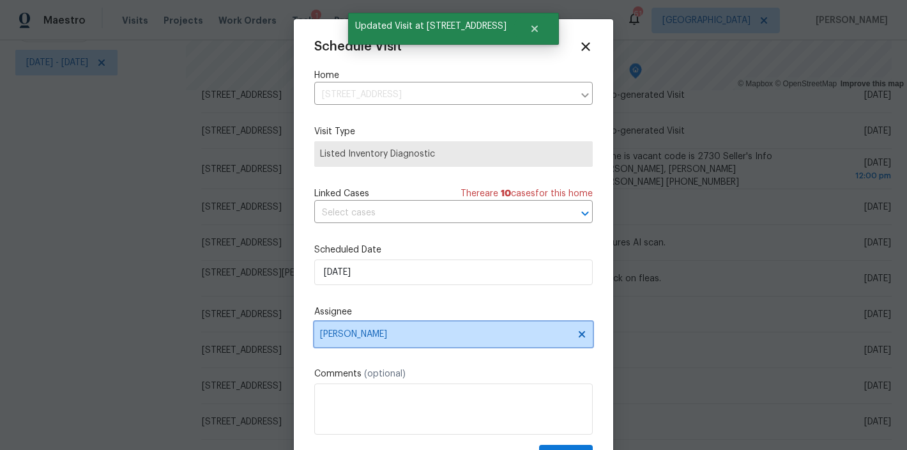
click at [381, 333] on span "Wayne Putnam" at bounding box center [445, 334] width 250 height 10
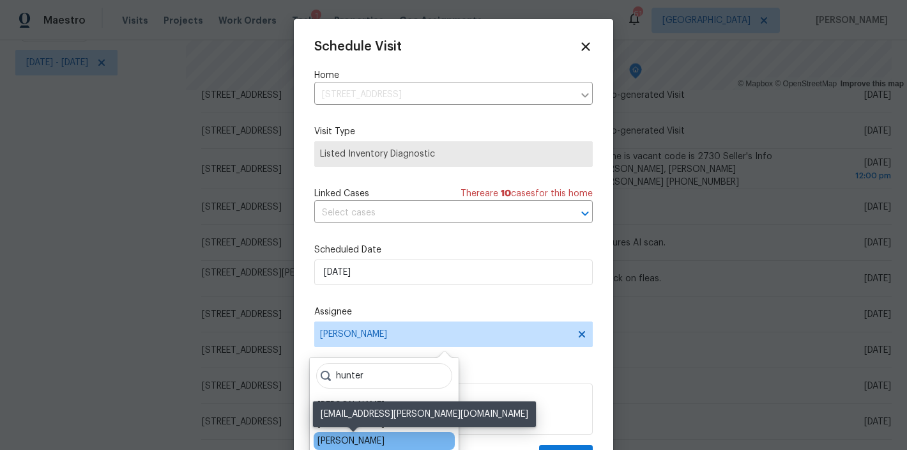
type input "hunter"
click at [351, 442] on div "Hunter Anderson" at bounding box center [350, 440] width 67 height 13
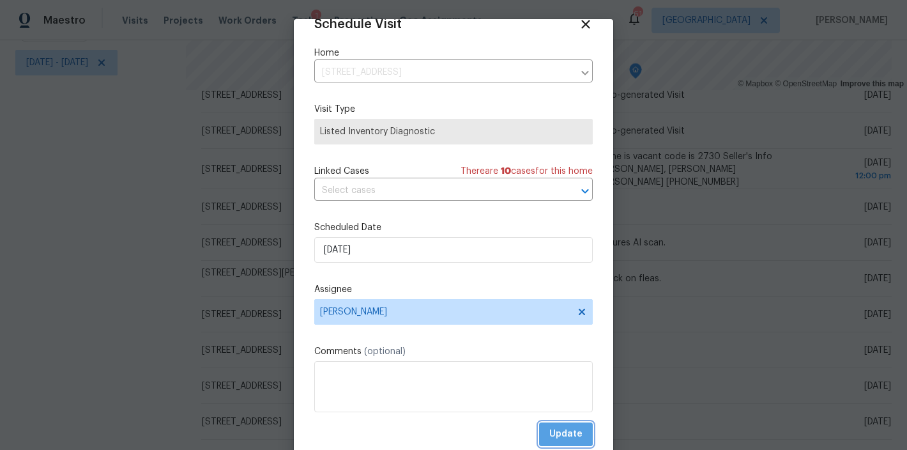
click at [565, 434] on span "Update" at bounding box center [565, 434] width 33 height 16
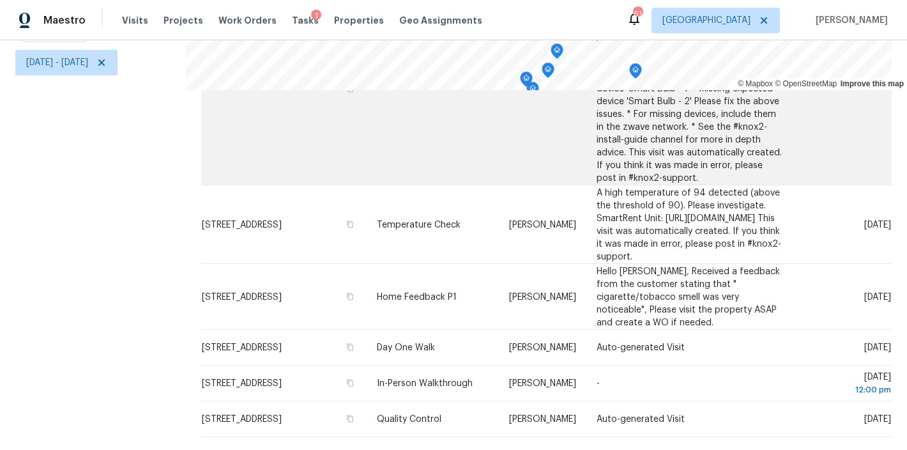
scroll to position [404, 0]
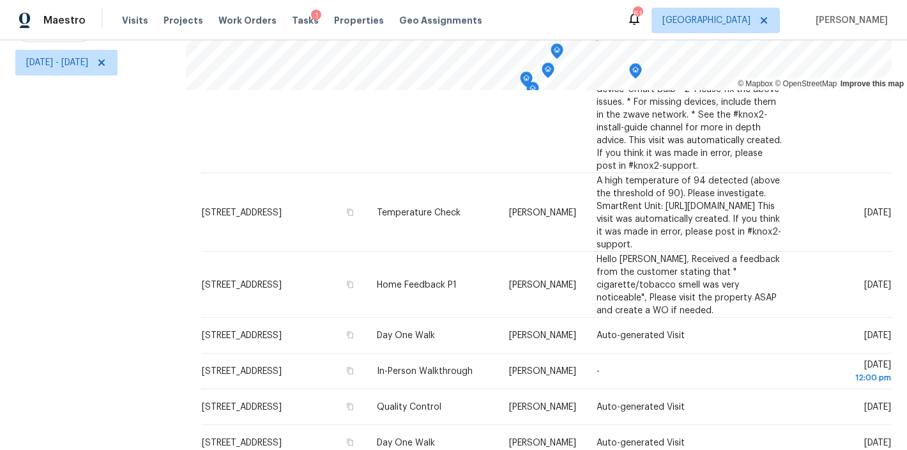
click at [61, 291] on div "Filters Reset ​ Type Assignee Wed, Oct 08 - Wed, Oct 08" at bounding box center [93, 173] width 186 height 551
click at [537, 16] on div "Maestro Visits Projects Work Orders Tasks 1 Properties Geo Assignments 61 Ralei…" at bounding box center [453, 20] width 907 height 40
click at [512, 27] on div "Maestro Visits Projects Work Orders Tasks 1 Properties Geo Assignments 61 Ralei…" at bounding box center [453, 20] width 907 height 40
click at [84, 240] on div "Filters Reset ​ Type Assignee Wed, Oct 08 - Wed, Oct 08" at bounding box center [93, 173] width 186 height 551
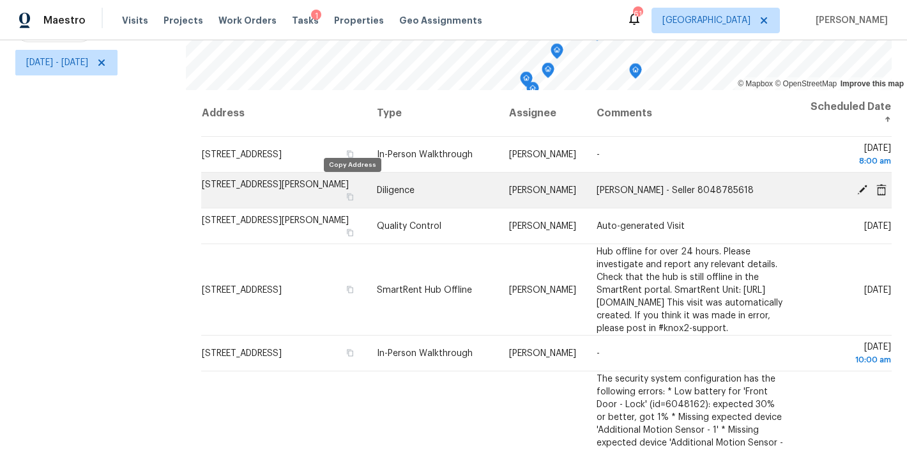
scroll to position [0, 0]
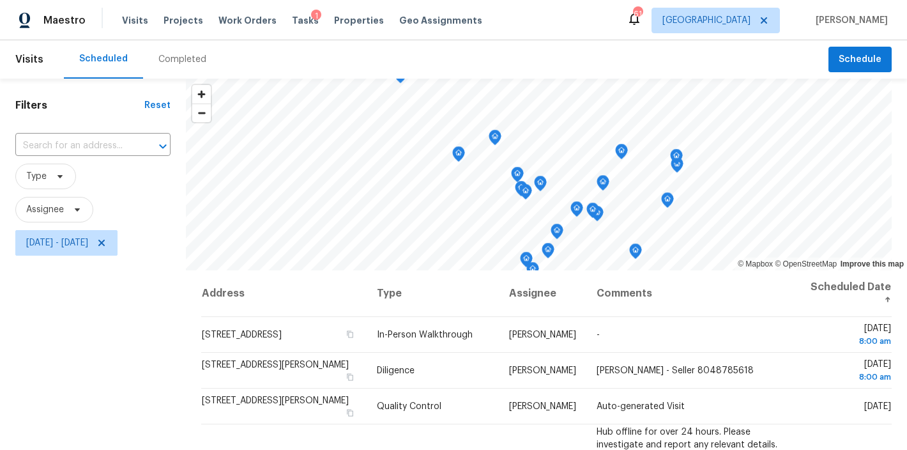
click at [527, 11] on div "Maestro Visits Projects Work Orders Tasks 1 Properties Geo Assignments 61 Ralei…" at bounding box center [453, 20] width 907 height 40
click at [126, 329] on div "Filters Reset ​ Type Assignee Wed, Oct 08 - Wed, Oct 08" at bounding box center [93, 354] width 186 height 551
click at [78, 92] on div "Filters Reset ​ Type Assignee Wed, Oct 08 - Wed, Oct 08" at bounding box center [93, 354] width 186 height 551
click at [98, 337] on div "Filters Reset ​ Type Assignee Wed, Oct 08 - Wed, Oct 08" at bounding box center [93, 354] width 186 height 551
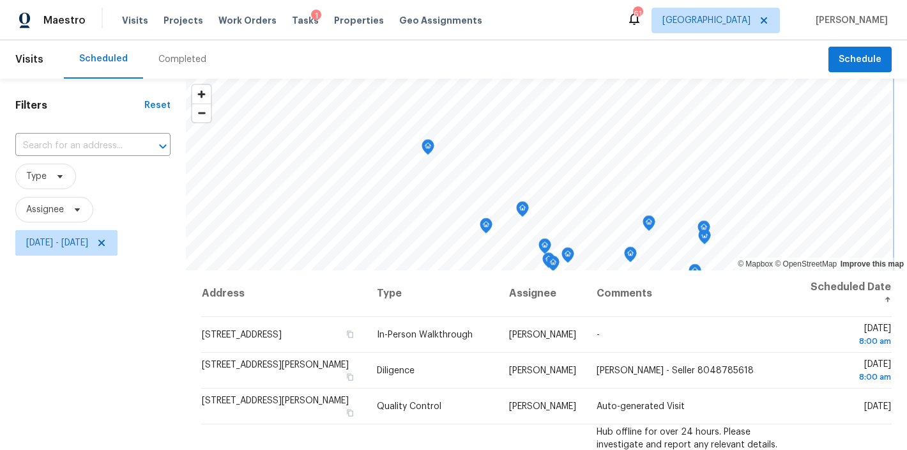
click at [430, 148] on icon "Map marker" at bounding box center [427, 147] width 11 height 15
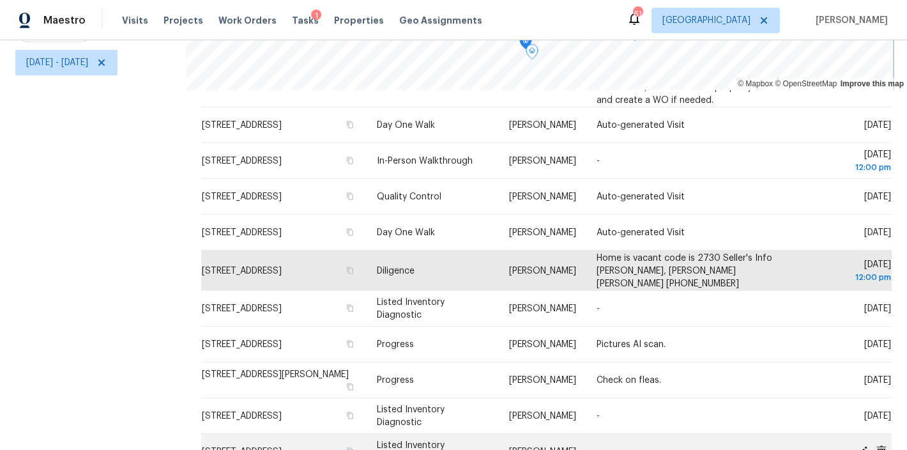
scroll to position [596, 0]
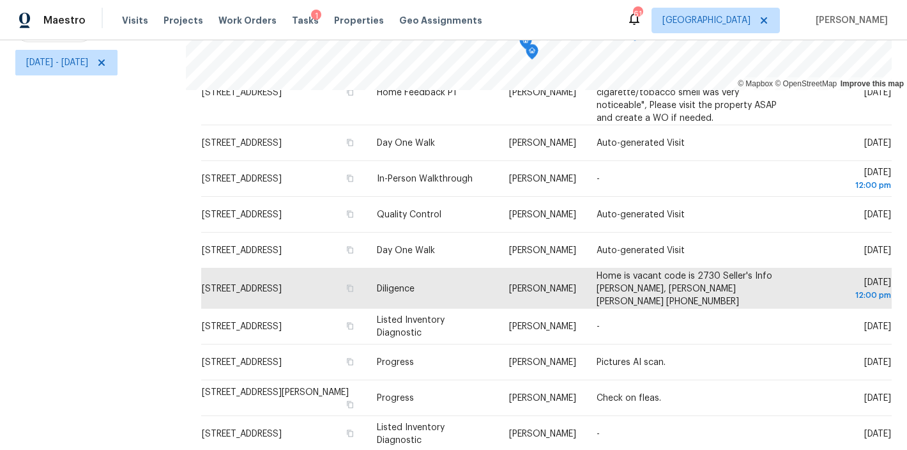
click at [88, 254] on div "Filters Reset ​ Type Assignee Wed, Oct 08 - Wed, Oct 08" at bounding box center [93, 173] width 186 height 551
click at [132, 285] on div "Filters Reset ​ Type Assignee Wed, Oct 08 - Wed, Oct 08" at bounding box center [93, 173] width 186 height 551
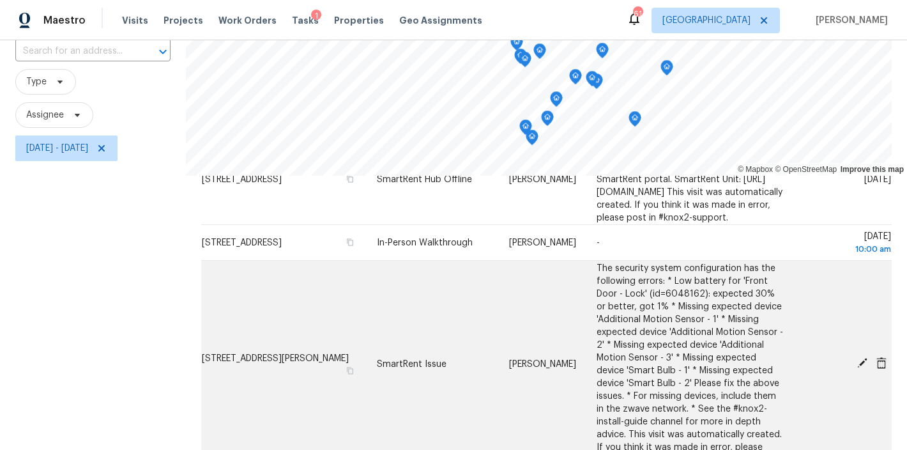
scroll to position [197, 0]
click at [857, 367] on icon at bounding box center [862, 362] width 10 height 10
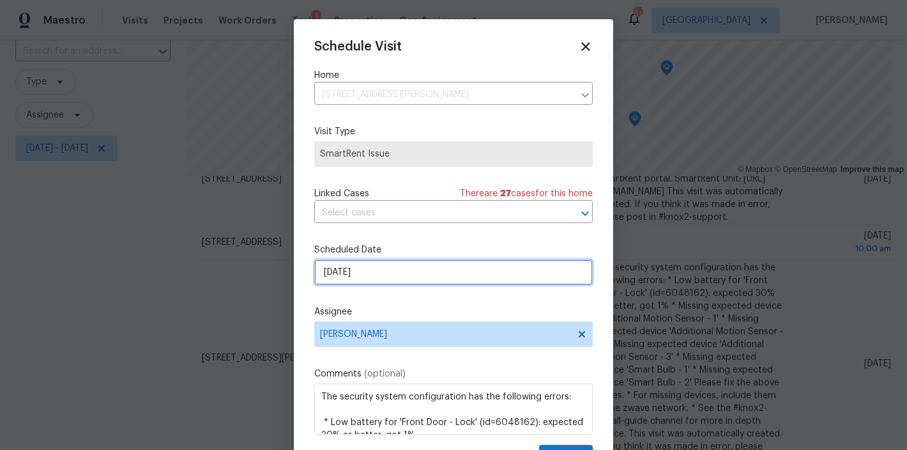
click at [352, 278] on input "10/8/2025" at bounding box center [453, 272] width 278 height 26
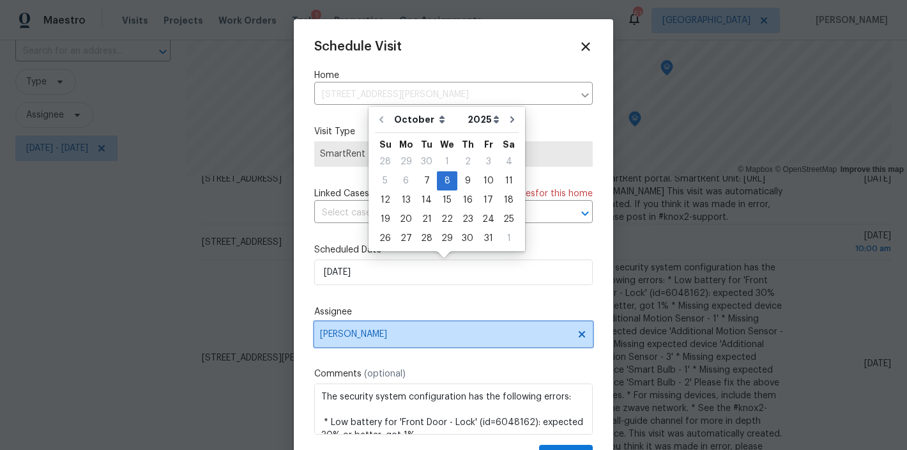
click at [369, 335] on span "[PERSON_NAME]" at bounding box center [445, 334] width 250 height 10
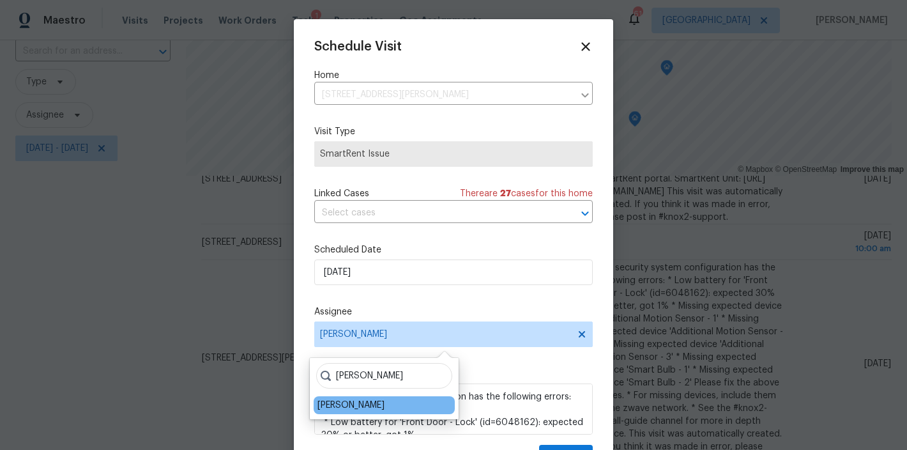
type input "shawn"
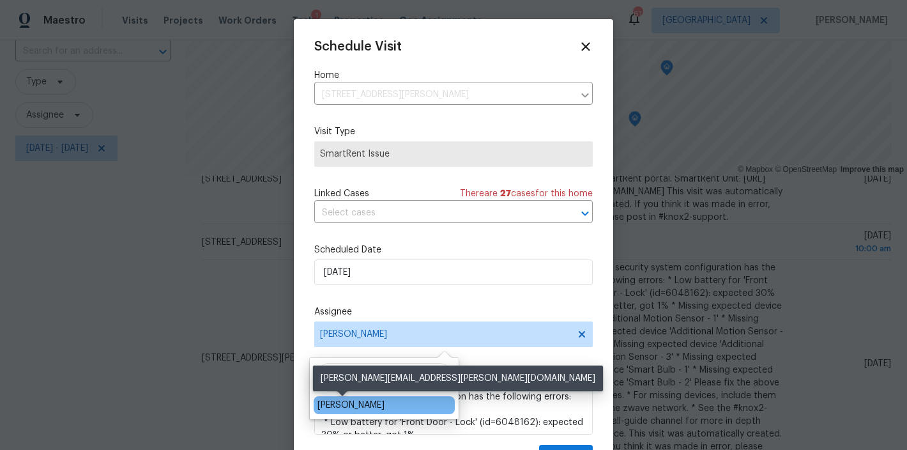
click at [358, 407] on div "Shawn Wise" at bounding box center [350, 404] width 67 height 13
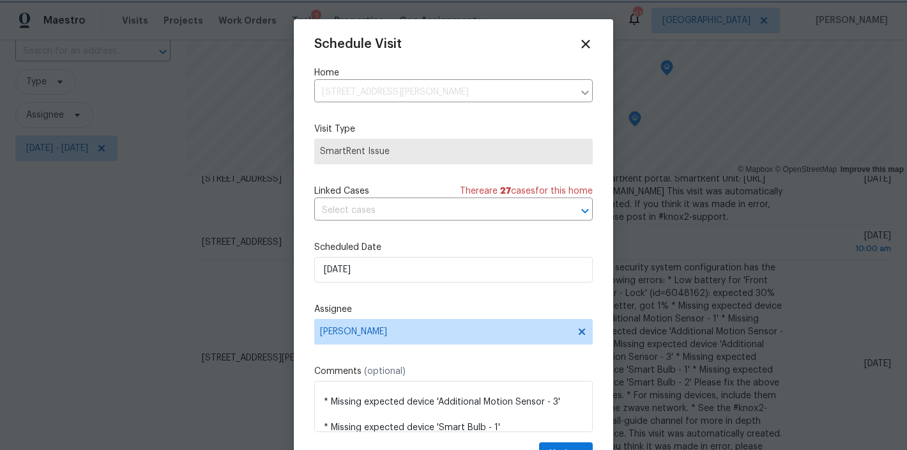
scroll to position [23, 0]
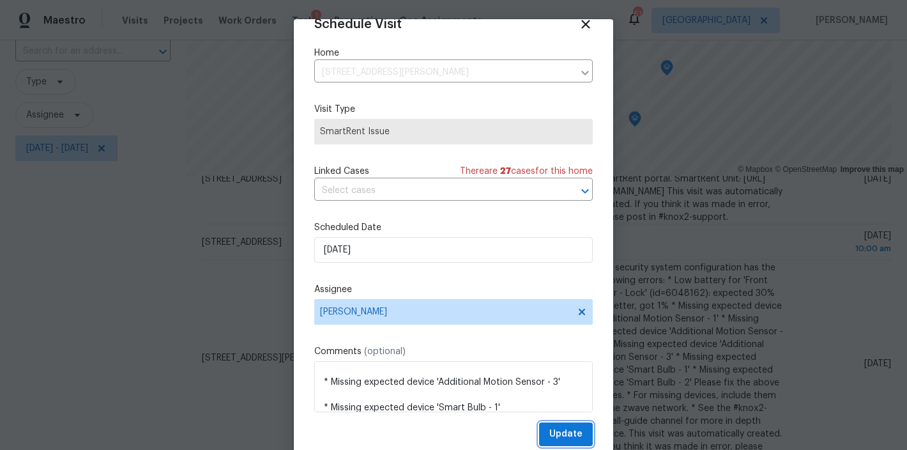
click at [562, 434] on span "Update" at bounding box center [565, 434] width 33 height 16
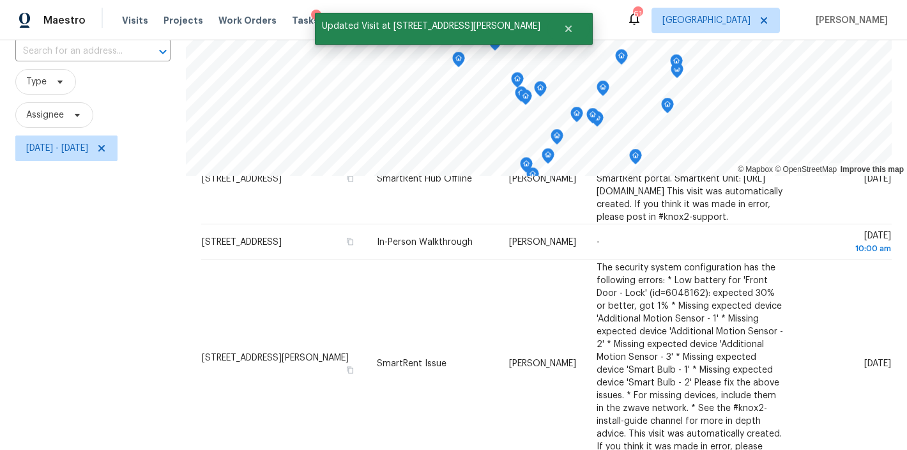
click at [84, 342] on div "Filters Reset ​ Type Assignee Wed, Oct 08 - Wed, Oct 08" at bounding box center [93, 259] width 186 height 551
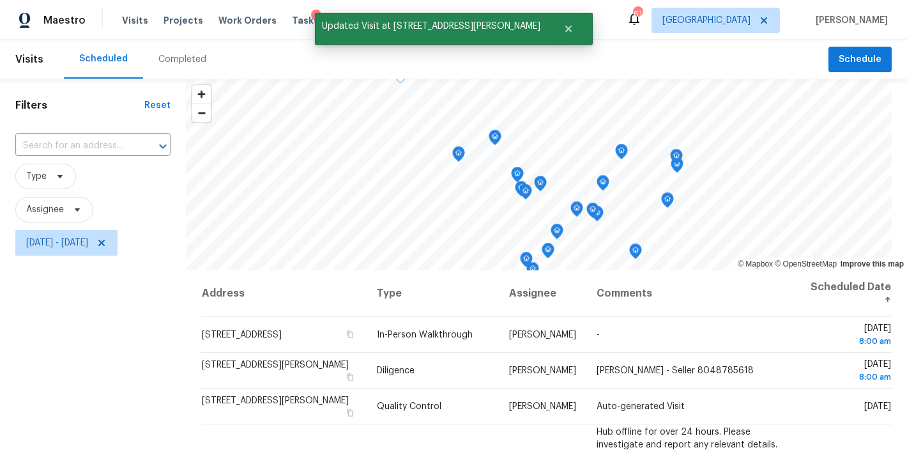
scroll to position [190, 0]
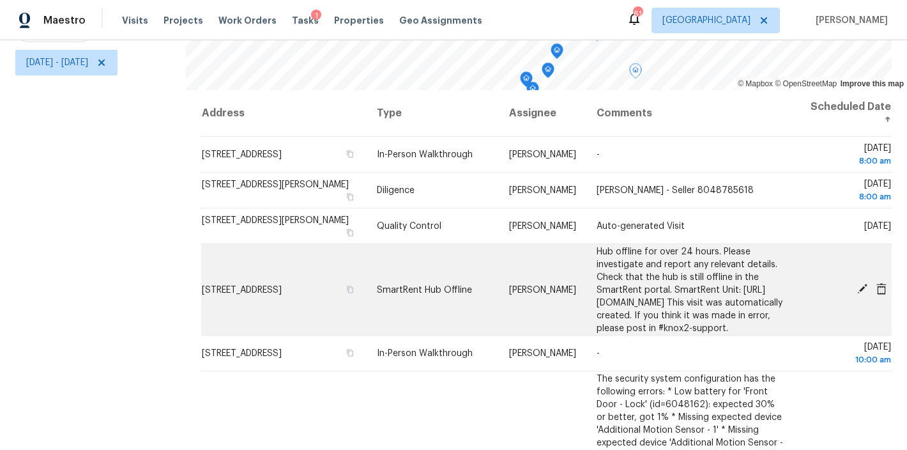
click at [857, 285] on icon at bounding box center [862, 289] width 10 height 10
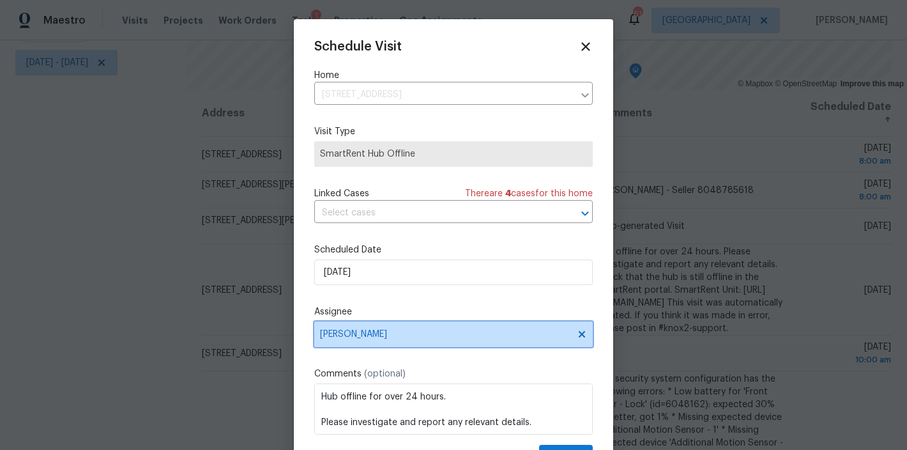
click at [374, 333] on span "[PERSON_NAME]" at bounding box center [445, 334] width 250 height 10
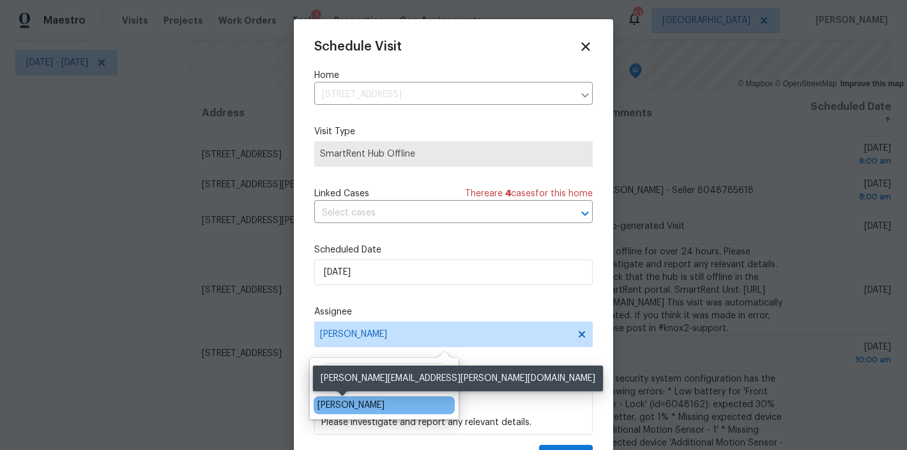
type input "shawn"
click at [348, 406] on div "Shawn Wise" at bounding box center [350, 404] width 67 height 13
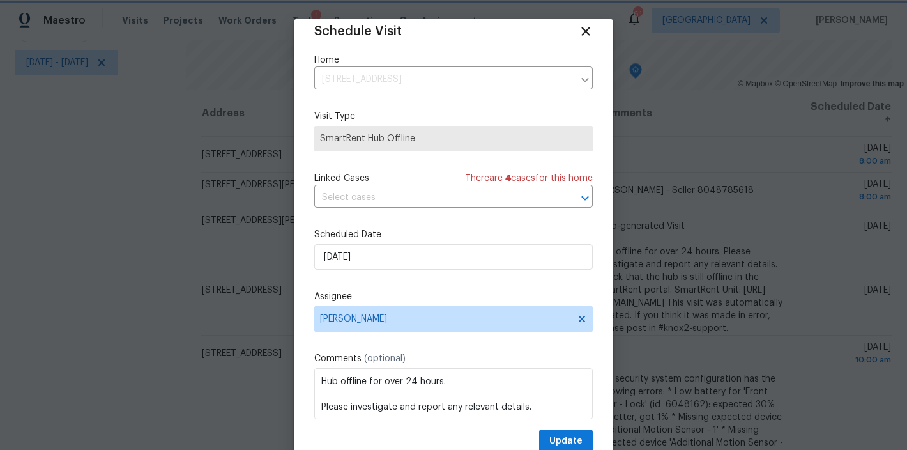
scroll to position [23, 0]
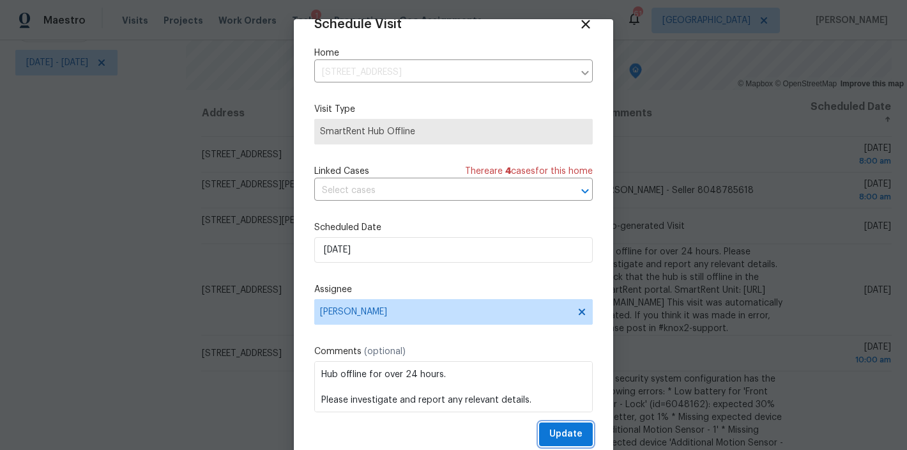
click at [557, 436] on span "Update" at bounding box center [565, 434] width 33 height 16
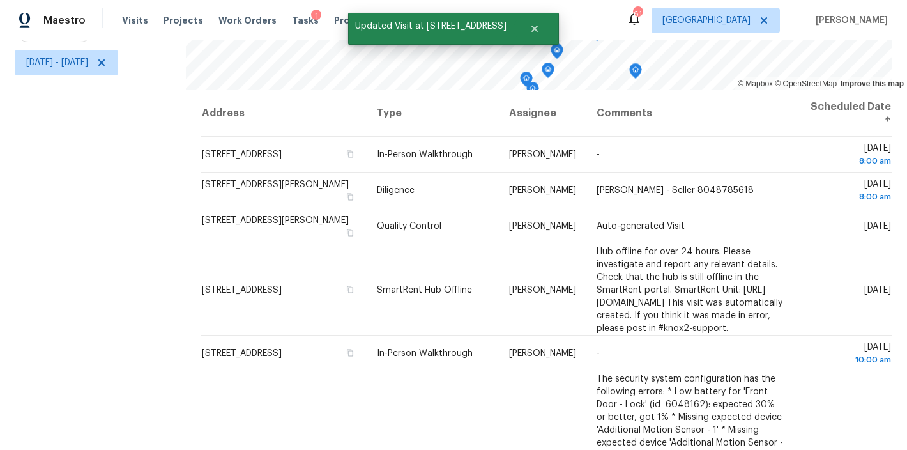
click at [152, 307] on div "Filters Reset ​ Type Assignee Wed, Oct 08 - Wed, Oct 08" at bounding box center [93, 173] width 186 height 551
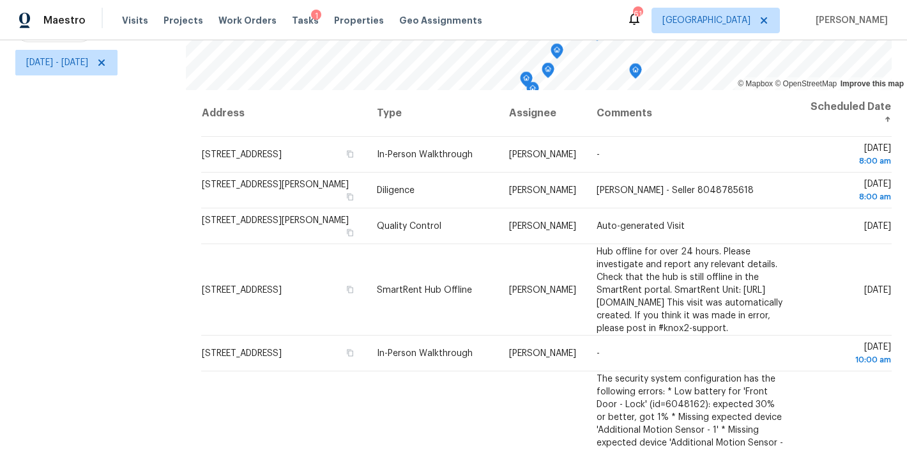
scroll to position [165, 0]
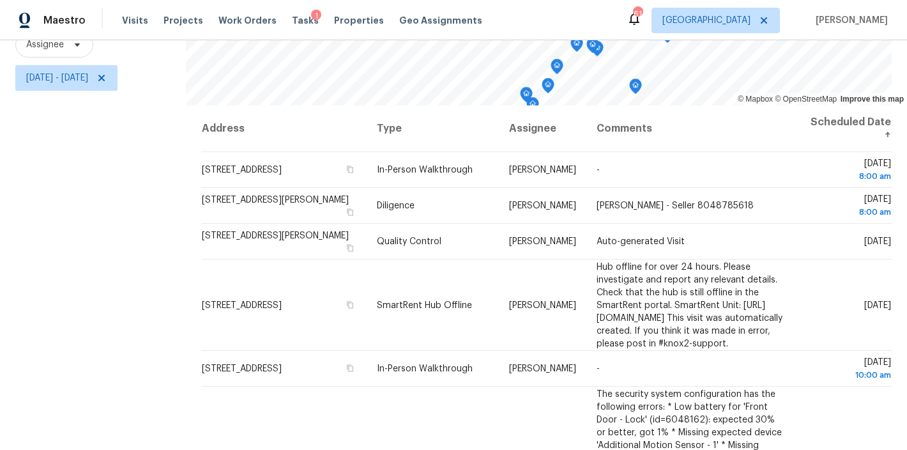
click at [585, 15] on div "Maestro Visits Projects Work Orders Tasks 1 Properties Geo Assignments 61 Ralei…" at bounding box center [453, 20] width 907 height 40
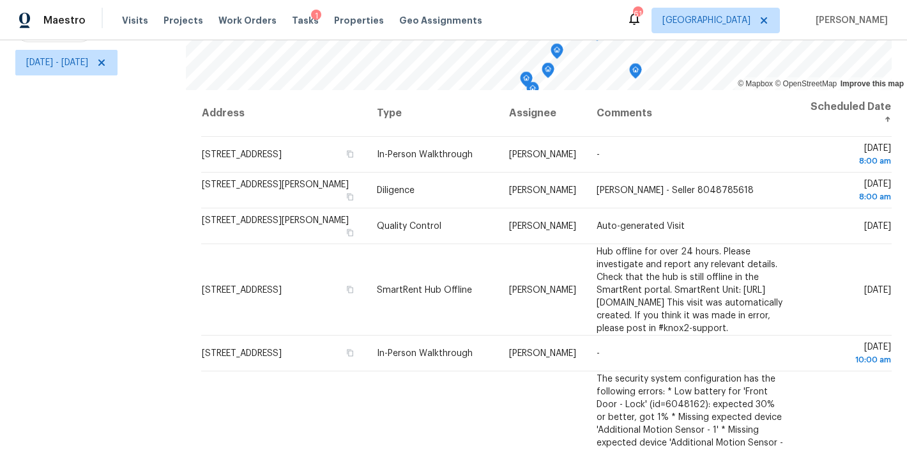
scroll to position [190, 0]
click at [178, 49] on div "Filters Reset ​ Type Assignee Wed, Oct 08 - Wed, Oct 08" at bounding box center [93, 173] width 186 height 551
click at [104, 275] on div "Filters Reset ​ Type Assignee Wed, Oct 08 - Wed, Oct 08" at bounding box center [93, 173] width 186 height 551
click at [108, 224] on div "Filters Reset ​ Type Assignee Wed, Oct 08 - Wed, Oct 08" at bounding box center [93, 173] width 186 height 551
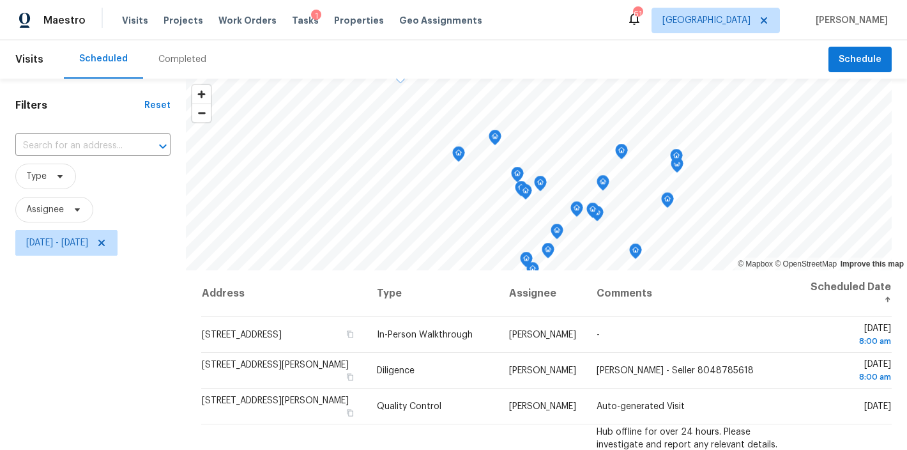
scroll to position [0, 0]
click at [98, 104] on h1 "Filters" at bounding box center [79, 105] width 129 height 13
click at [32, 105] on h1 "Filters" at bounding box center [79, 105] width 129 height 13
drag, startPoint x: 16, startPoint y: 104, endPoint x: 46, endPoint y: 109, distance: 30.3
click at [46, 109] on h1 "Filters" at bounding box center [79, 105] width 129 height 13
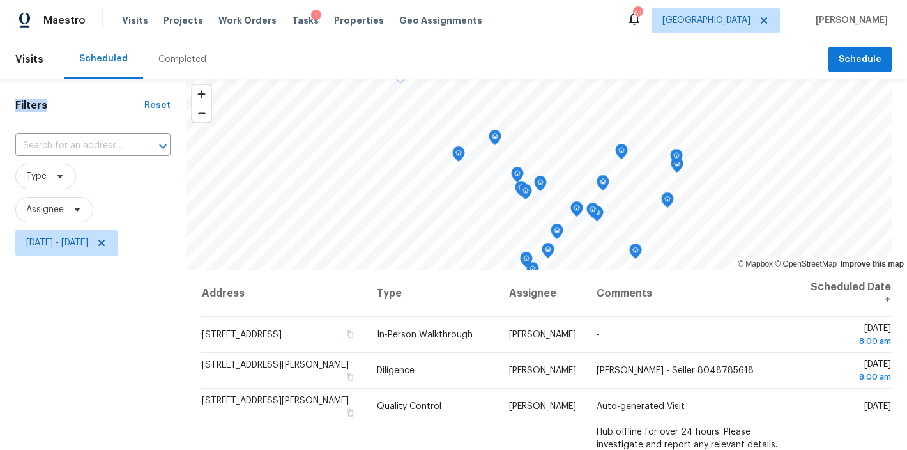
click at [43, 106] on h1 "Filters" at bounding box center [79, 105] width 129 height 13
click at [342, 52] on div "Scheduled Completed" at bounding box center [446, 59] width 764 height 38
click at [541, 25] on div "Maestro Visits Projects Work Orders Tasks 1 Properties Geo Assignments 61 Ralei…" at bounding box center [453, 20] width 907 height 40
click at [493, 66] on div "Scheduled Completed" at bounding box center [446, 59] width 764 height 38
click at [86, 341] on div "Filters Reset ​ Type Assignee Wed, Oct 08 - Wed, Oct 08" at bounding box center [93, 354] width 186 height 551
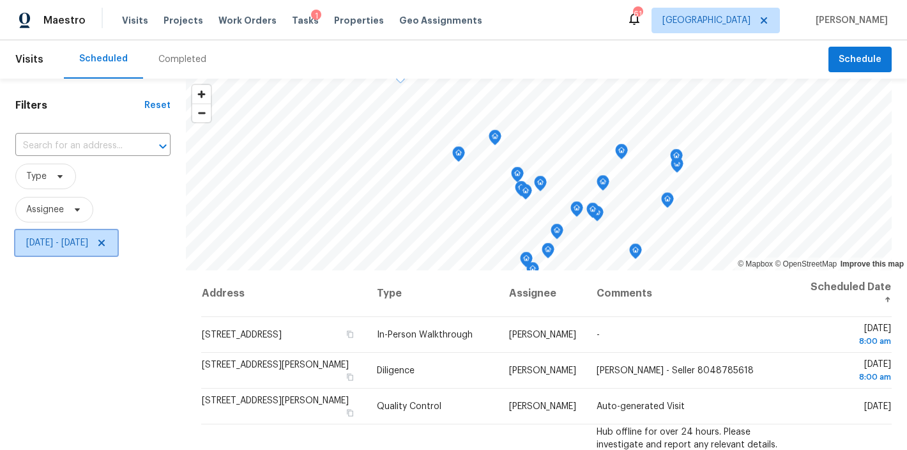
click at [105, 241] on icon at bounding box center [101, 242] width 6 height 6
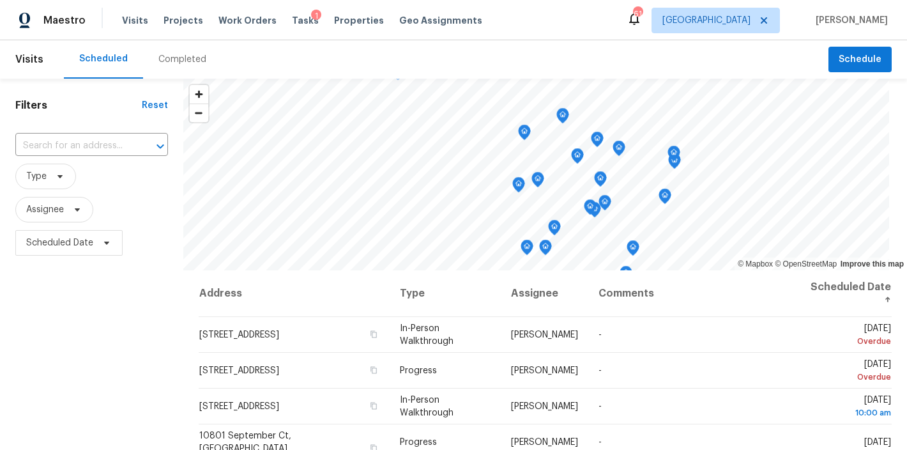
click at [533, 32] on div "Maestro Visits Projects Work Orders Tasks 1 Properties Geo Assignments 61 Ralei…" at bounding box center [453, 20] width 907 height 40
click at [135, 352] on div "Filters Reset ​ Type Assignee Scheduled Date" at bounding box center [91, 354] width 183 height 551
click at [554, 23] on div "Maestro Visits Projects Work Orders Tasks 1 Properties Geo Assignments 61 Ralei…" at bounding box center [453, 20] width 907 height 40
click at [575, 69] on div "Scheduled Completed" at bounding box center [446, 59] width 764 height 38
click at [589, 15] on div "Maestro Visits Projects Work Orders Tasks 1 Properties Geo Assignments 61 Ralei…" at bounding box center [453, 20] width 907 height 40
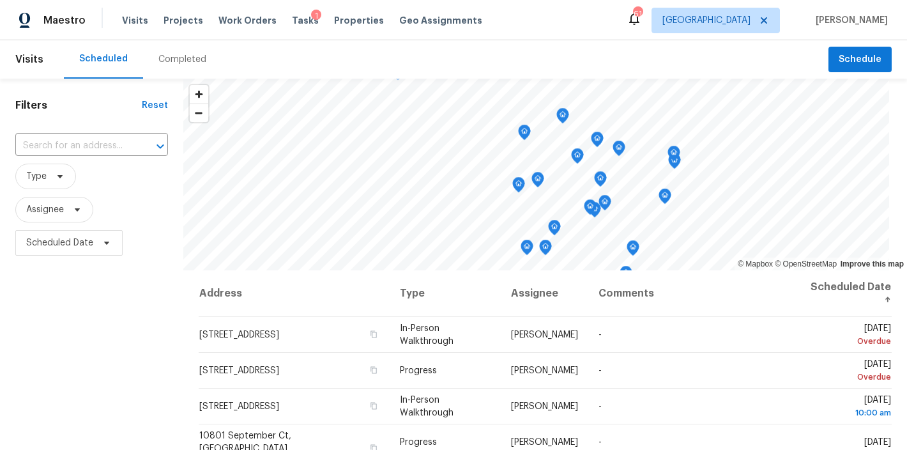
click at [146, 283] on div "Filters Reset ​ Type Assignee Scheduled Date" at bounding box center [91, 354] width 183 height 551
click at [91, 110] on h1 "Filters" at bounding box center [78, 105] width 126 height 13
click at [399, 63] on div "Scheduled Completed" at bounding box center [446, 59] width 764 height 38
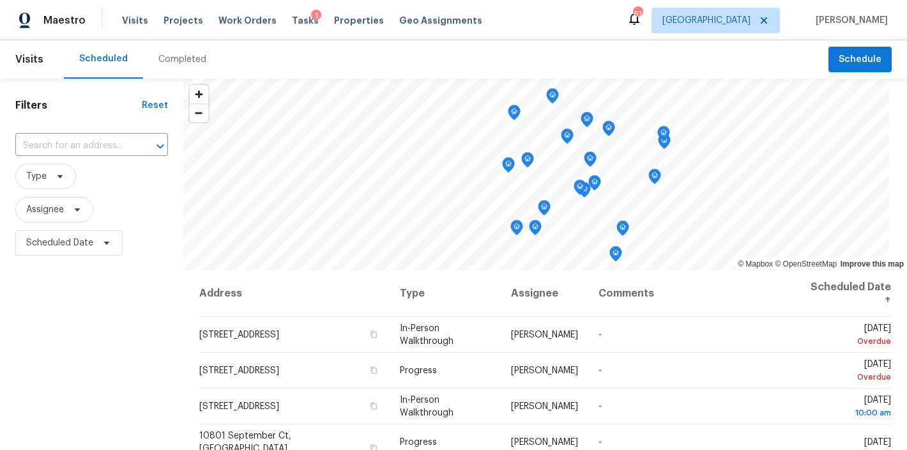
click at [584, 47] on div "Scheduled Completed" at bounding box center [446, 59] width 764 height 38
click at [116, 340] on div "Filters Reset ​ Type Assignee Scheduled Date" at bounding box center [91, 354] width 183 height 551
click at [87, 102] on h1 "Filters" at bounding box center [78, 105] width 126 height 13
click at [386, 56] on div "Scheduled Completed" at bounding box center [446, 59] width 764 height 38
click at [582, 17] on div "Maestro Visits Projects Work Orders Tasks 1 Properties Geo Assignments 61 Ralei…" at bounding box center [453, 20] width 907 height 40
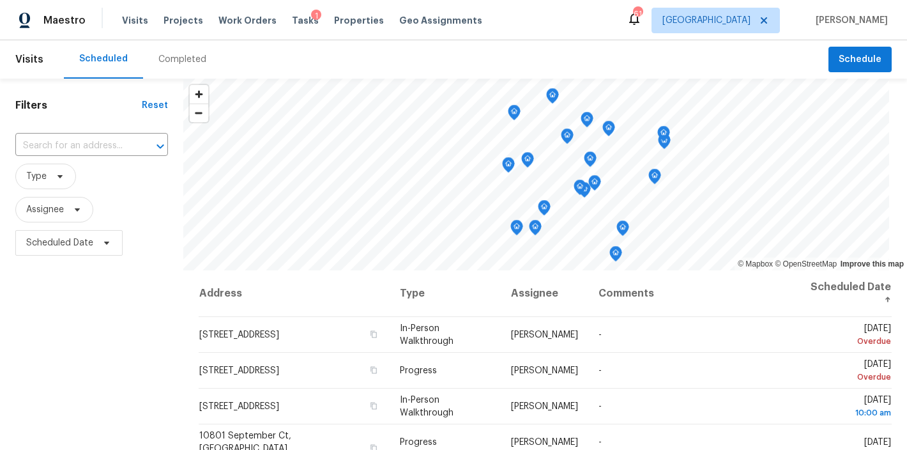
click at [125, 366] on div "Filters Reset ​ Type Assignee Scheduled Date" at bounding box center [91, 354] width 183 height 551
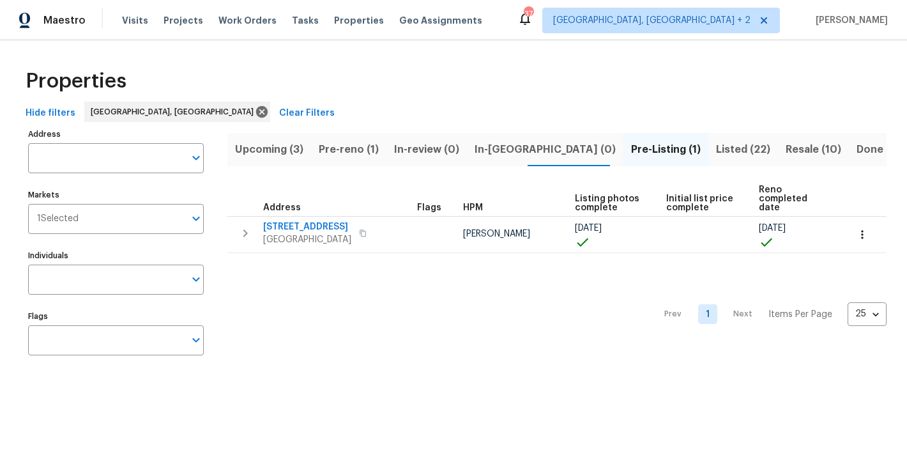
click at [485, 109] on div "Hide filters [GEOGRAPHIC_DATA], [GEOGRAPHIC_DATA] Clear Filters" at bounding box center [453, 114] width 866 height 24
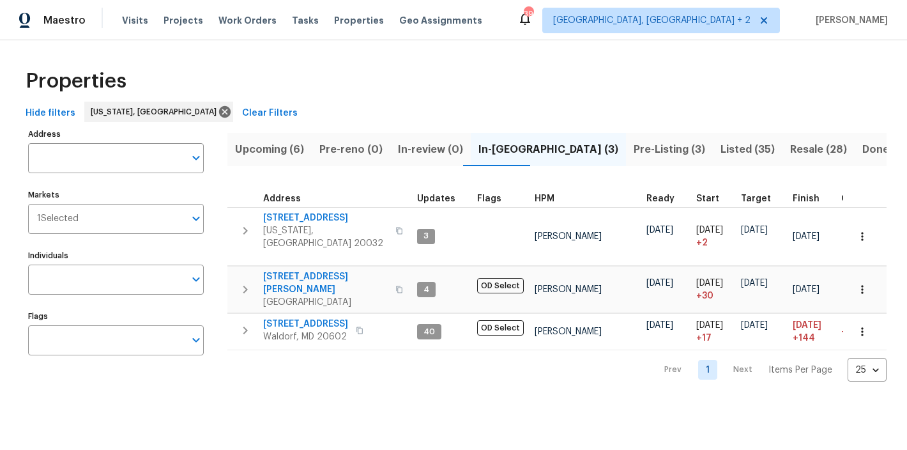
click at [720, 148] on span "Listed (35)" at bounding box center [747, 149] width 54 height 18
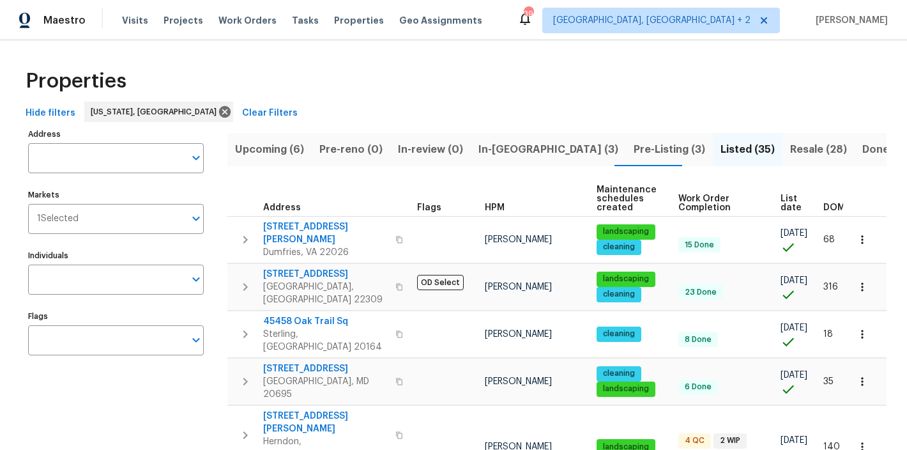
scroll to position [0, 28]
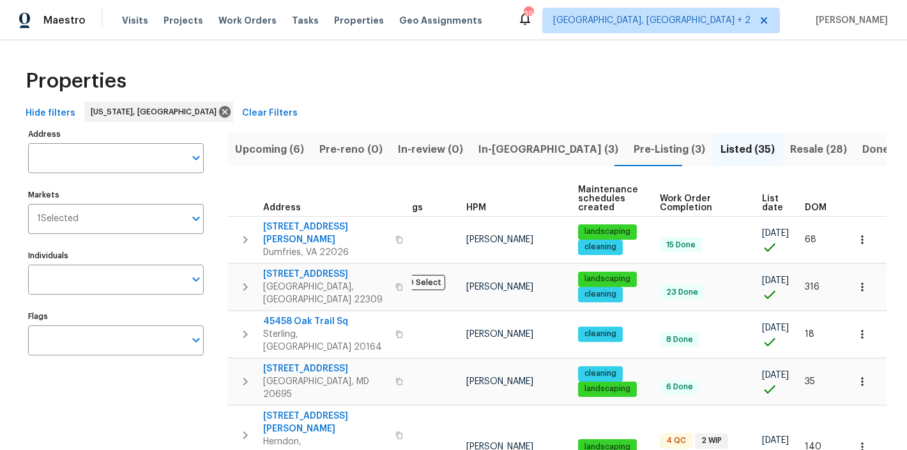
click at [812, 204] on span "DOM" at bounding box center [816, 207] width 22 height 9
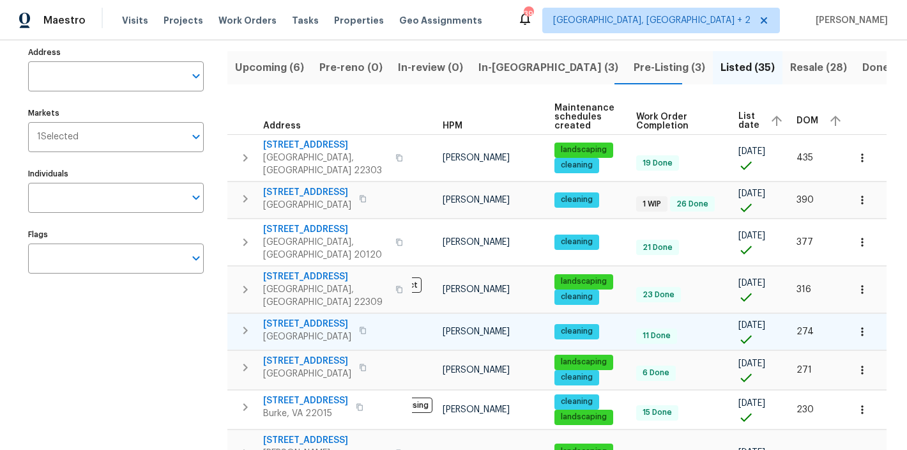
scroll to position [80, 0]
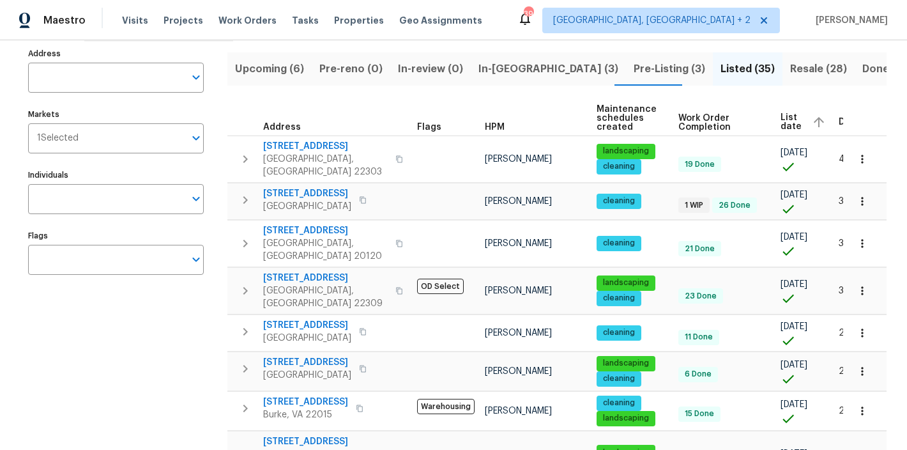
click at [516, 17] on div "Maestro Visits Projects Work Orders Tasks Properties Geo Assignments 39 [GEOGRA…" at bounding box center [453, 20] width 907 height 40
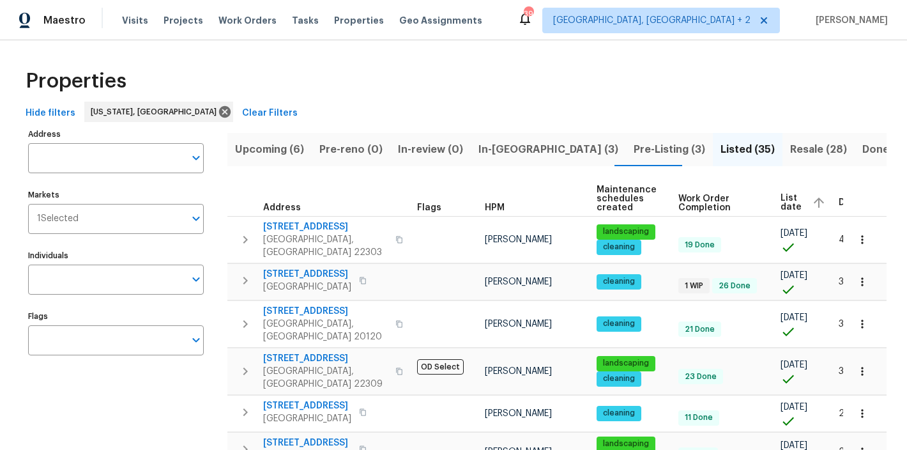
click at [486, 82] on div "Properties" at bounding box center [453, 81] width 866 height 41
click at [516, 20] on div "Maestro Visits Projects Work Orders Tasks Properties Geo Assignments 39 Charles…" at bounding box center [453, 20] width 907 height 40
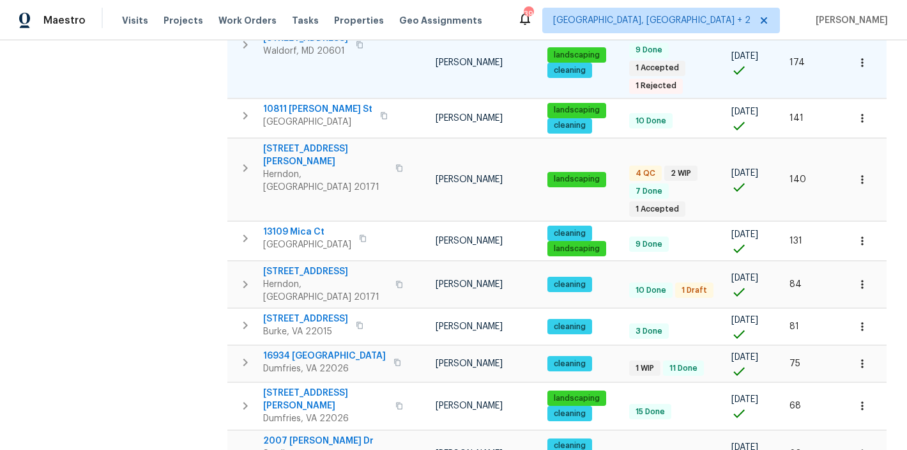
scroll to position [898, 0]
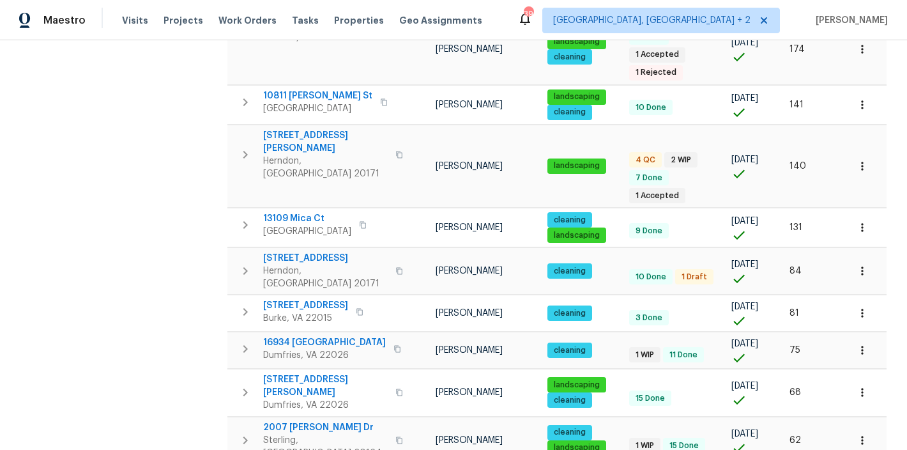
click at [536, 26] on div "Maestro Visits Projects Work Orders Tasks Properties Geo Assignments 39 Charles…" at bounding box center [453, 20] width 907 height 40
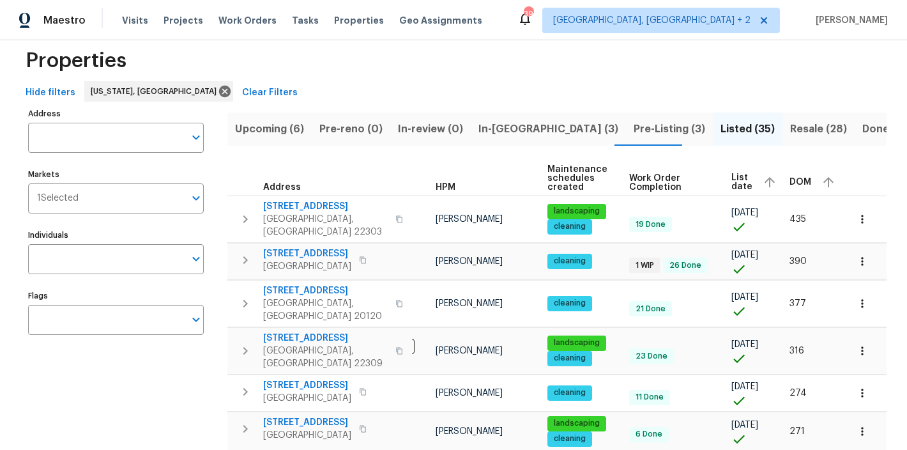
scroll to position [0, 0]
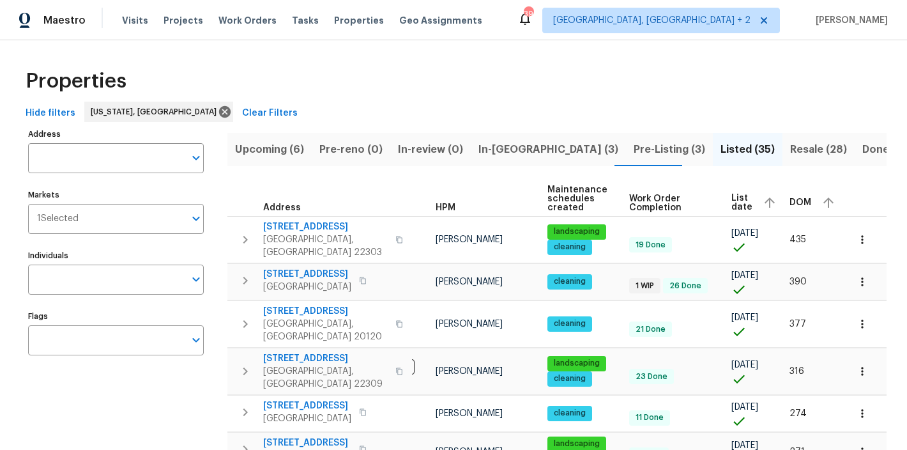
click at [324, 72] on div "Properties" at bounding box center [453, 81] width 866 height 41
click at [620, 68] on div "Properties" at bounding box center [453, 81] width 866 height 41
click at [608, 33] on div "Maestro Visits Projects Work Orders Tasks Properties Geo Assignments 39 Charles…" at bounding box center [453, 20] width 907 height 40
click at [584, 31] on div "Maestro Visits Projects Work Orders Tasks Properties Geo Assignments 39 Charles…" at bounding box center [453, 20] width 907 height 40
click at [573, 28] on div "Maestro Visits Projects Work Orders Tasks Properties Geo Assignments 39 Charles…" at bounding box center [453, 20] width 907 height 40
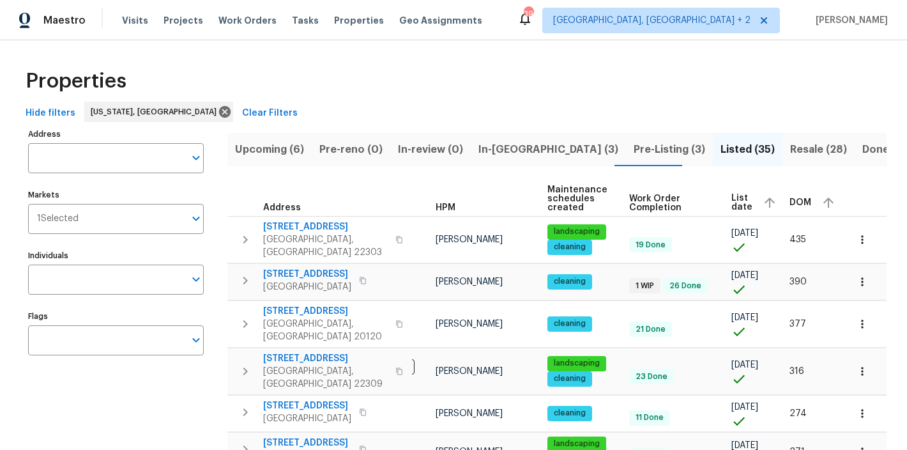
click at [559, 77] on div "Properties" at bounding box center [453, 81] width 866 height 41
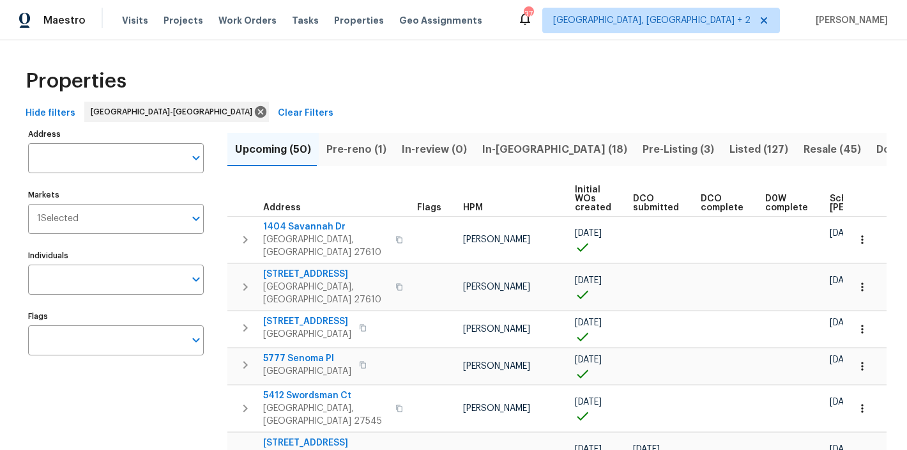
scroll to position [0, 178]
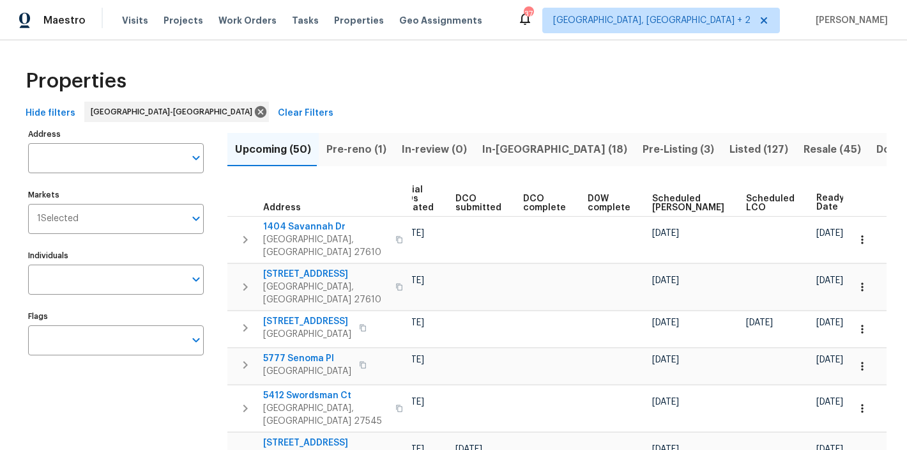
click at [534, 31] on div "Maestro Visits Projects Work Orders Tasks Properties Geo Assignments [STREET_AD…" at bounding box center [453, 20] width 907 height 40
click at [430, 73] on div "Properties" at bounding box center [453, 81] width 866 height 41
click at [572, 6] on div "Maestro Visits Projects Work Orders Tasks Properties Geo Assignments [STREET_AD…" at bounding box center [453, 20] width 907 height 40
click at [535, 31] on div "Maestro Visits Projects Work Orders Tasks Properties Geo Assignments [STREET_AD…" at bounding box center [453, 20] width 907 height 40
click at [540, 39] on div "Maestro Visits Projects Work Orders Tasks Properties Geo Assignments [STREET_AD…" at bounding box center [453, 20] width 907 height 40
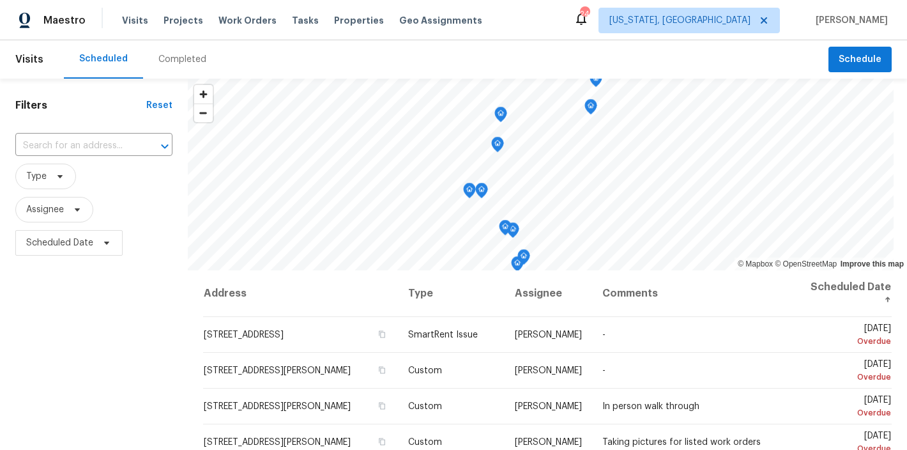
scroll to position [436, 0]
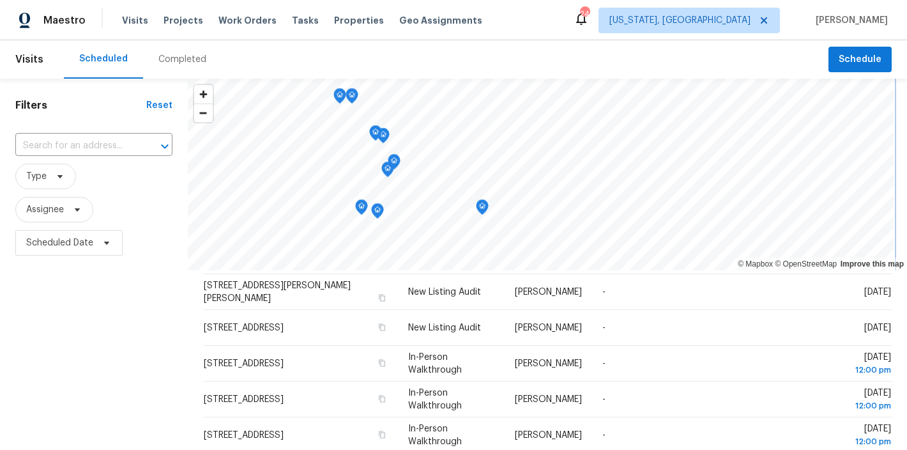
click at [478, 206] on icon "Map marker" at bounding box center [481, 207] width 11 height 15
click at [115, 322] on div "Filters Reset ​ Type Assignee Scheduled Date" at bounding box center [94, 354] width 188 height 551
click at [483, 187] on icon "Map marker" at bounding box center [488, 192] width 11 height 15
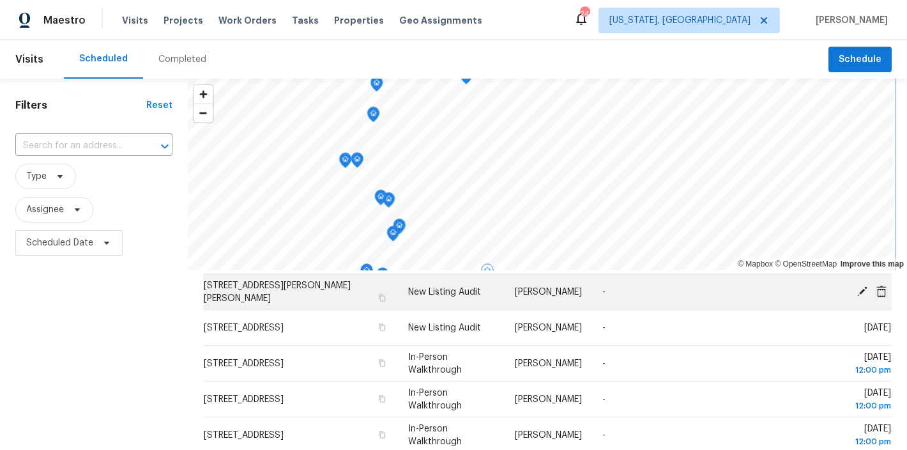
click at [524, 307] on div "© Mapbox © OpenStreetMap Improve this map Address Type Assignee Comments Schedu…" at bounding box center [547, 354] width 719 height 551
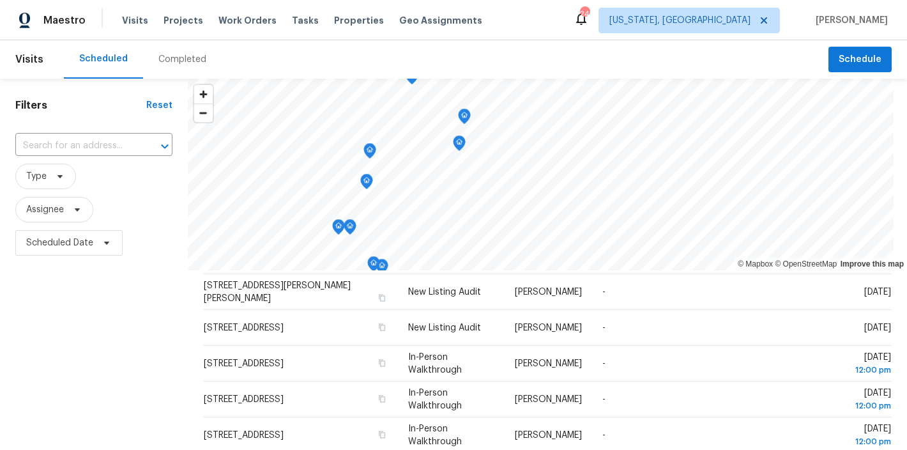
click at [539, 55] on div "Scheduled Completed" at bounding box center [446, 59] width 764 height 38
click at [547, 29] on div "Maestro Visits Projects Work Orders Tasks Properties Geo Assignments 24 [US_STA…" at bounding box center [453, 20] width 907 height 40
click at [89, 364] on div "Filters Reset ​ Type Assignee Scheduled Date" at bounding box center [94, 354] width 188 height 551
click at [91, 318] on div "Filters Reset ​ Type Assignee Scheduled Date" at bounding box center [94, 354] width 188 height 551
click at [66, 107] on h1 "Filters" at bounding box center [80, 105] width 131 height 13
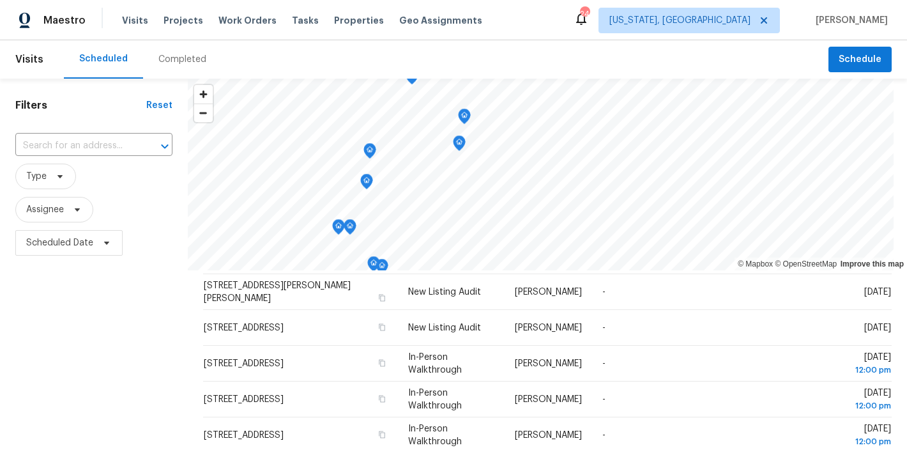
click at [508, 24] on div "Maestro Visits Projects Work Orders Tasks Properties Geo Assignments 24 [US_STA…" at bounding box center [453, 20] width 907 height 40
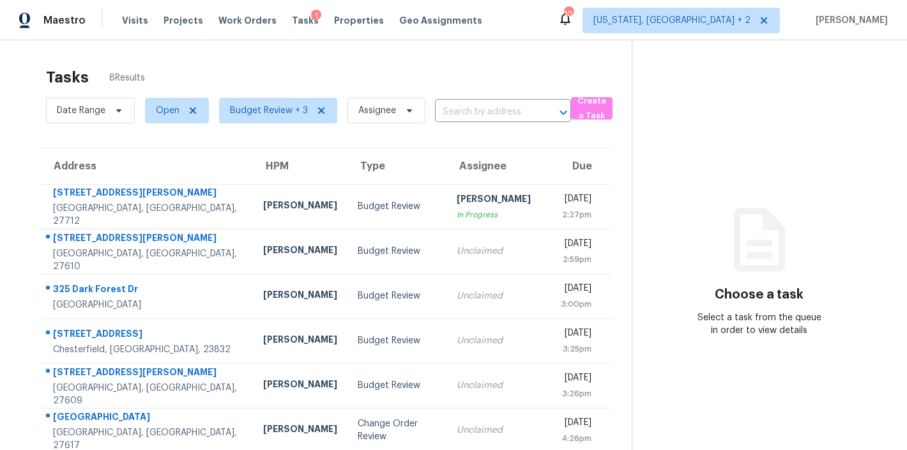
click at [332, 69] on div "Tasks 8 Results" at bounding box center [339, 77] width 586 height 33
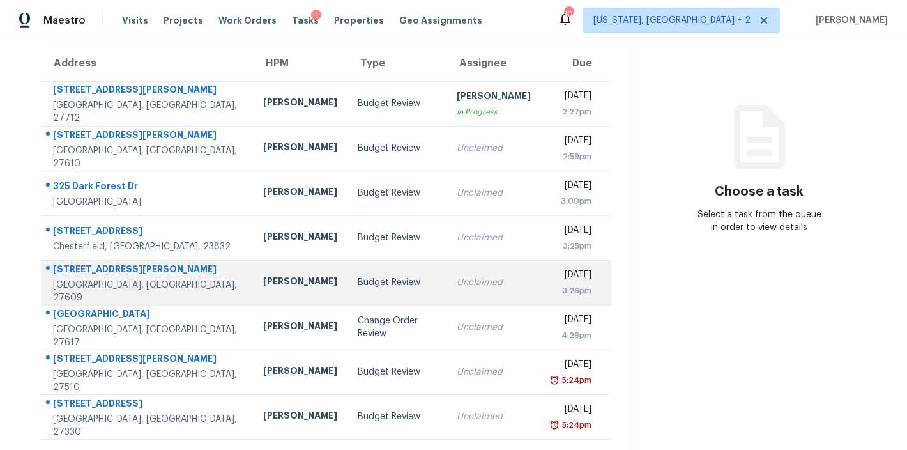
scroll to position [112, 0]
